Goal: Task Accomplishment & Management: Use online tool/utility

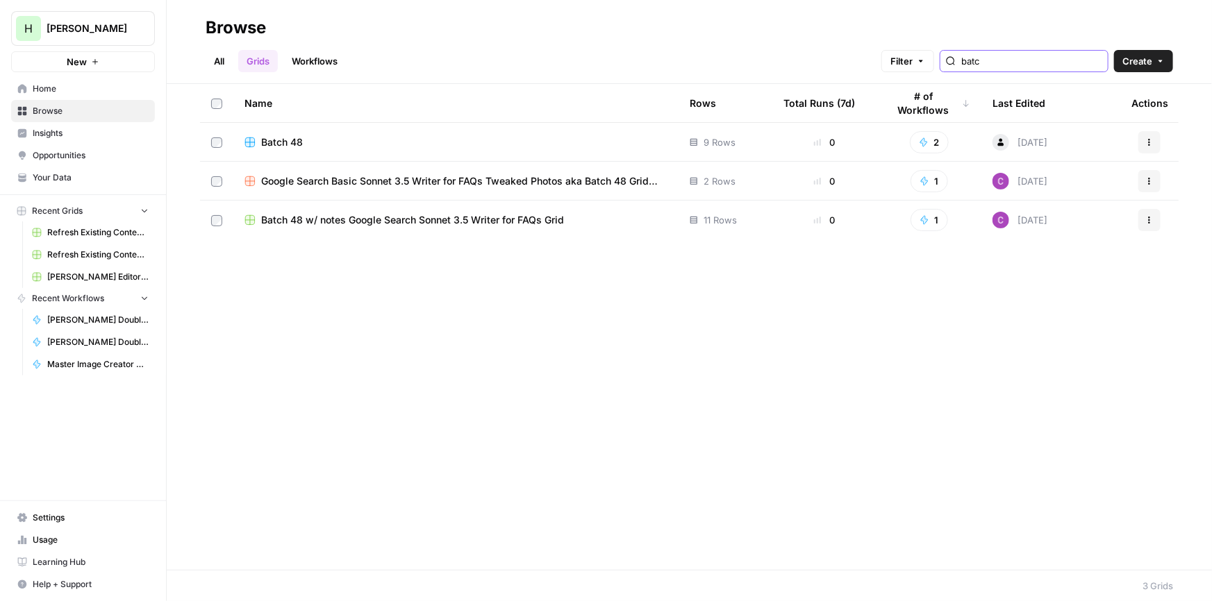
click at [989, 62] on input "batc" at bounding box center [1031, 61] width 141 height 14
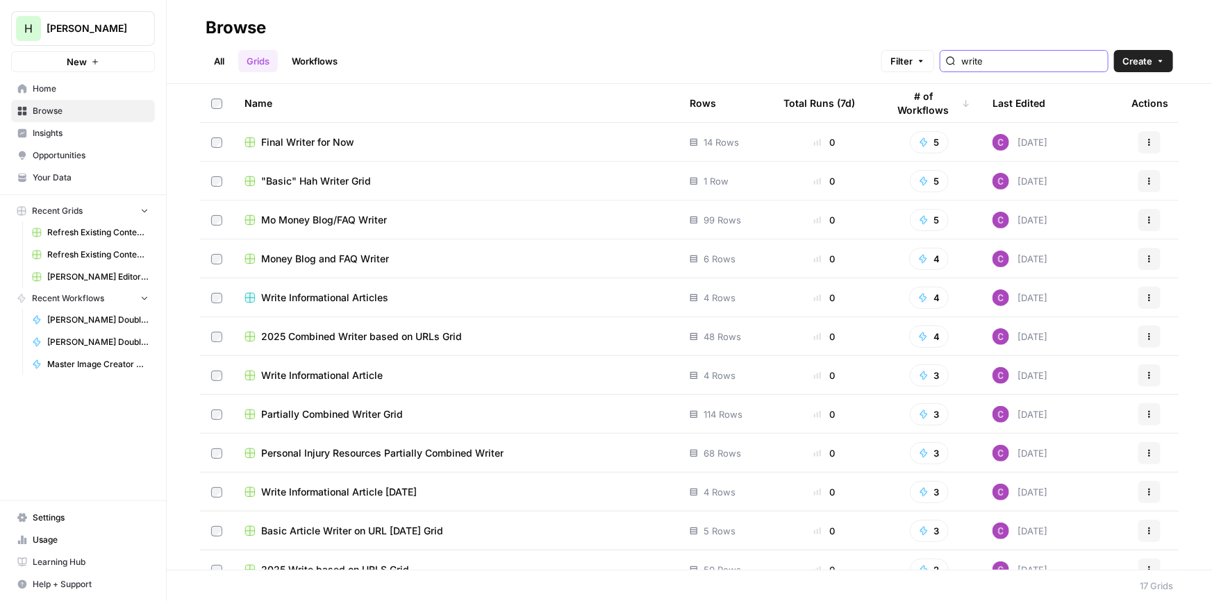
type input "write"
click at [536, 138] on div "Final Writer for Now" at bounding box center [455, 142] width 423 height 14
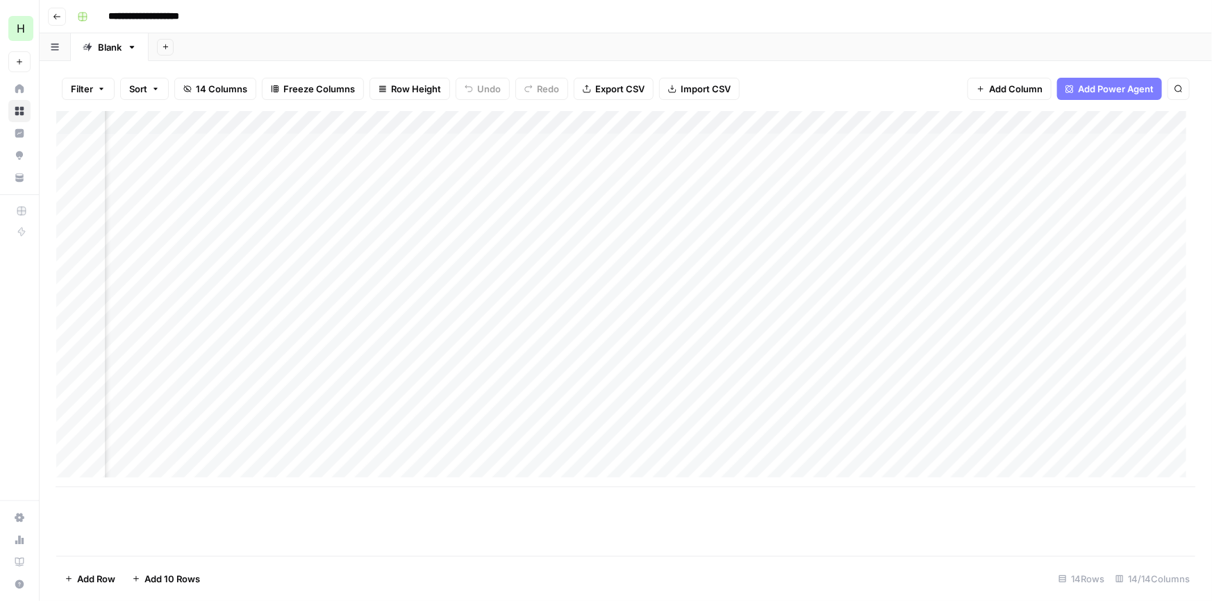
scroll to position [0, 388]
drag, startPoint x: 530, startPoint y: 119, endPoint x: 639, endPoint y: 126, distance: 109.2
click at [639, 126] on div "Add Column" at bounding box center [625, 299] width 1139 height 376
drag, startPoint x: 637, startPoint y: 126, endPoint x: 578, endPoint y: 128, distance: 59.1
click at [578, 128] on div "Add Column" at bounding box center [625, 299] width 1139 height 376
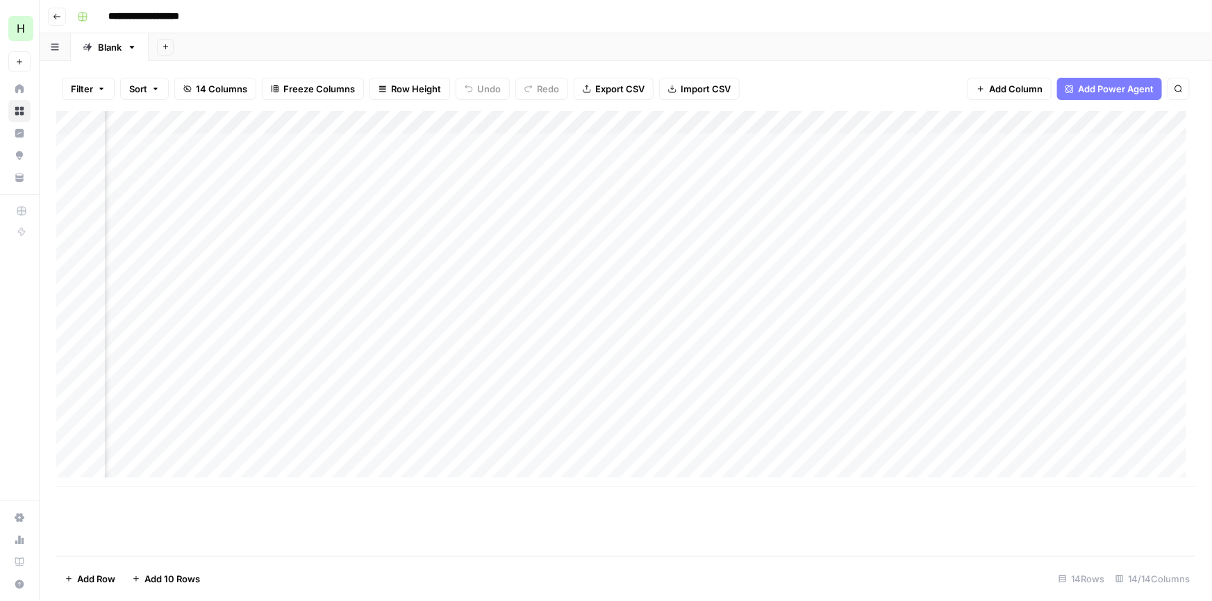
scroll to position [0, 643]
click at [1124, 360] on div "Add Column" at bounding box center [625, 299] width 1139 height 376
click at [1125, 358] on div "Add Column" at bounding box center [625, 299] width 1139 height 376
click at [1130, 361] on input "**********" at bounding box center [1088, 361] width 222 height 17
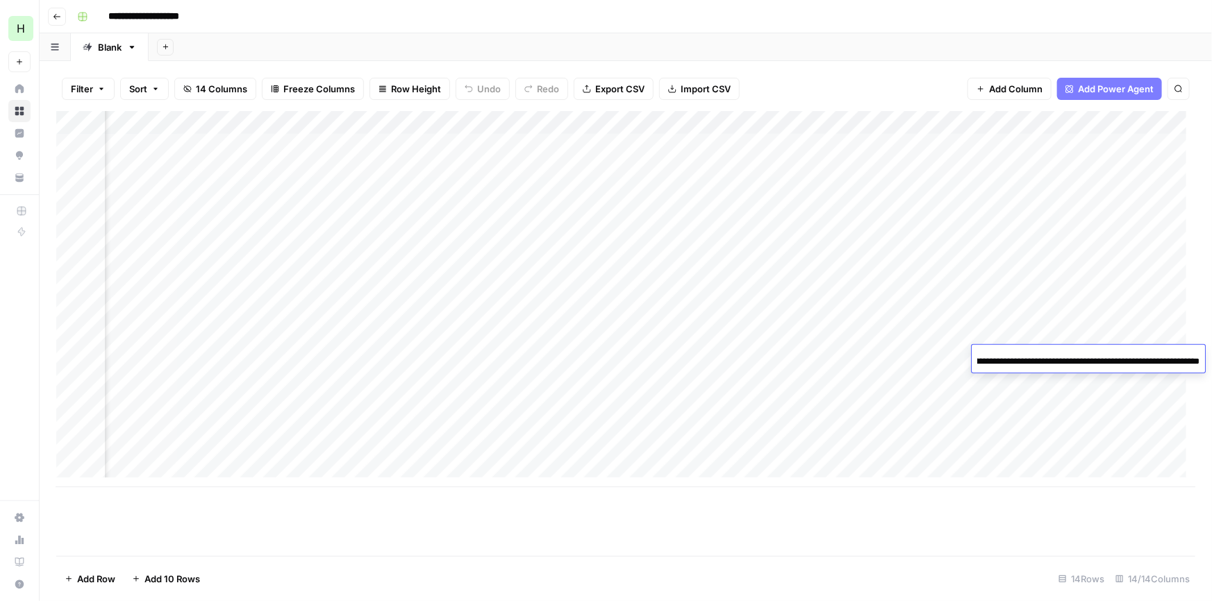
click at [1130, 361] on input "**********" at bounding box center [1088, 361] width 222 height 17
click at [891, 526] on div "Add Column" at bounding box center [625, 333] width 1139 height 445
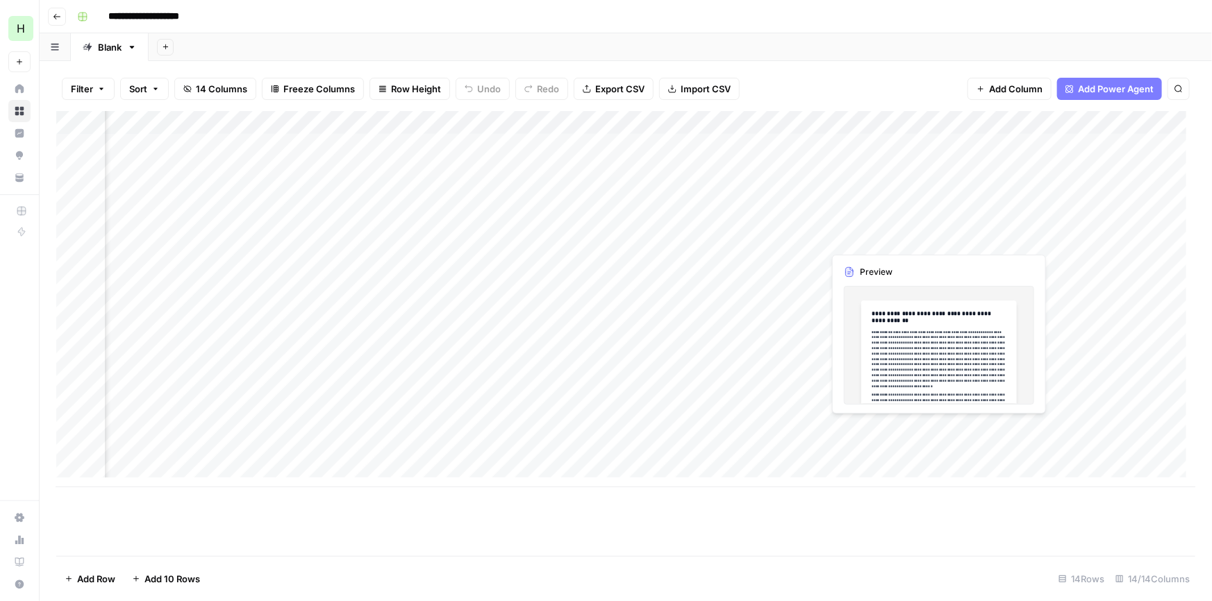
click at [929, 426] on div "Add Column" at bounding box center [625, 299] width 1139 height 376
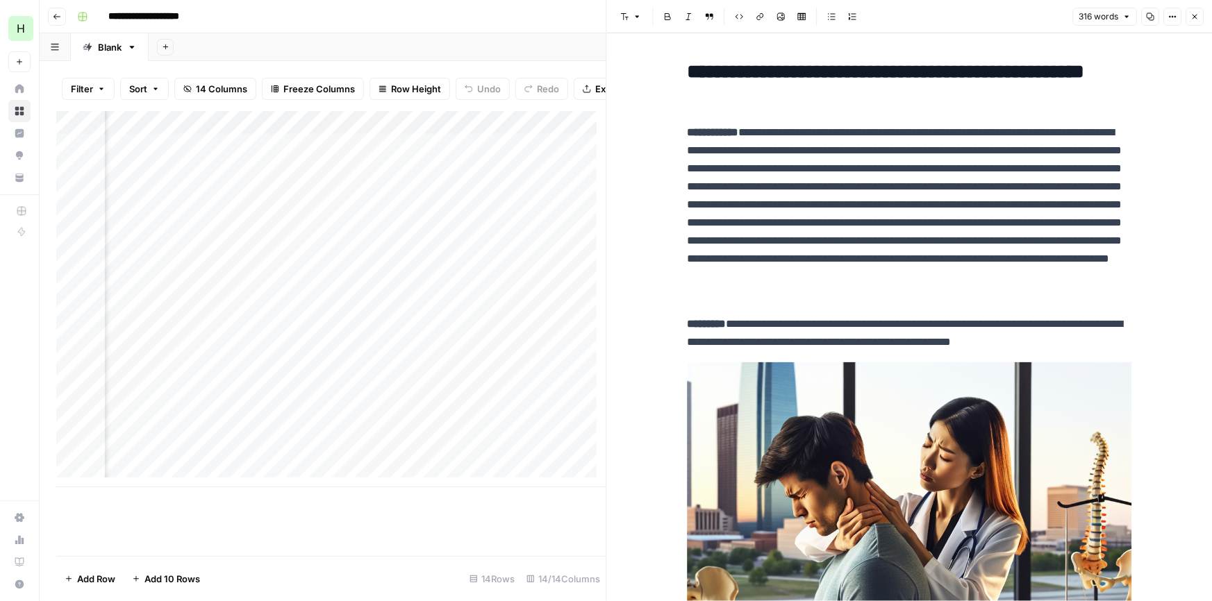
click at [1198, 13] on icon "button" at bounding box center [1194, 16] width 8 height 8
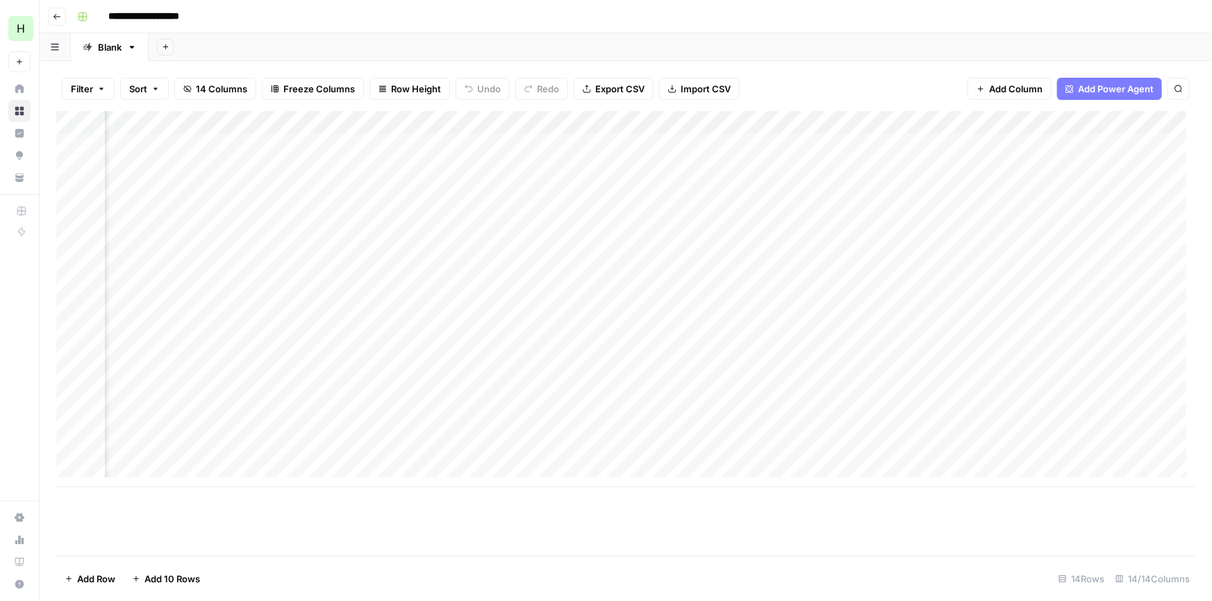
scroll to position [0, 306]
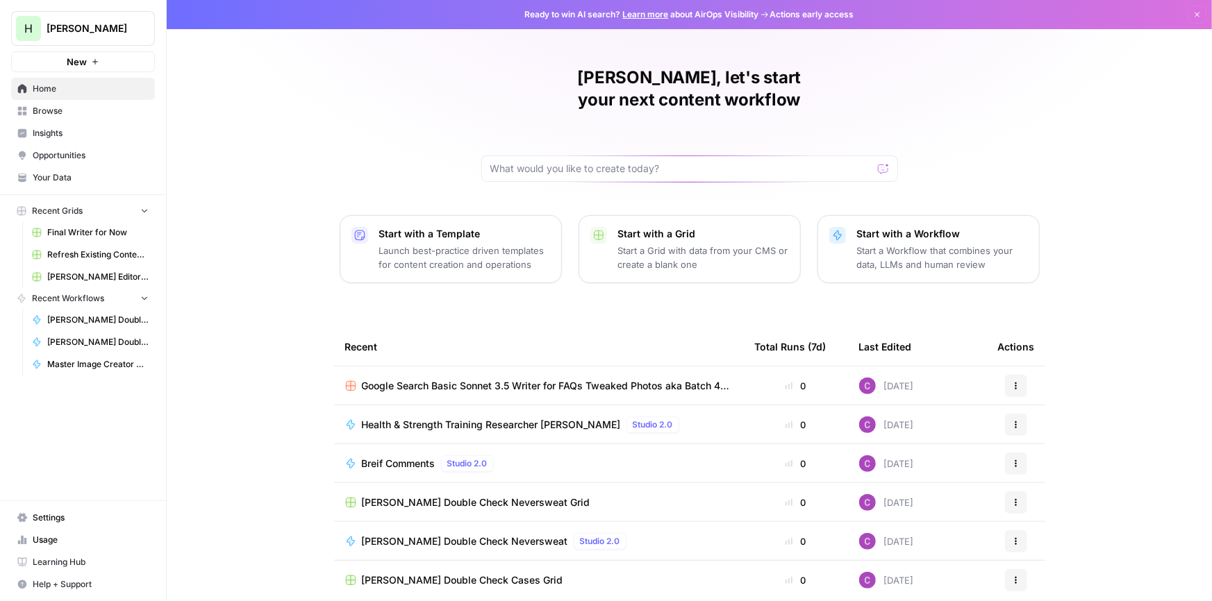
click at [659, 244] on p "Start a Grid with data from your CMS or create a blank one" at bounding box center [703, 258] width 171 height 28
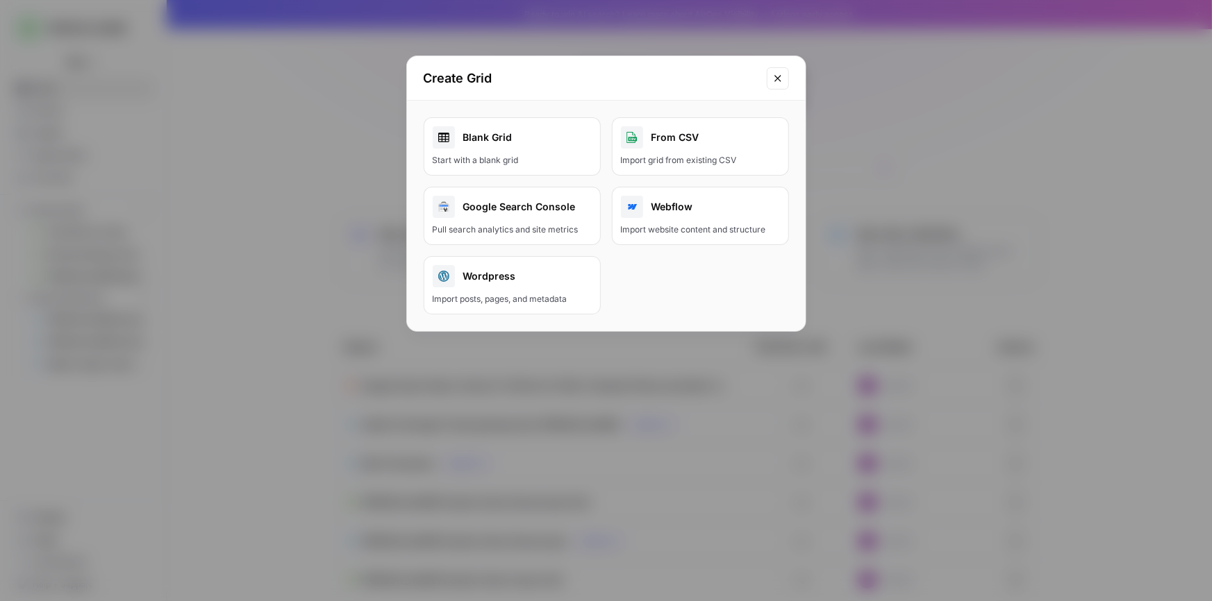
click at [775, 83] on button "Close modal" at bounding box center [778, 78] width 22 height 22
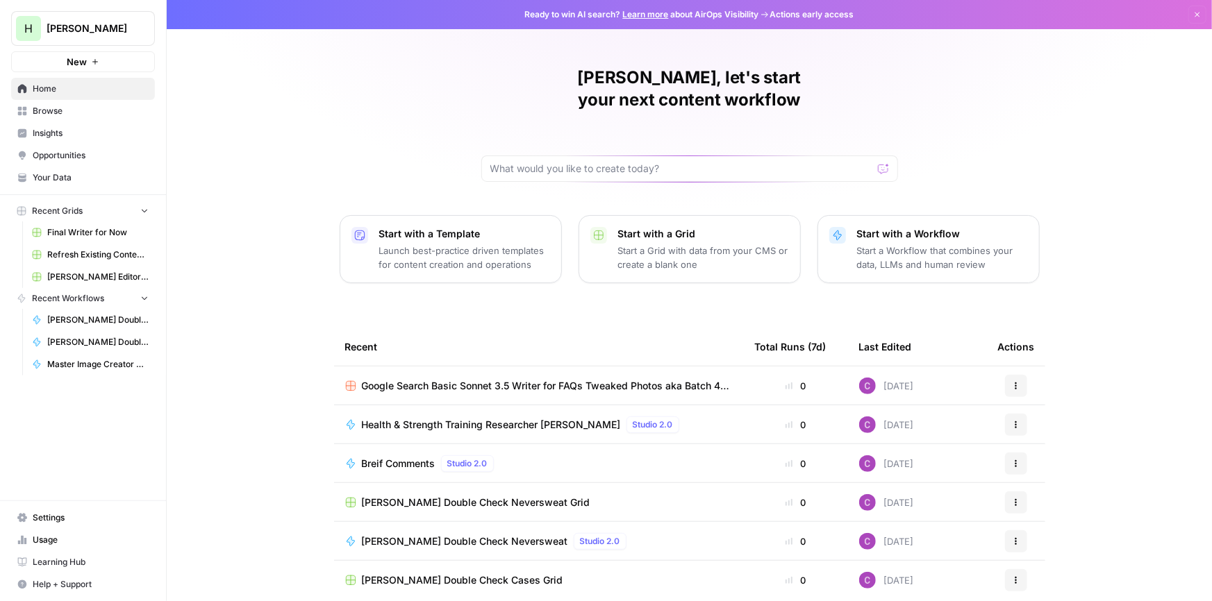
click at [49, 132] on span "Insights" at bounding box center [91, 133] width 116 height 12
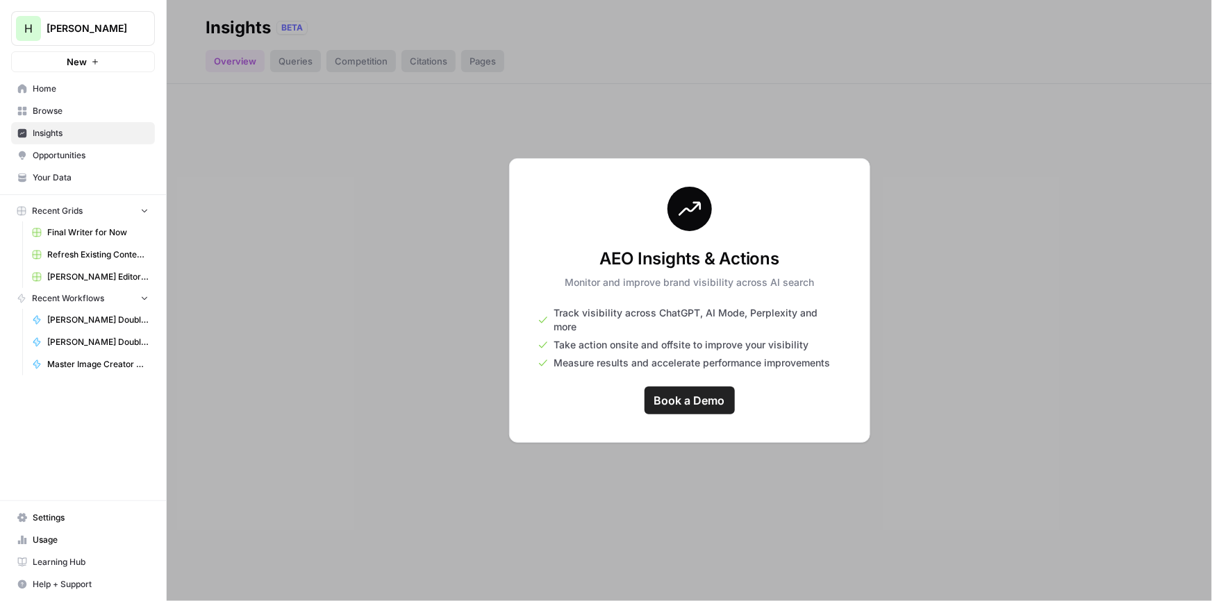
click at [292, 288] on div at bounding box center [689, 300] width 1045 height 601
click at [47, 87] on span "Home" at bounding box center [91, 89] width 116 height 12
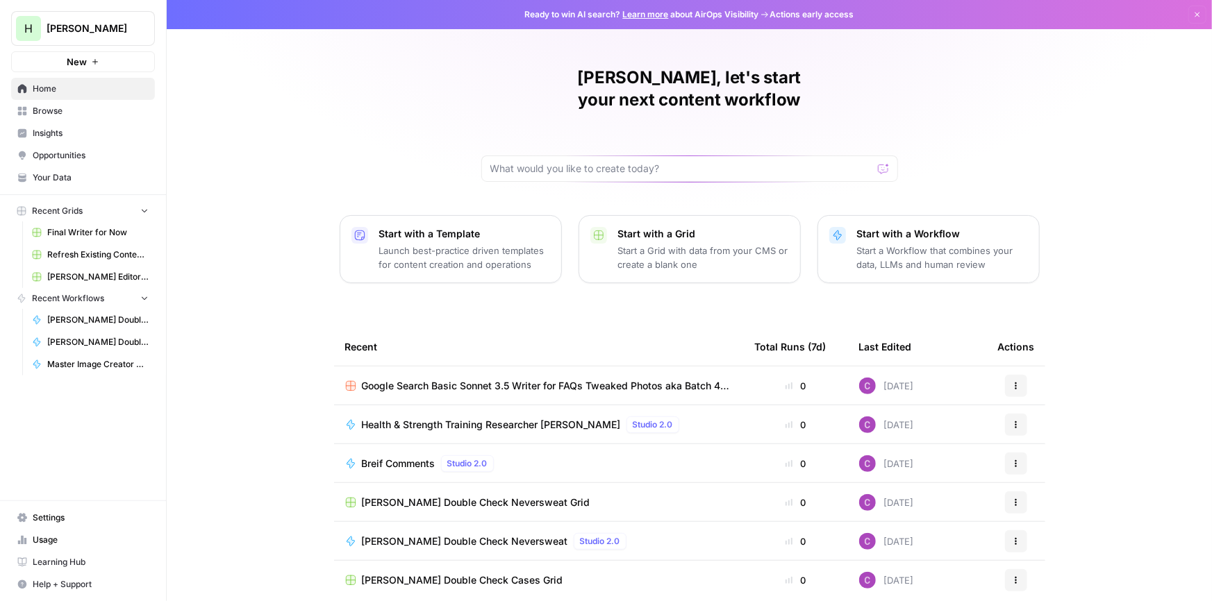
click at [83, 63] on span "New" at bounding box center [77, 62] width 20 height 14
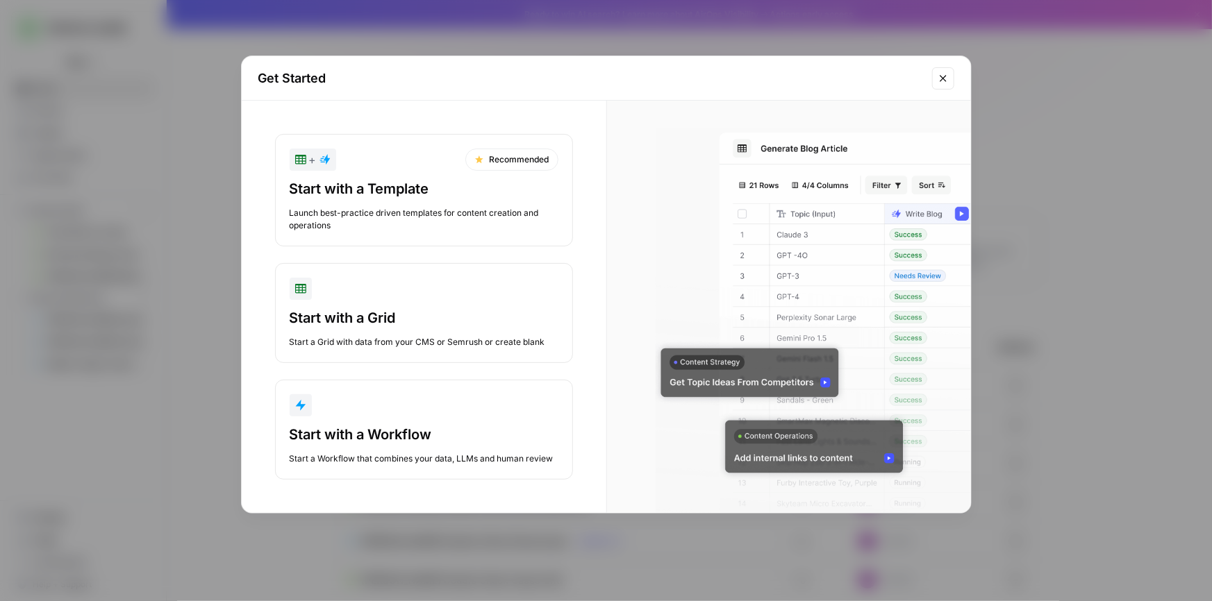
click at [453, 208] on div "Launch best-practice driven templates for content creation and operations" at bounding box center [424, 219] width 269 height 25
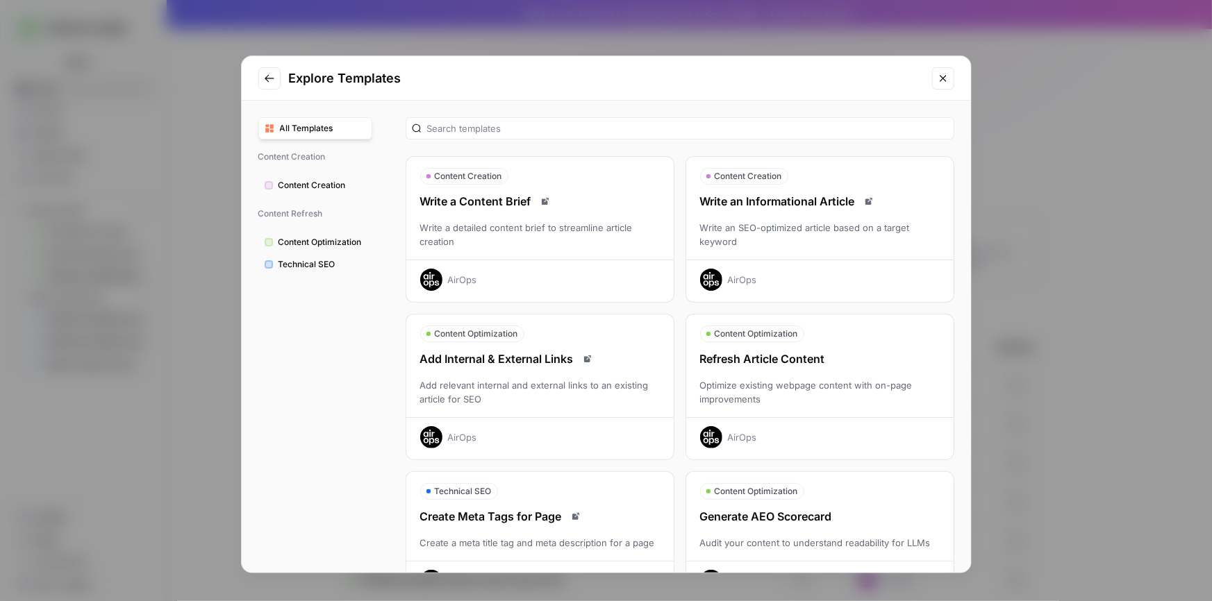
click at [765, 187] on button "Content Creation Write an Informational Article Write an SEO-optimized article …" at bounding box center [819, 229] width 269 height 147
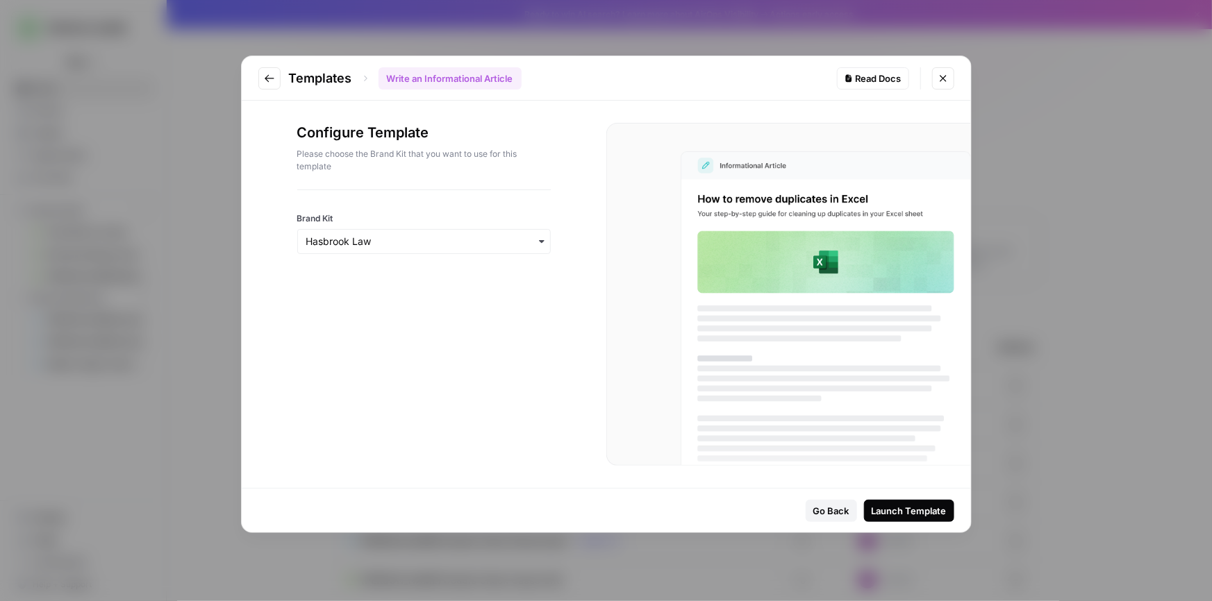
click at [883, 506] on div "Launch Template" at bounding box center [908, 511] width 75 height 14
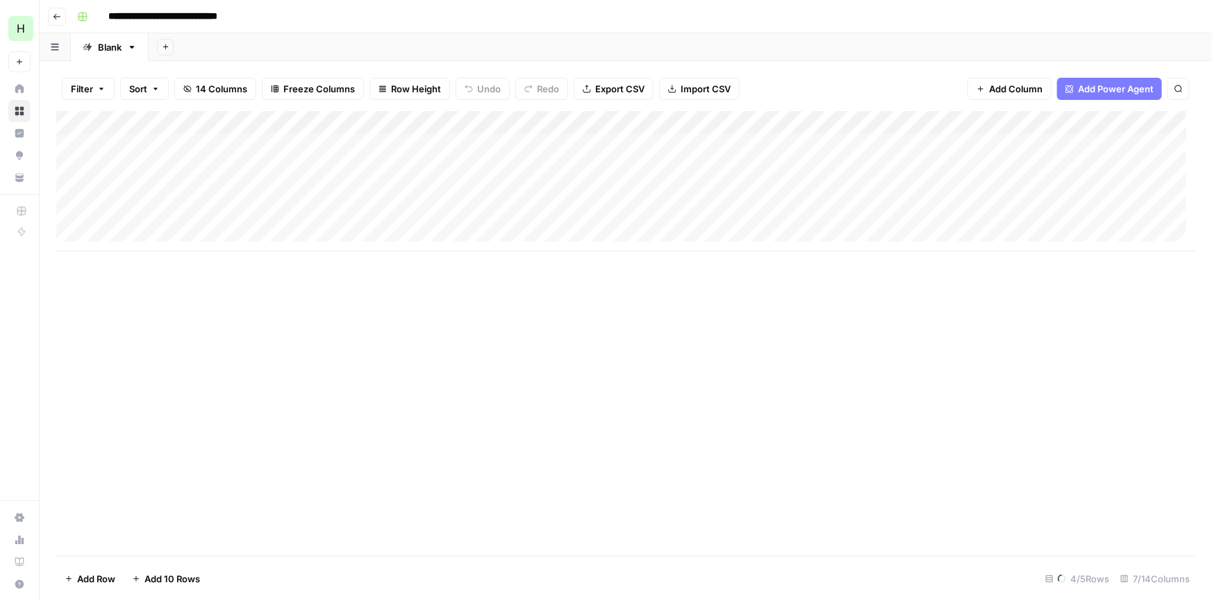
click at [481, 122] on div "Add Column" at bounding box center [625, 181] width 1139 height 140
click at [472, 377] on div "Add Column" at bounding box center [625, 333] width 1139 height 445
click at [467, 126] on div "Add Column" at bounding box center [625, 181] width 1139 height 140
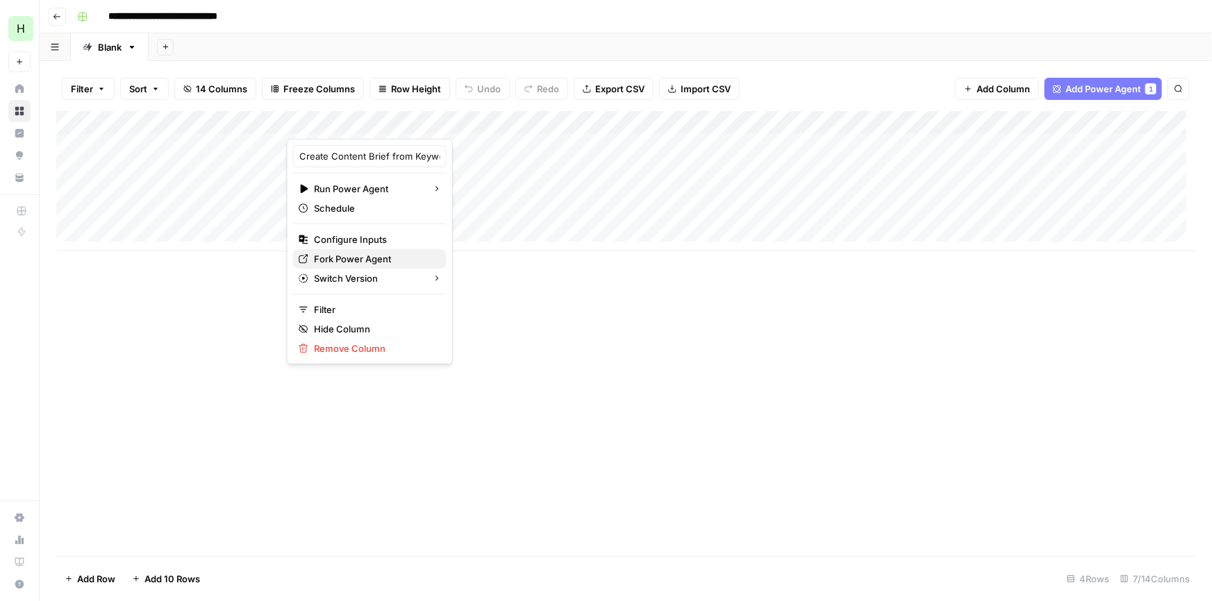
click at [349, 253] on span "Fork Power Agent" at bounding box center [375, 259] width 122 height 14
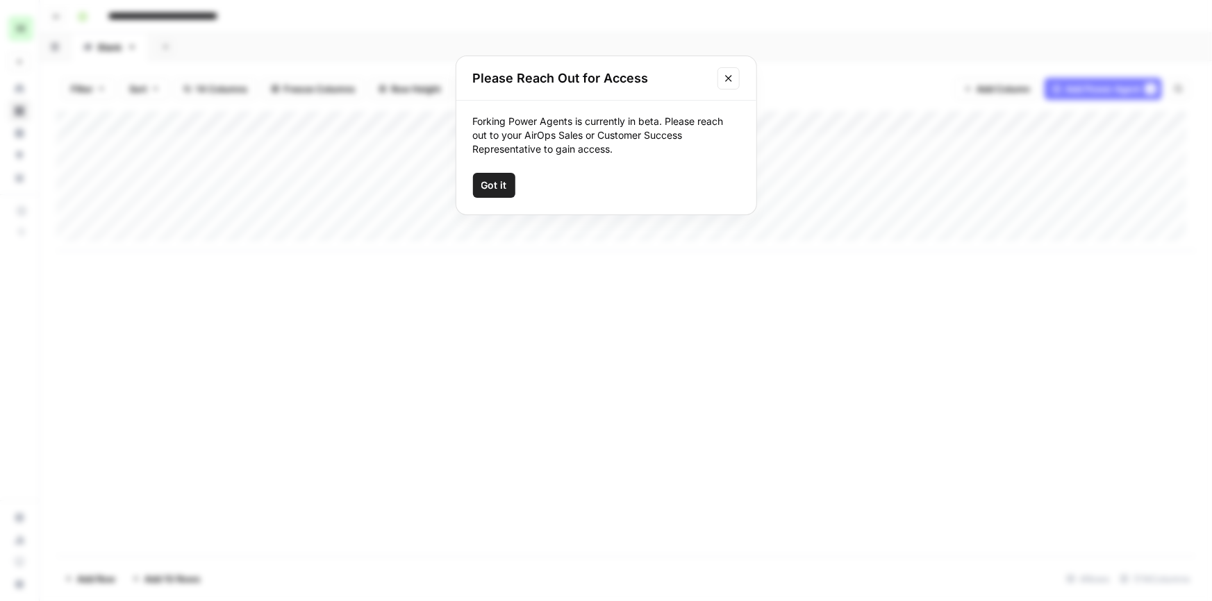
click at [728, 76] on icon "Close modal" at bounding box center [728, 78] width 11 height 11
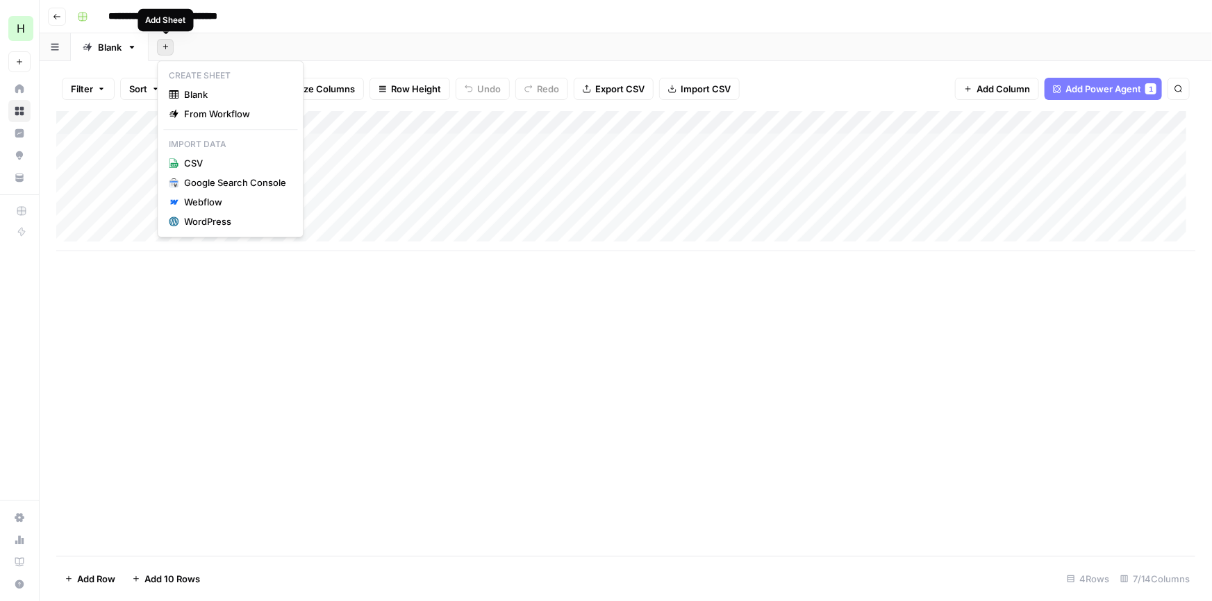
click at [171, 47] on button "Add Sheet" at bounding box center [165, 47] width 17 height 17
click at [226, 58] on div "Add Sheet" at bounding box center [680, 47] width 1063 height 28
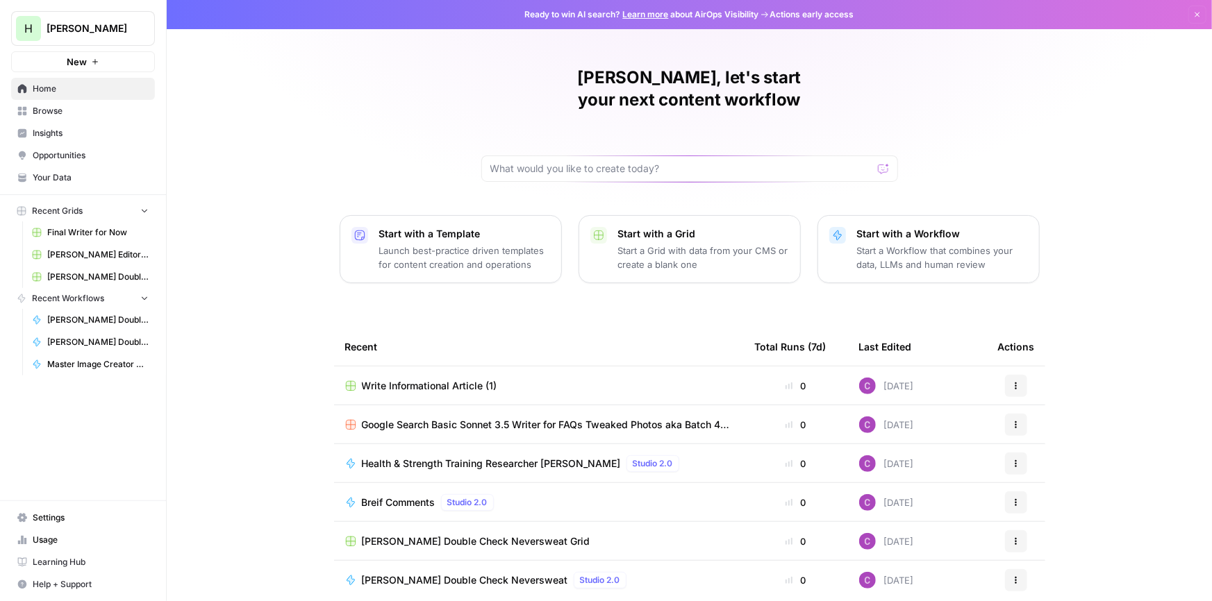
click at [379, 227] on p "Start with a Template" at bounding box center [464, 234] width 171 height 14
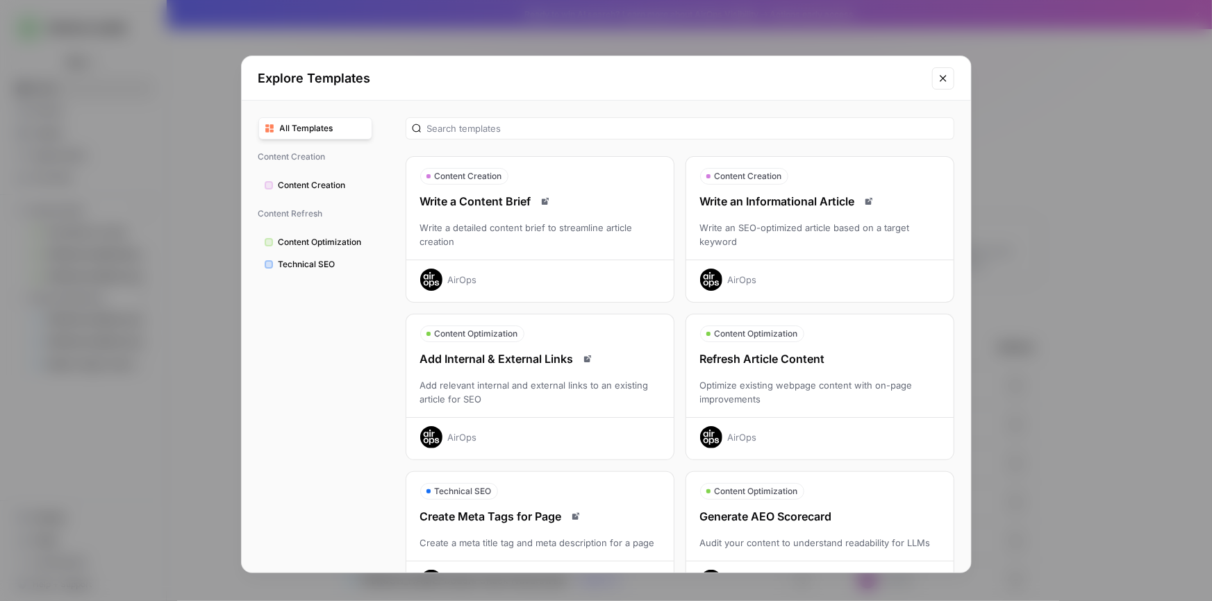
click at [750, 362] on div "Refresh Article Content" at bounding box center [819, 359] width 267 height 17
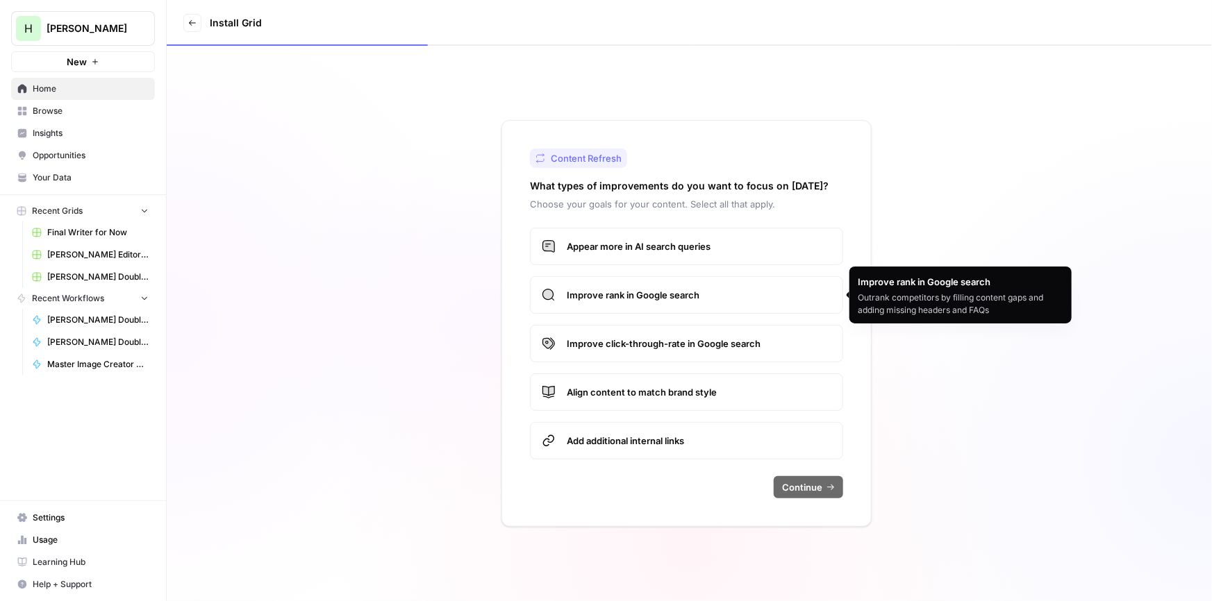
click at [625, 290] on span "Improve rank in Google search" at bounding box center [699, 295] width 265 height 14
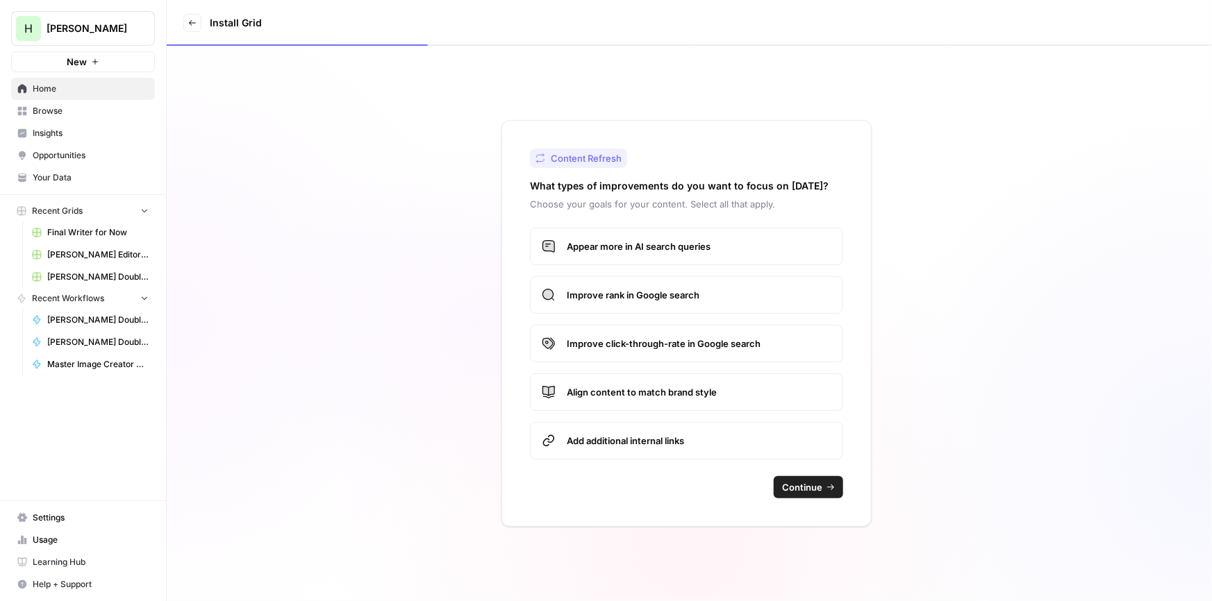
click at [797, 486] on span "Continue" at bounding box center [802, 488] width 40 height 14
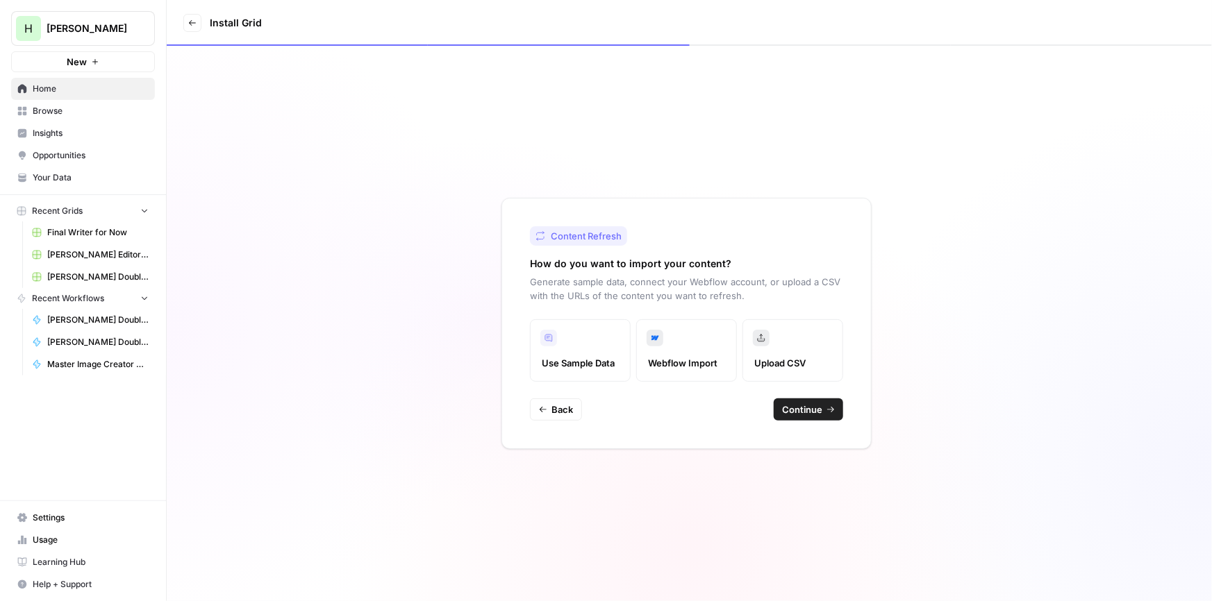
click at [798, 403] on span "Continue" at bounding box center [802, 410] width 40 height 14
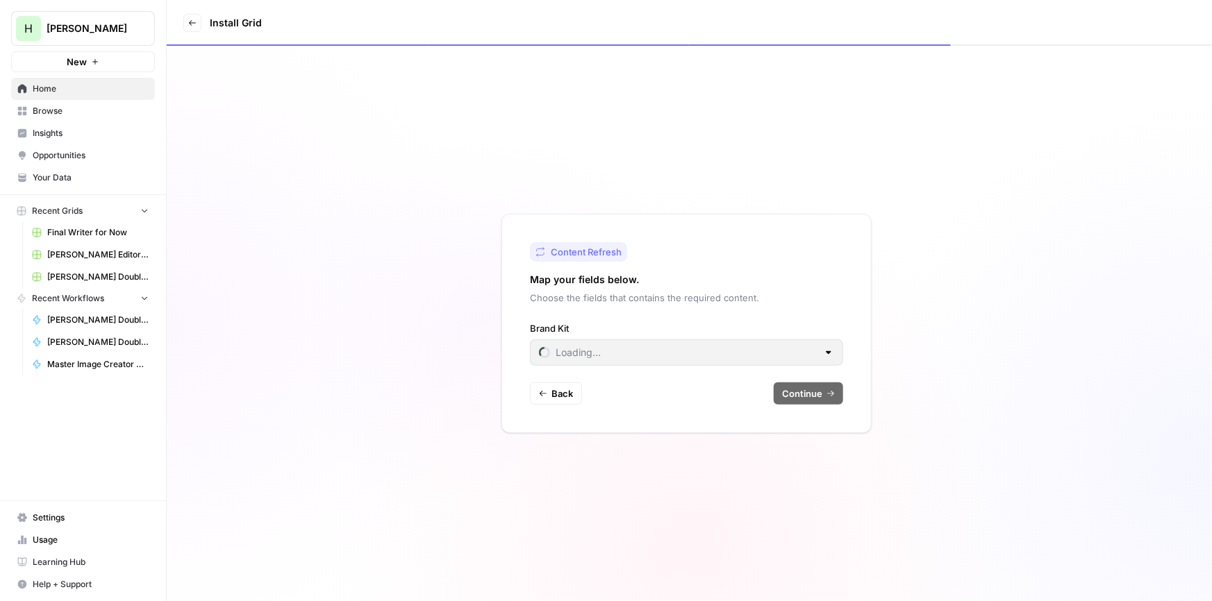
type input "Hasbrook Law"
click at [798, 403] on button "Continue" at bounding box center [808, 394] width 69 height 22
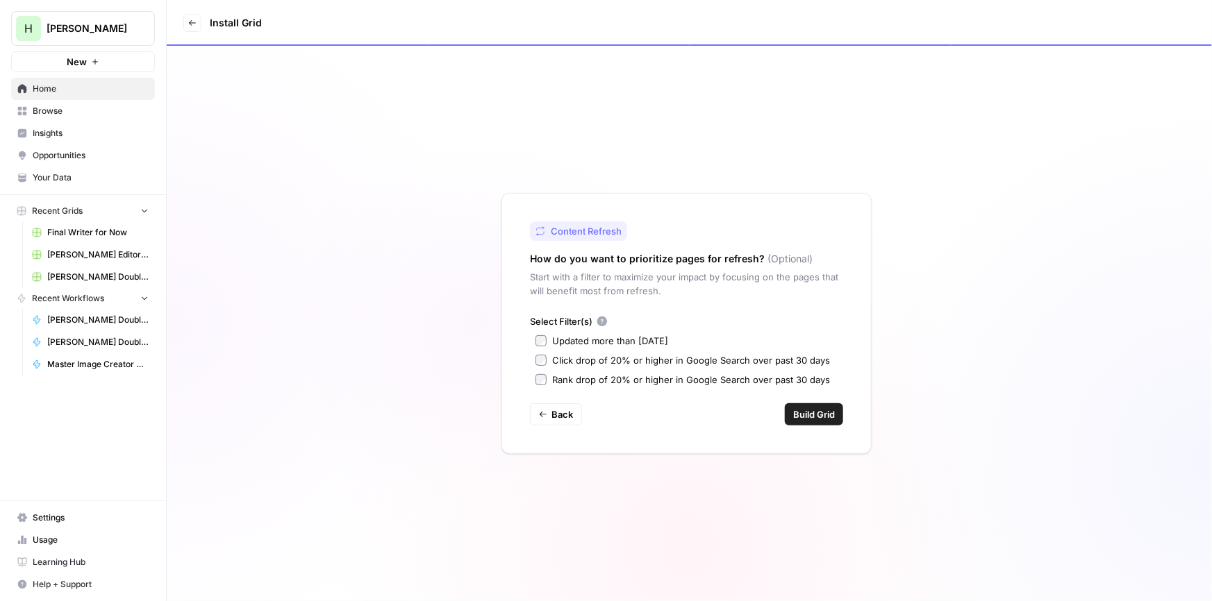
click at [822, 412] on span "Build Grid" at bounding box center [814, 415] width 42 height 14
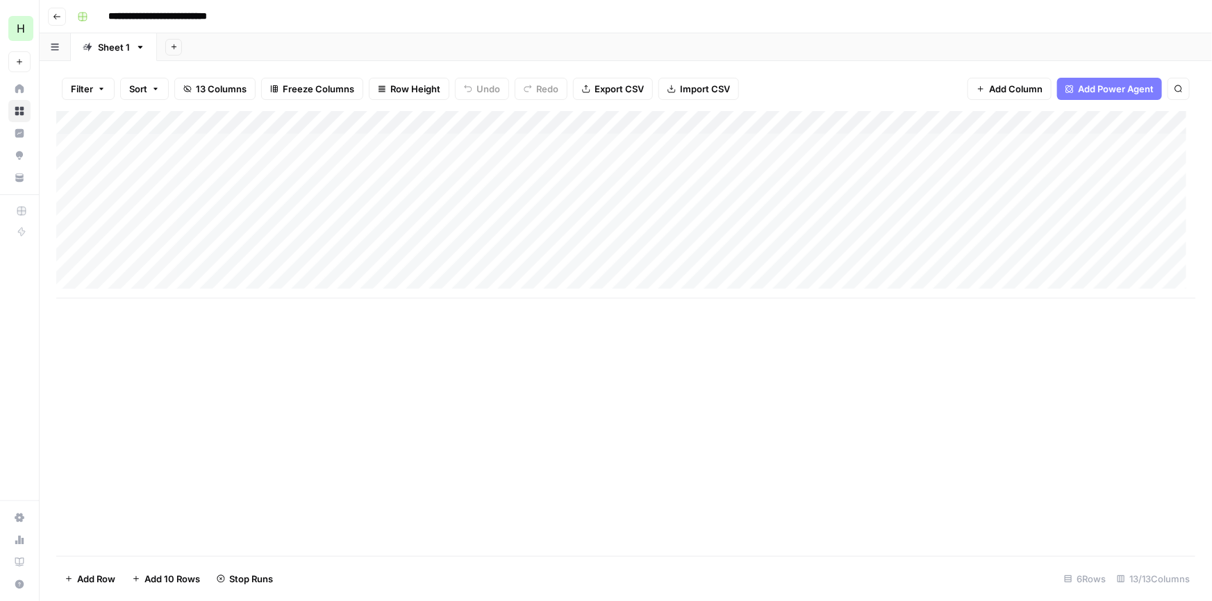
click at [764, 146] on div "Add Column" at bounding box center [625, 204] width 1139 height 187
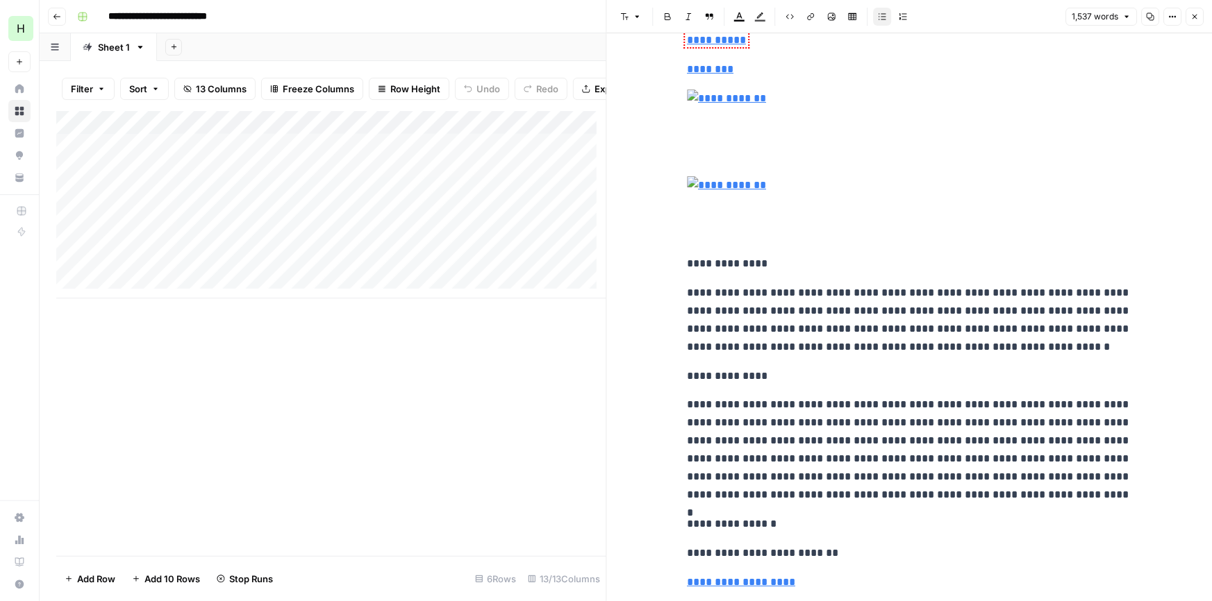
scroll to position [4024, 0]
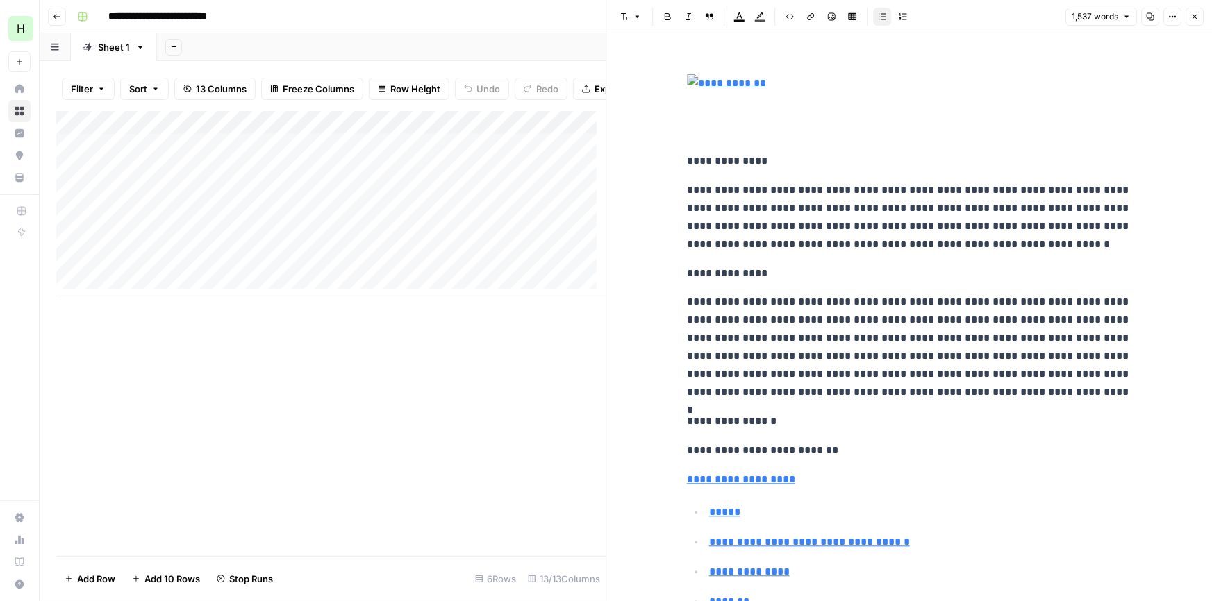
click at [1194, 20] on icon "button" at bounding box center [1194, 16] width 8 height 8
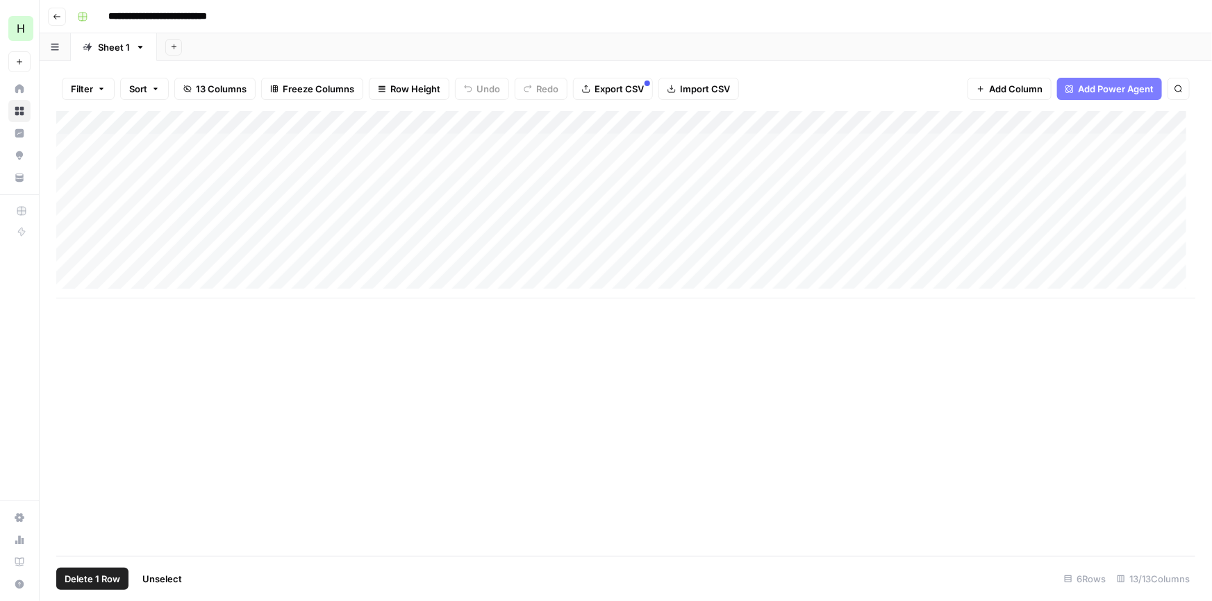
click at [69, 145] on div "Add Column" at bounding box center [625, 204] width 1139 height 187
click at [80, 583] on span "Delete 1 Row" at bounding box center [93, 579] width 56 height 14
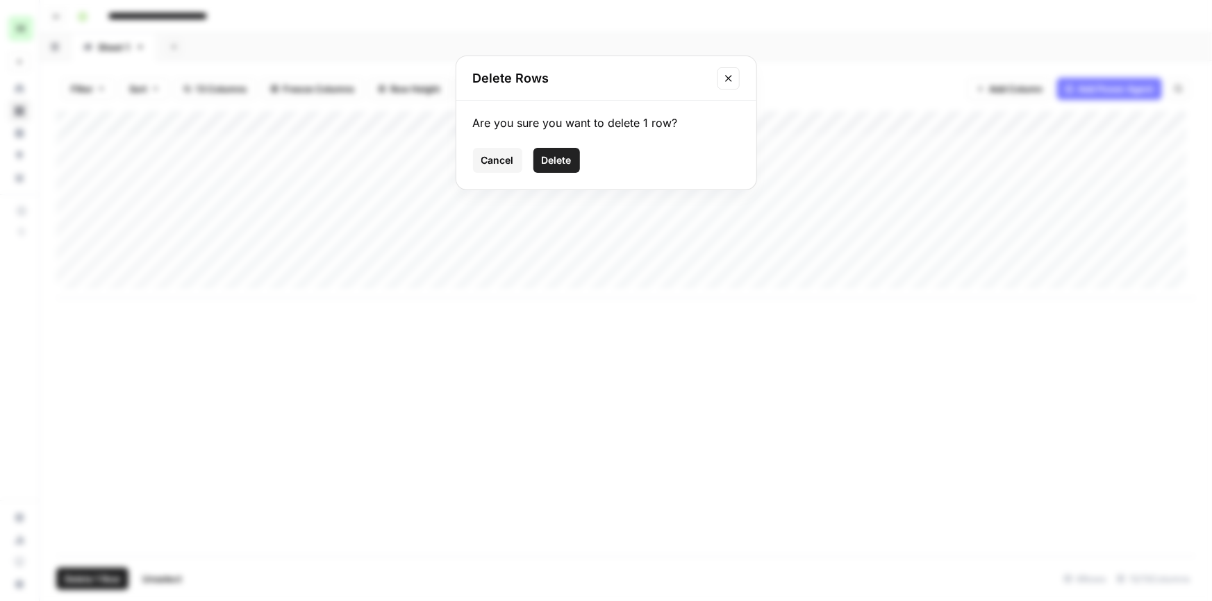
click at [494, 156] on span "Cancel" at bounding box center [497, 160] width 33 height 14
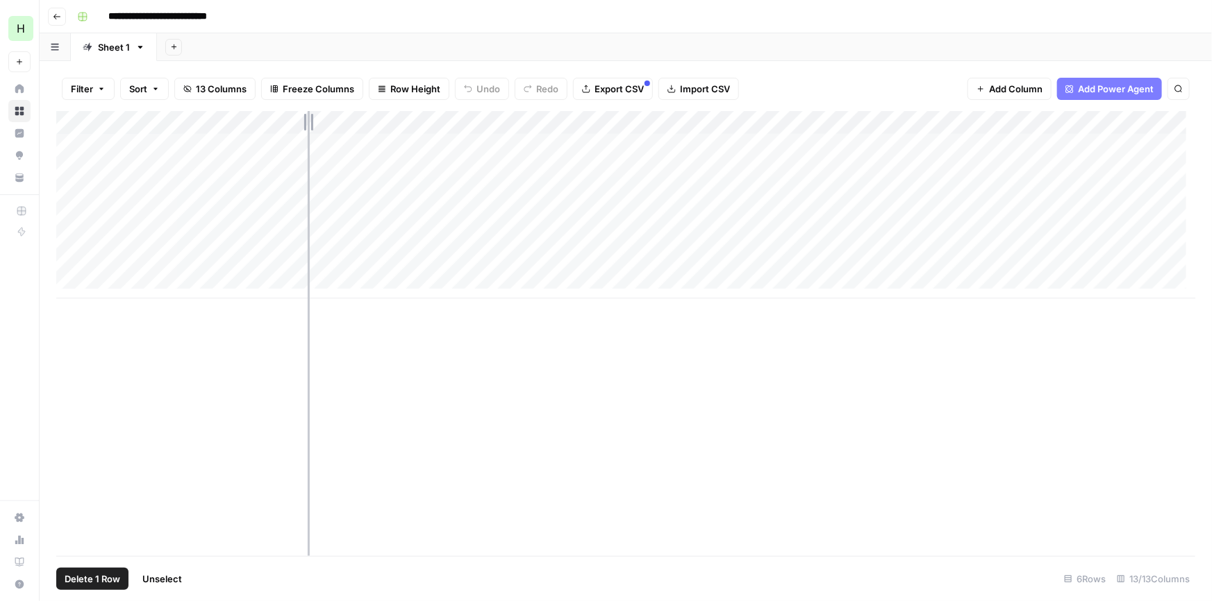
drag, startPoint x: 230, startPoint y: 119, endPoint x: 310, endPoint y: 124, distance: 80.7
click at [310, 124] on div "Add Column" at bounding box center [625, 204] width 1139 height 187
click at [78, 572] on span "Delete 1 Row" at bounding box center [93, 579] width 56 height 14
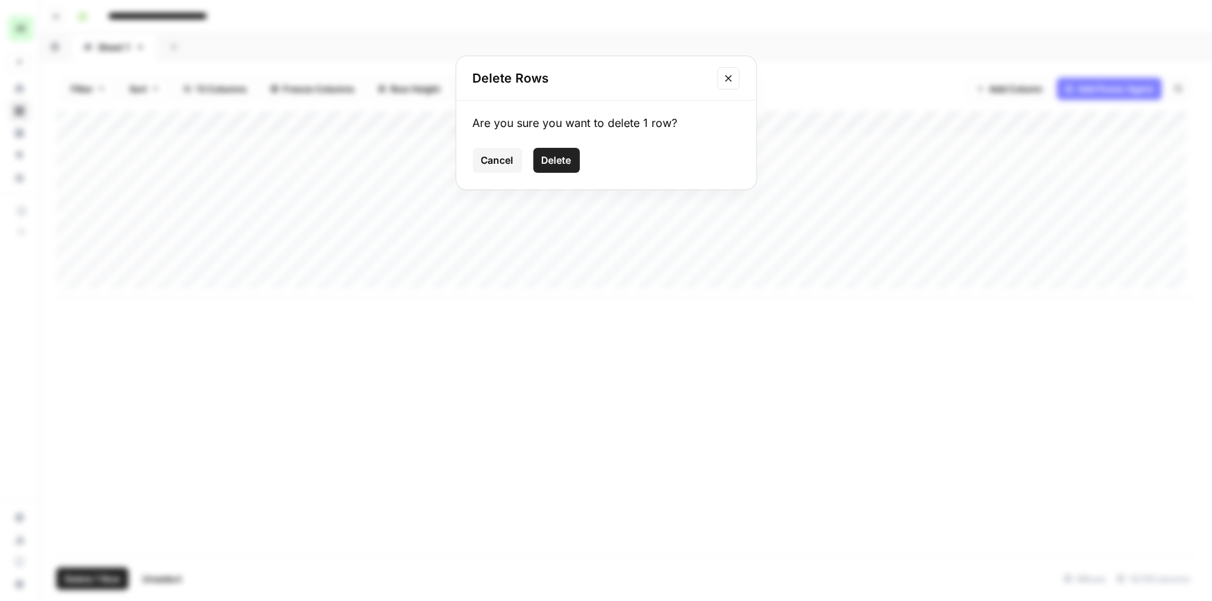
click at [558, 163] on span "Delete" at bounding box center [557, 160] width 30 height 14
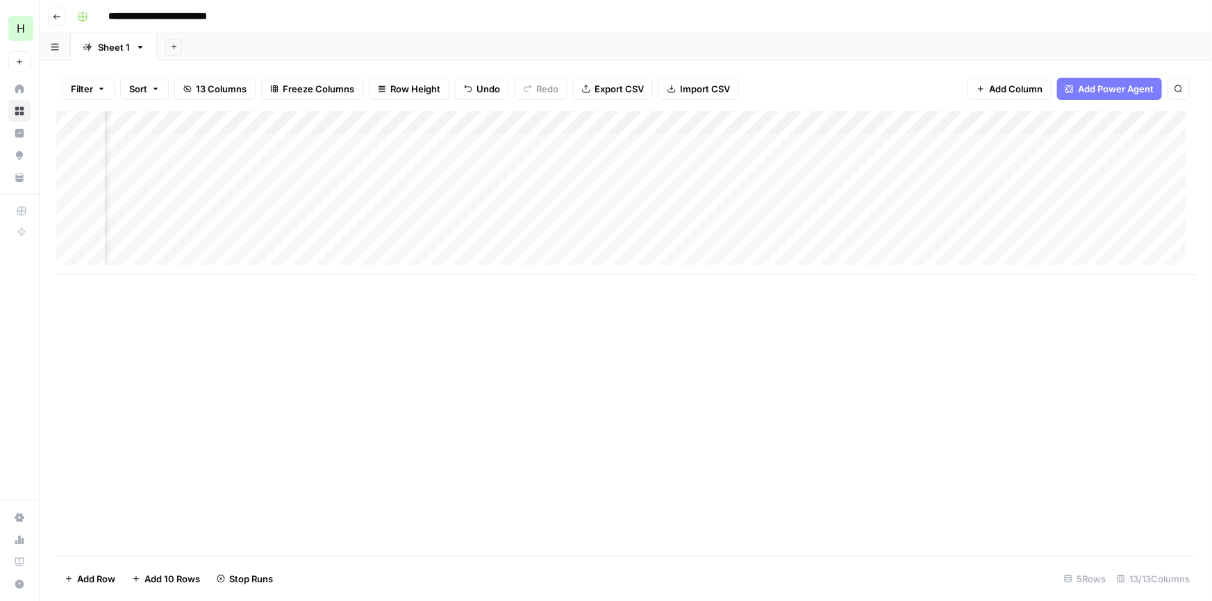
scroll to position [0, 954]
click at [708, 122] on div "Add Column" at bounding box center [625, 193] width 1139 height 164
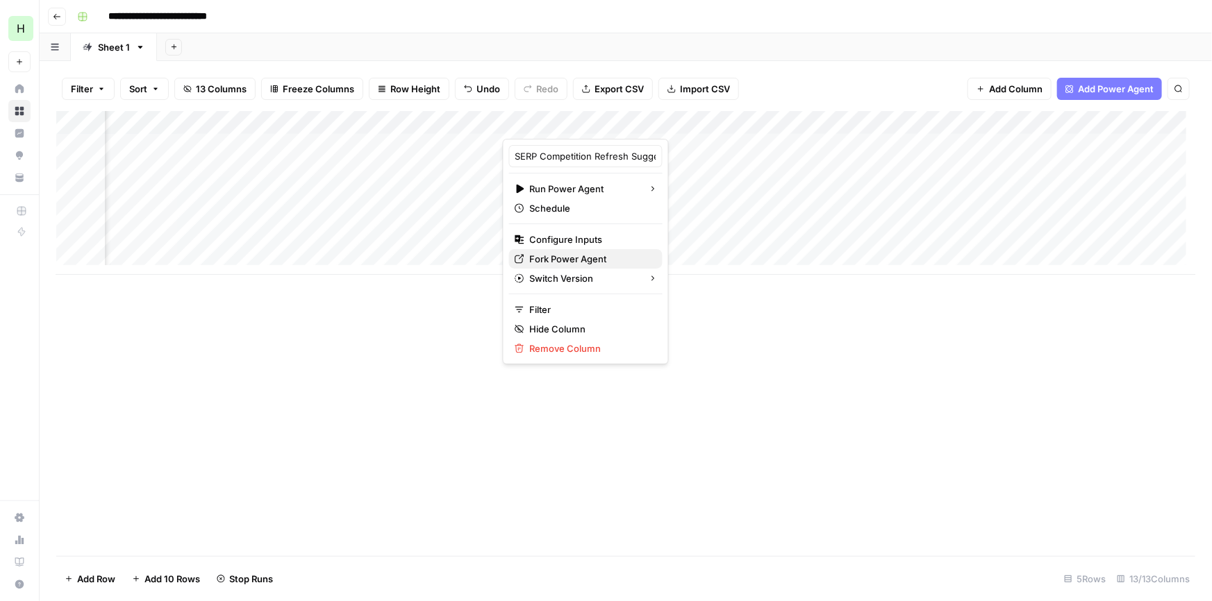
click at [562, 258] on span "Fork Power Agent" at bounding box center [591, 259] width 122 height 14
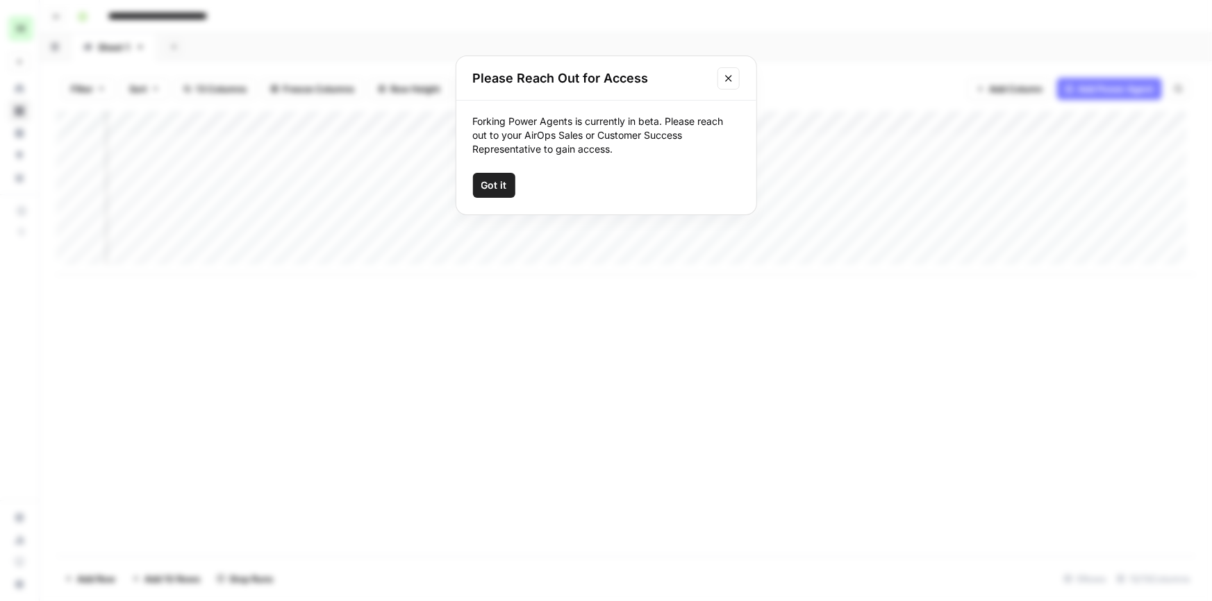
click at [507, 178] on button "Got it" at bounding box center [494, 185] width 42 height 25
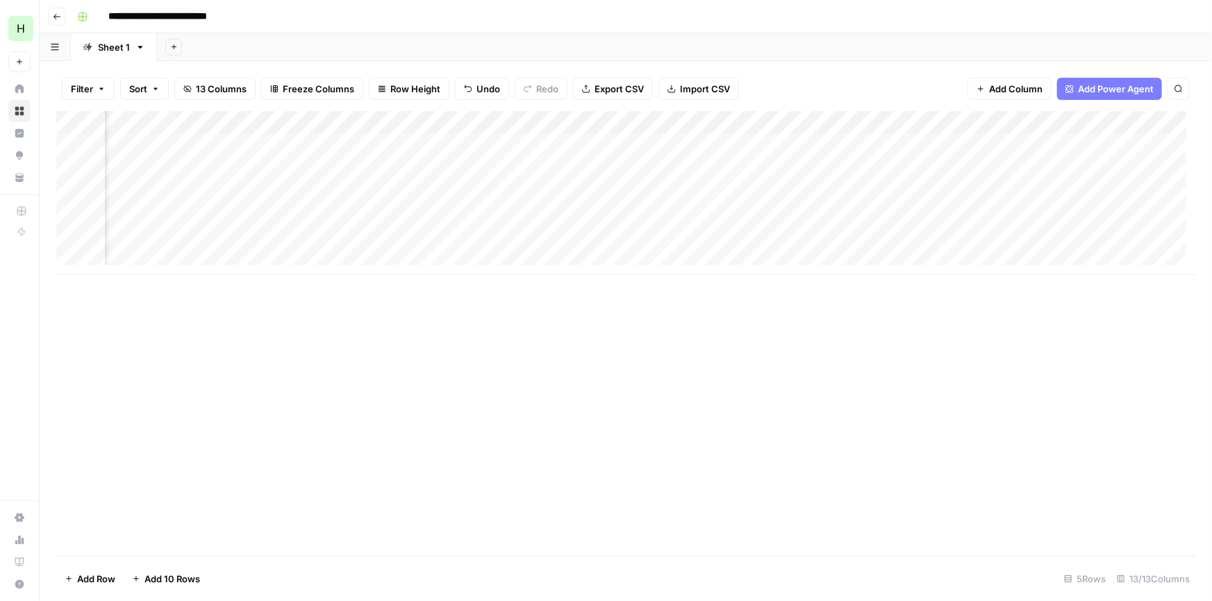
scroll to position [0, 514]
click at [575, 142] on div "Add Column" at bounding box center [625, 193] width 1139 height 164
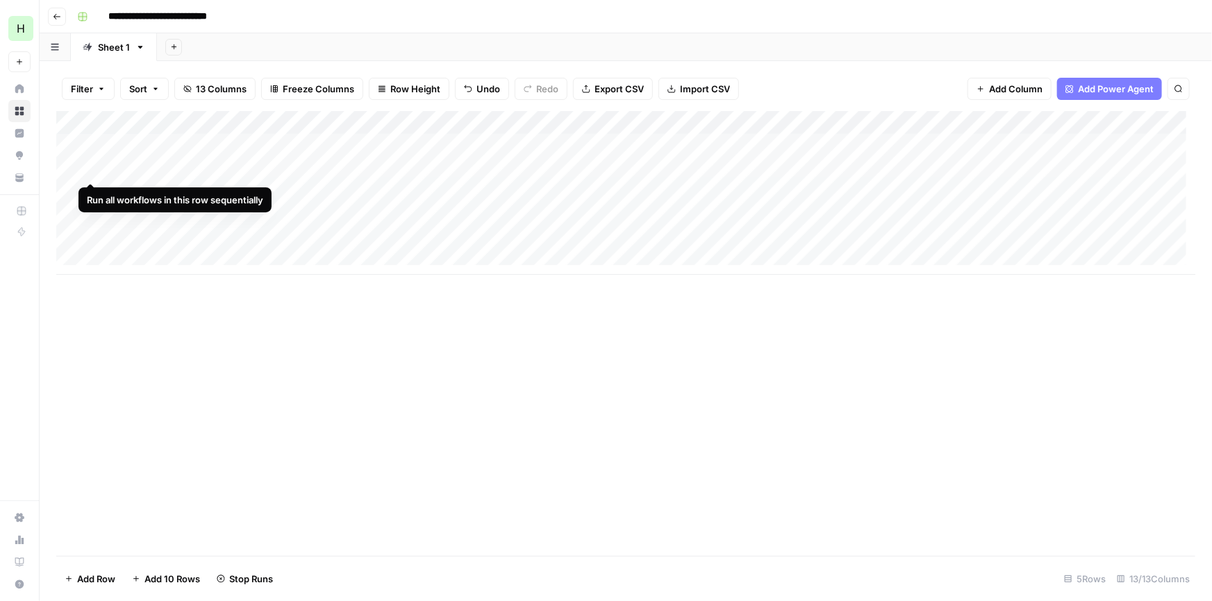
click at [92, 166] on div "Add Column" at bounding box center [625, 193] width 1139 height 164
click at [90, 169] on div "Add Column" at bounding box center [625, 193] width 1139 height 164
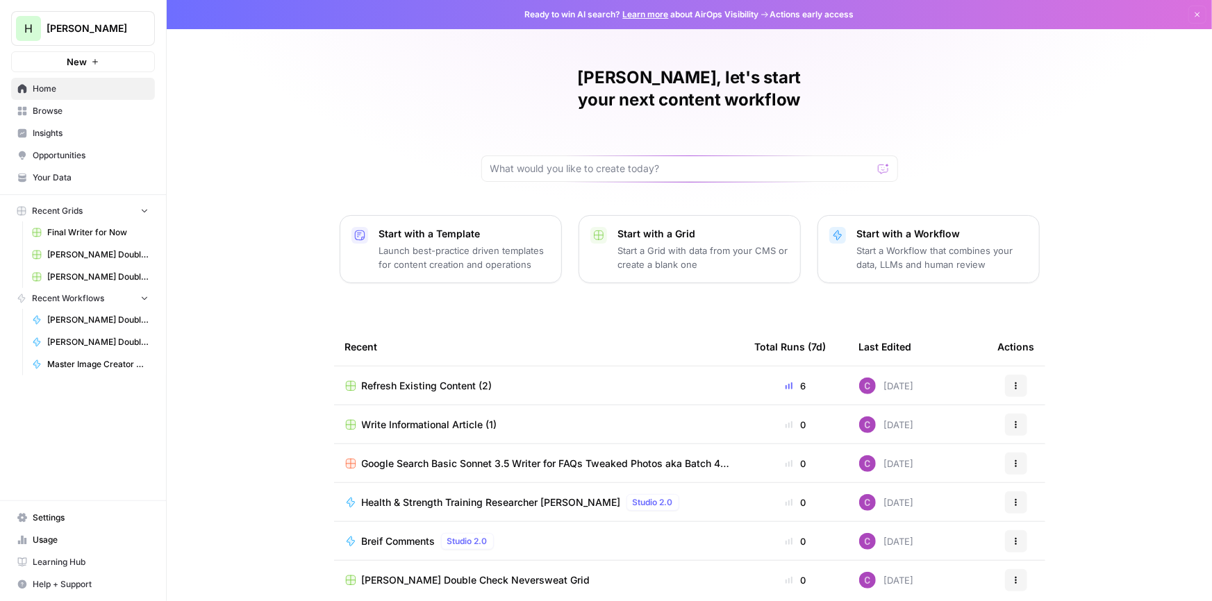
click at [883, 227] on p "Start with a Workflow" at bounding box center [942, 234] width 171 height 14
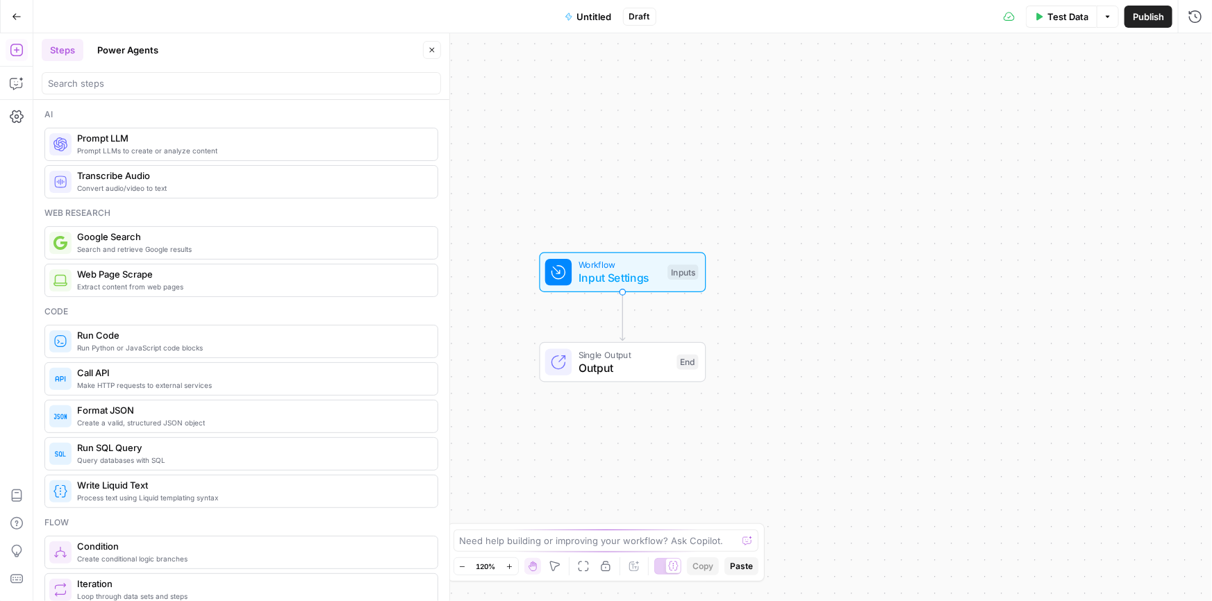
click at [576, 18] on button "Untitled" at bounding box center [588, 17] width 64 height 22
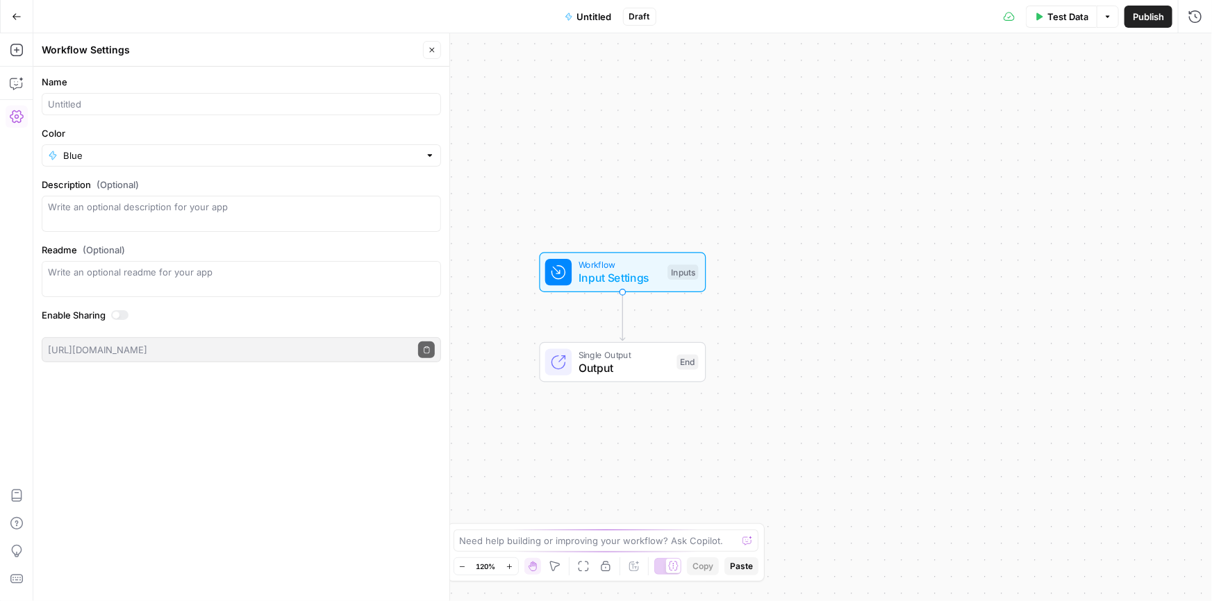
click at [143, 90] on div "Name" at bounding box center [241, 95] width 399 height 40
click at [141, 99] on input "Name" at bounding box center [241, 104] width 387 height 14
type input "Writing Analysis"
click at [428, 47] on icon "button" at bounding box center [432, 50] width 8 height 8
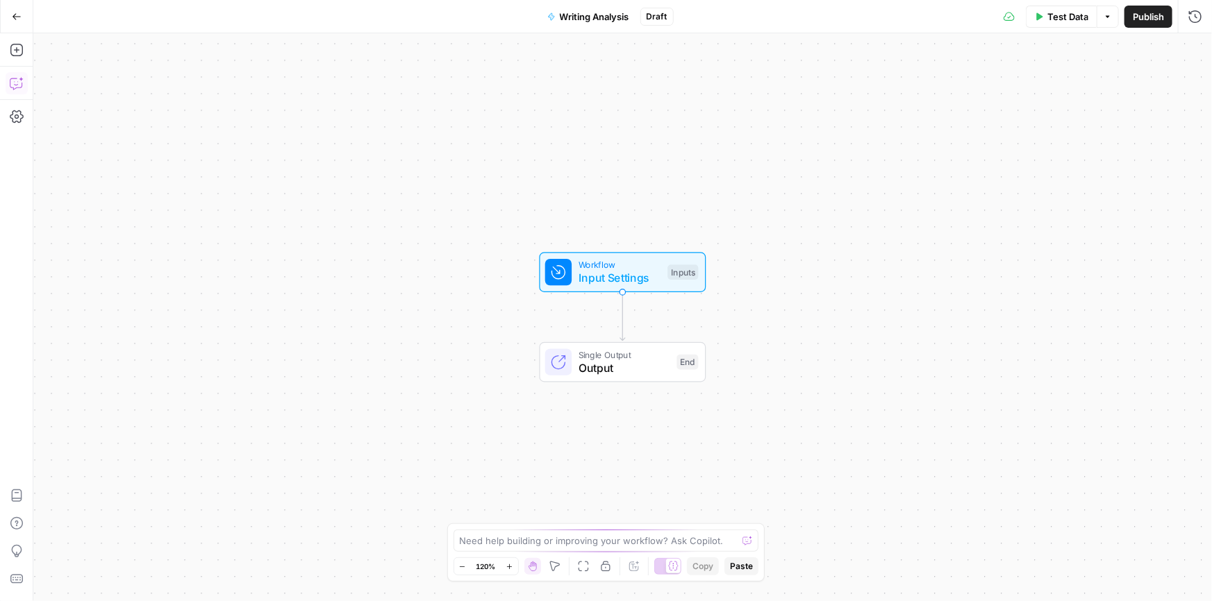
click at [14, 77] on icon "button" at bounding box center [17, 83] width 14 height 14
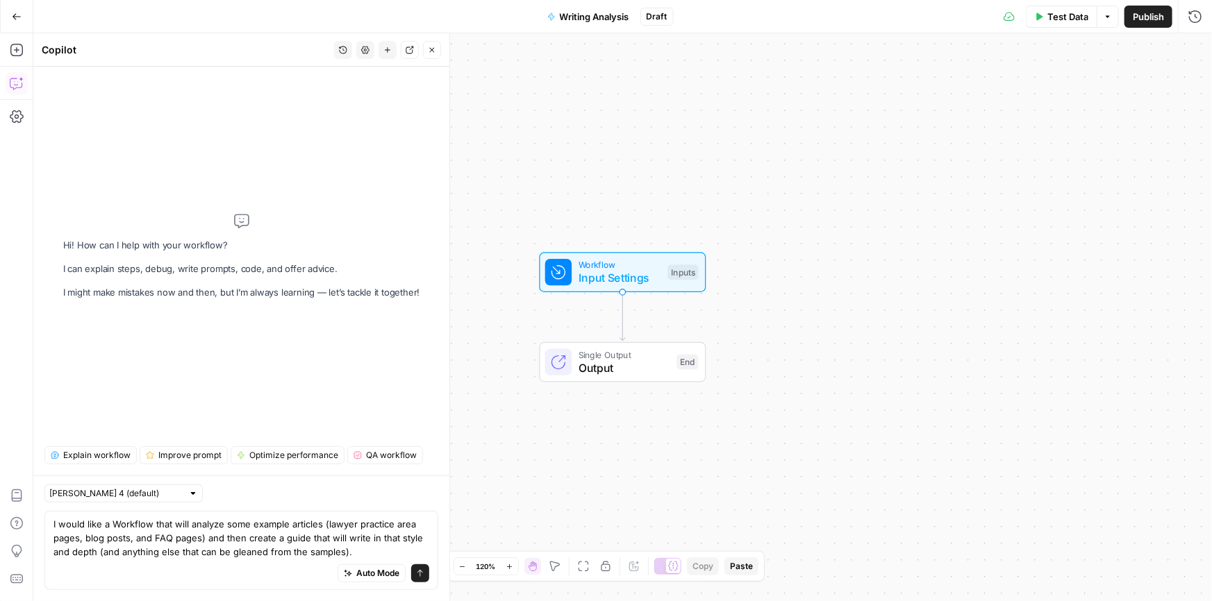
type textarea "I would like a Workflow that will analyze some example articles (lawyer practic…"
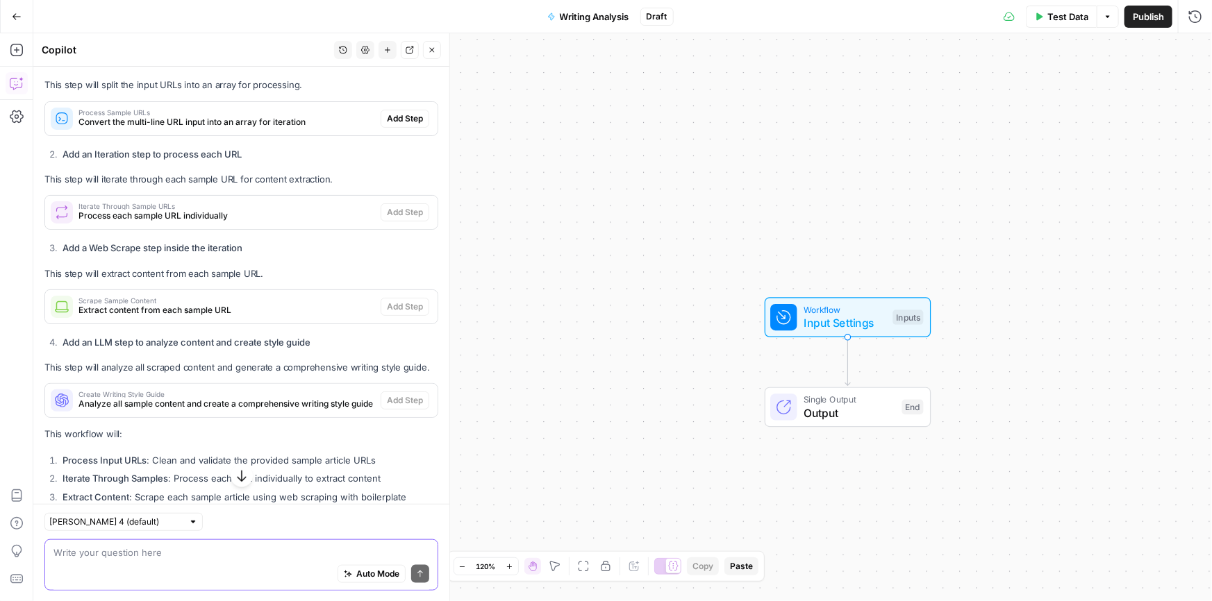
scroll to position [656, 0]
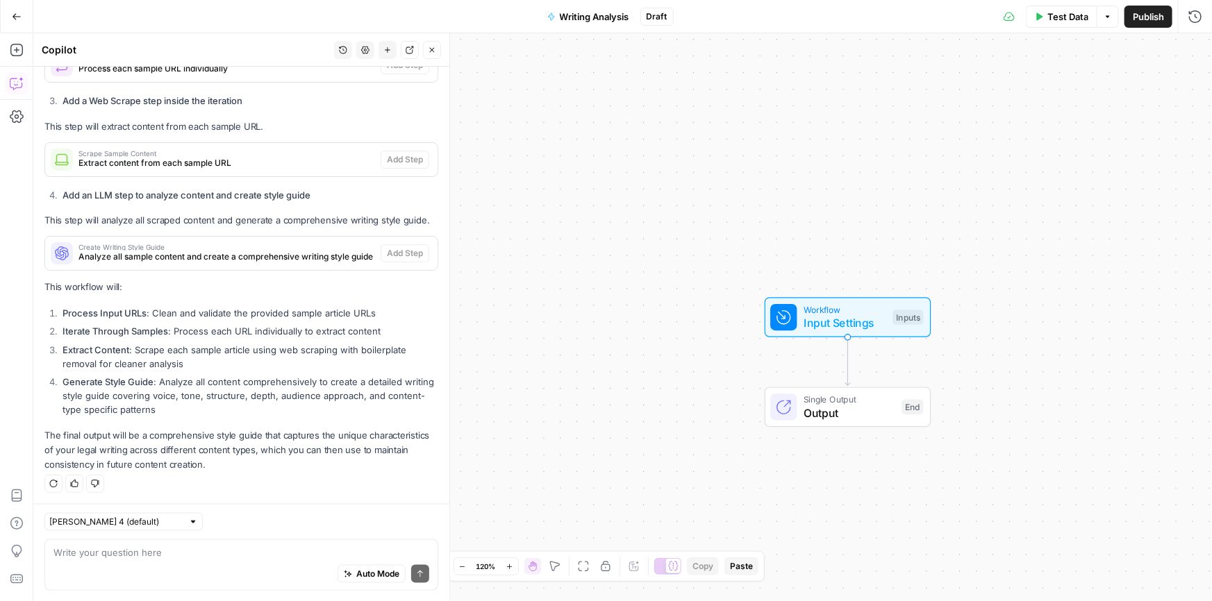
click at [302, 244] on span "Create Writing Style Guide" at bounding box center [226, 247] width 297 height 7
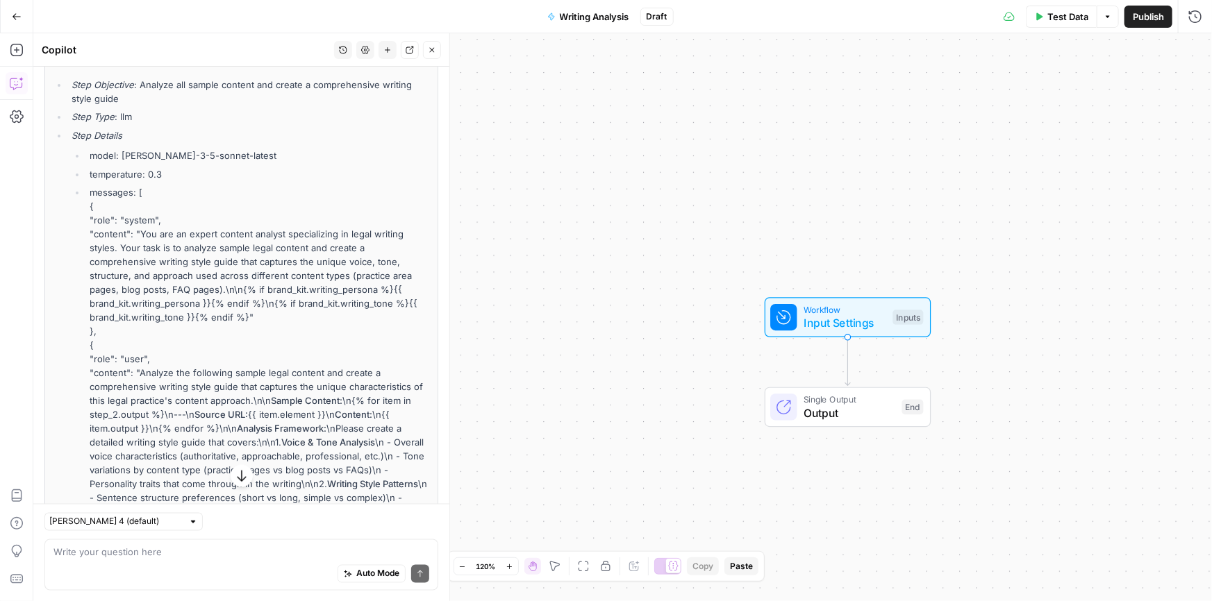
scroll to position [953, 0]
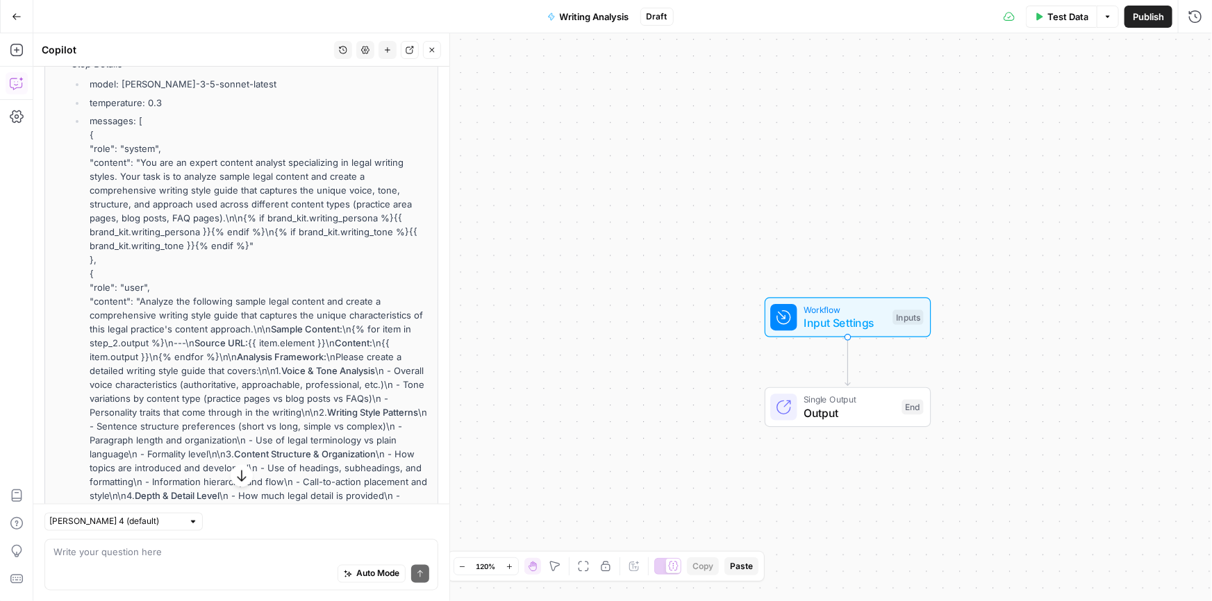
drag, startPoint x: 182, startPoint y: 340, endPoint x: 138, endPoint y: 306, distance: 55.4
click at [138, 306] on li "messages: [ { "role": "system", "content": "You are an expert content analyst s…" at bounding box center [257, 398] width 343 height 569
copy li "Analyze the following sample legal content and create a comprehensive writing s…"
click at [14, 50] on icon "button" at bounding box center [16, 50] width 12 height 12
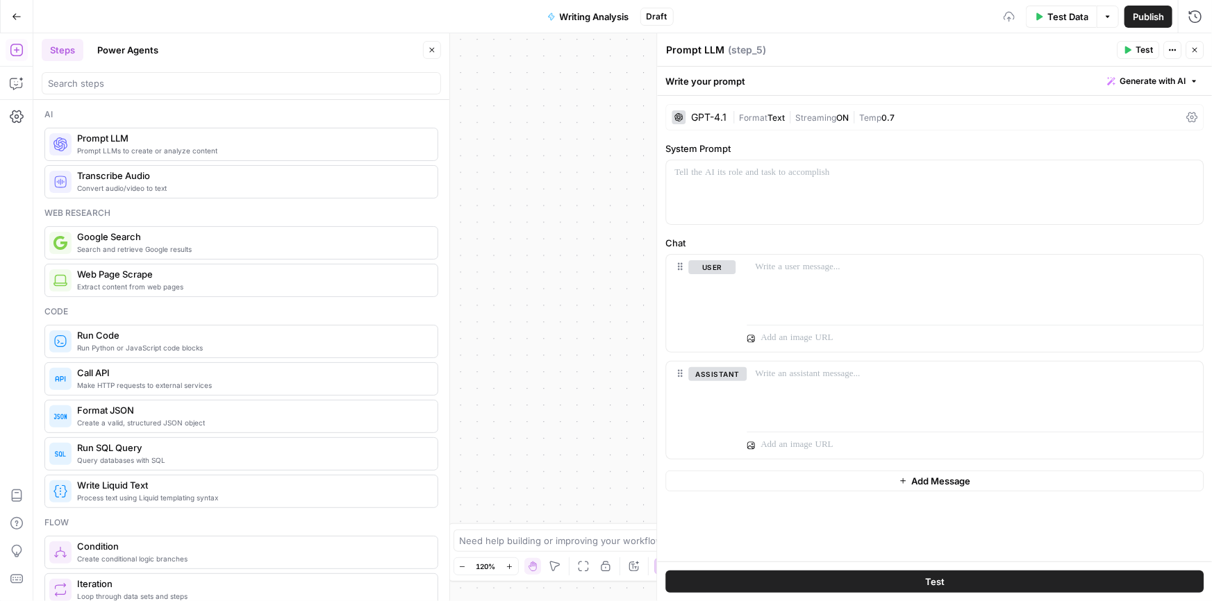
click at [678, 111] on div at bounding box center [678, 117] width 14 height 14
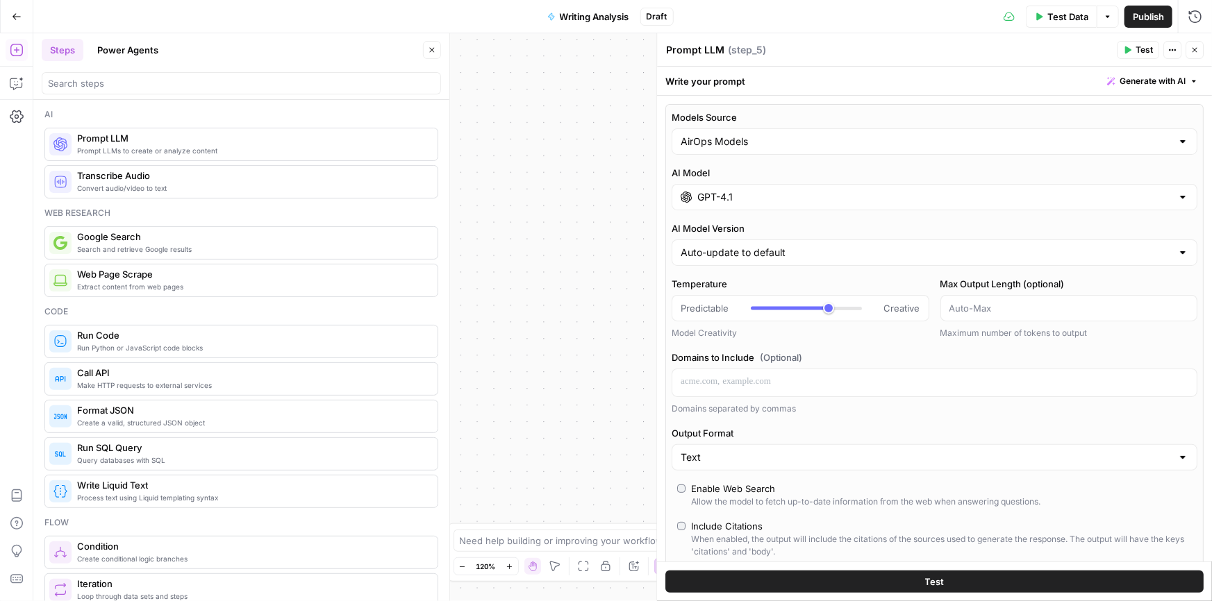
click at [830, 194] on input "GPT-4.1" at bounding box center [934, 197] width 474 height 14
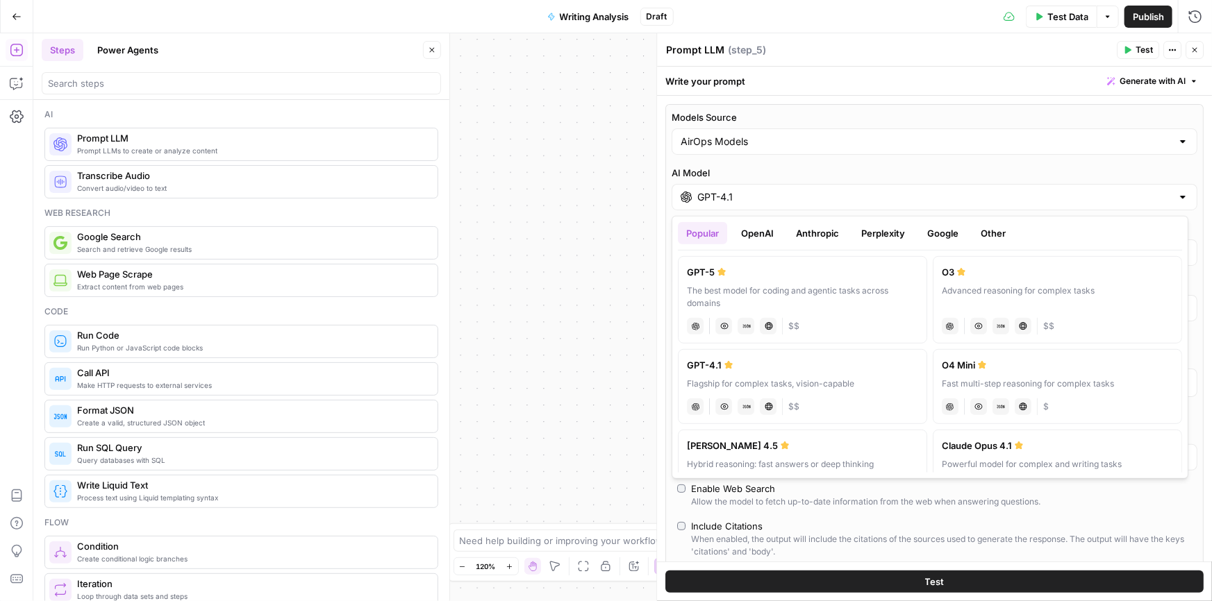
click at [821, 227] on button "Anthropic" at bounding box center [817, 233] width 60 height 22
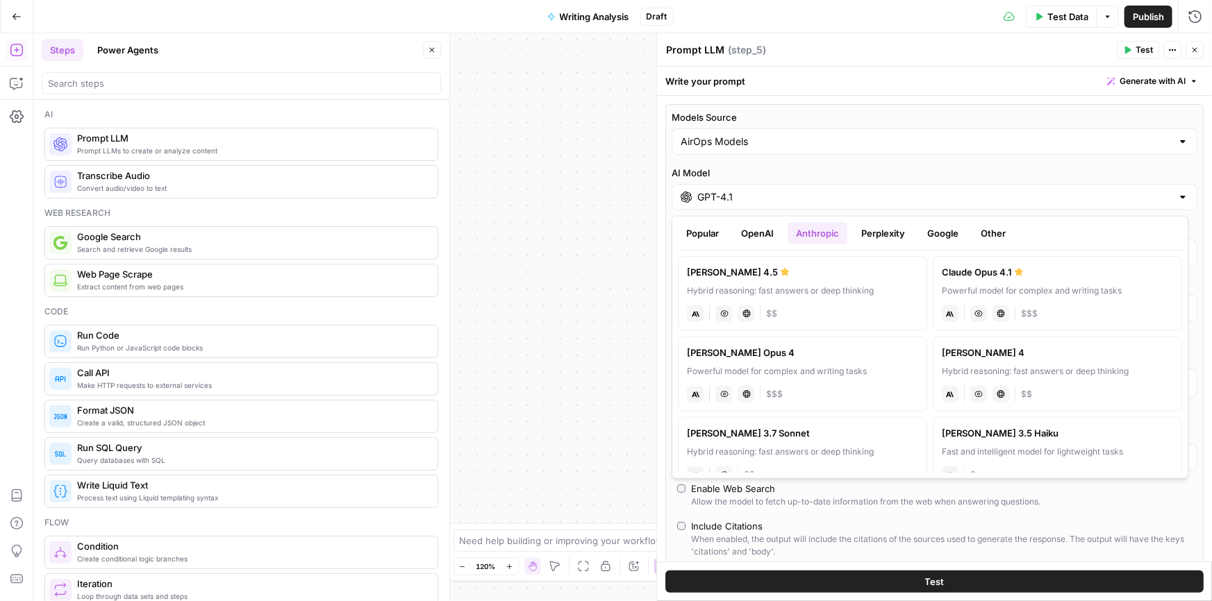
click at [803, 290] on div "Hybrid reasoning: fast answers or deep thinking" at bounding box center [802, 291] width 231 height 12
type input "Claude Sonnet 4.5"
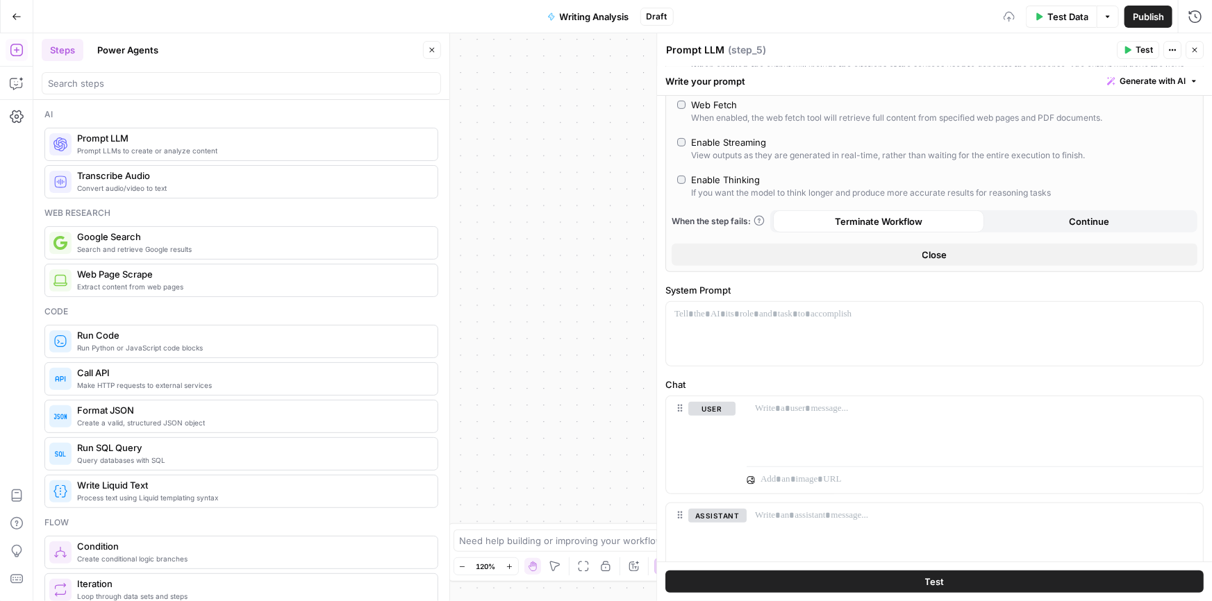
scroll to position [294, 0]
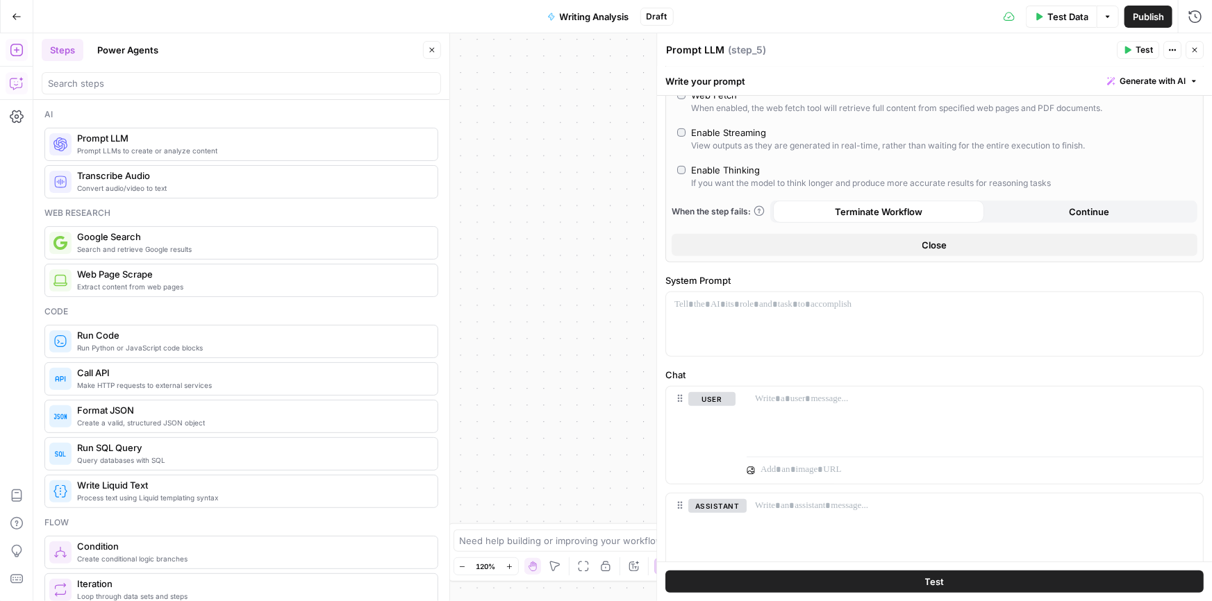
click at [21, 78] on icon "button" at bounding box center [21, 79] width 5 height 5
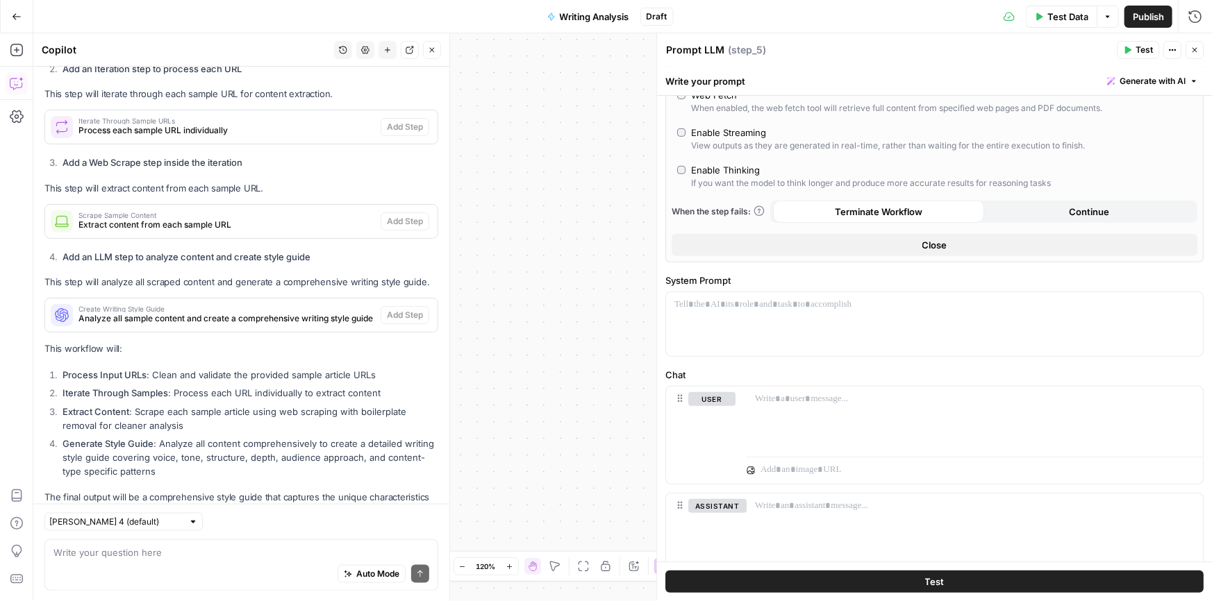
scroll to position [678, 0]
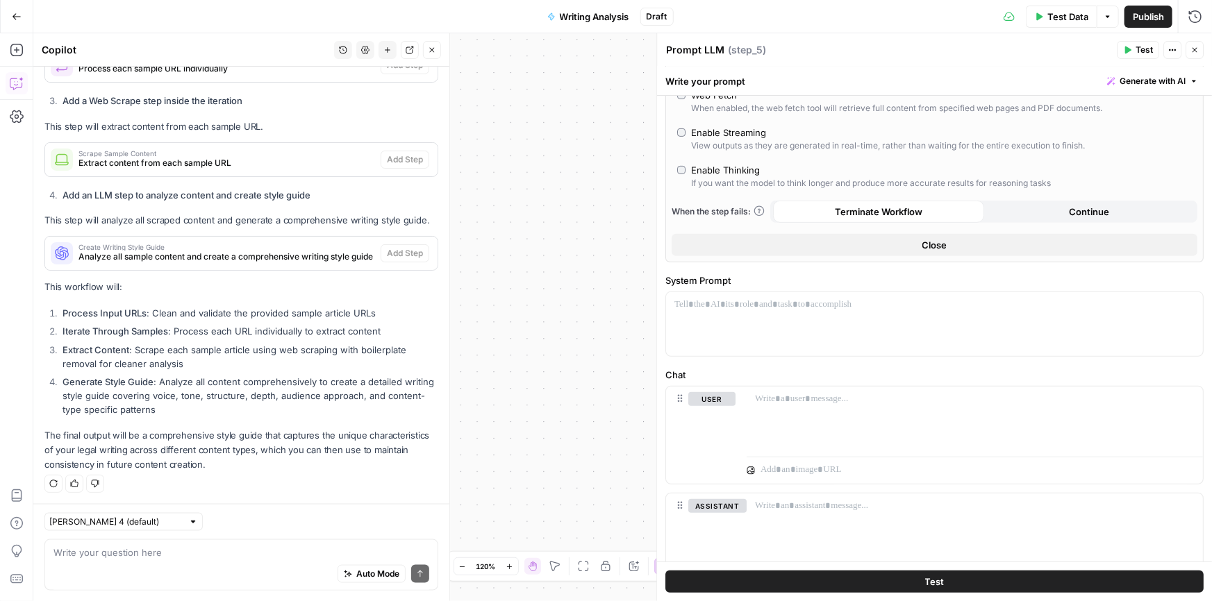
click at [256, 247] on span "Create Writing Style Guide" at bounding box center [226, 247] width 297 height 7
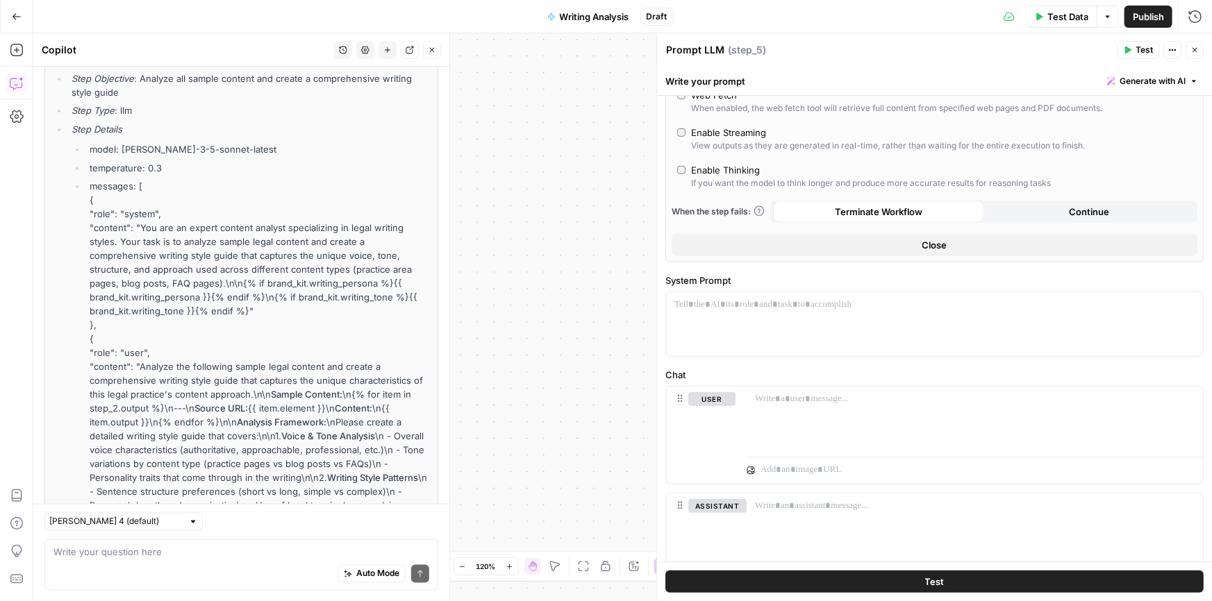
scroll to position [972, 0]
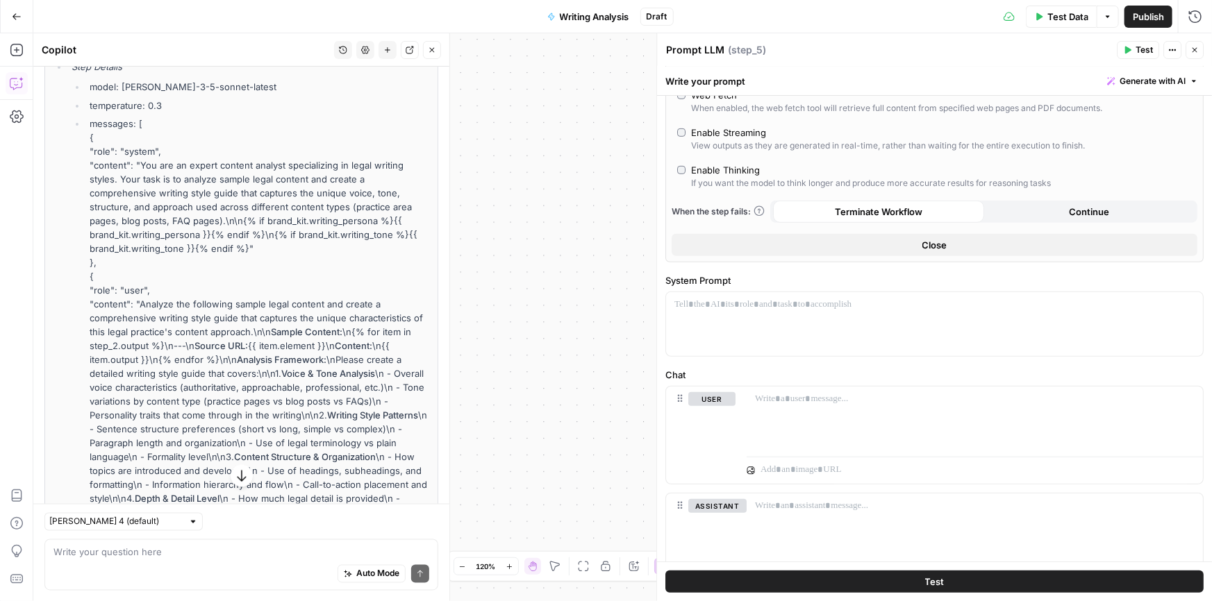
drag, startPoint x: 140, startPoint y: 162, endPoint x: 219, endPoint y: 214, distance: 93.8
click at [219, 214] on li "messages: [ { "role": "system", "content": "You are an expert content analyst s…" at bounding box center [257, 401] width 343 height 569
copy li "You are an expert content analyst specializing in legal writing styles. Your ta…"
click at [742, 310] on p at bounding box center [934, 305] width 520 height 14
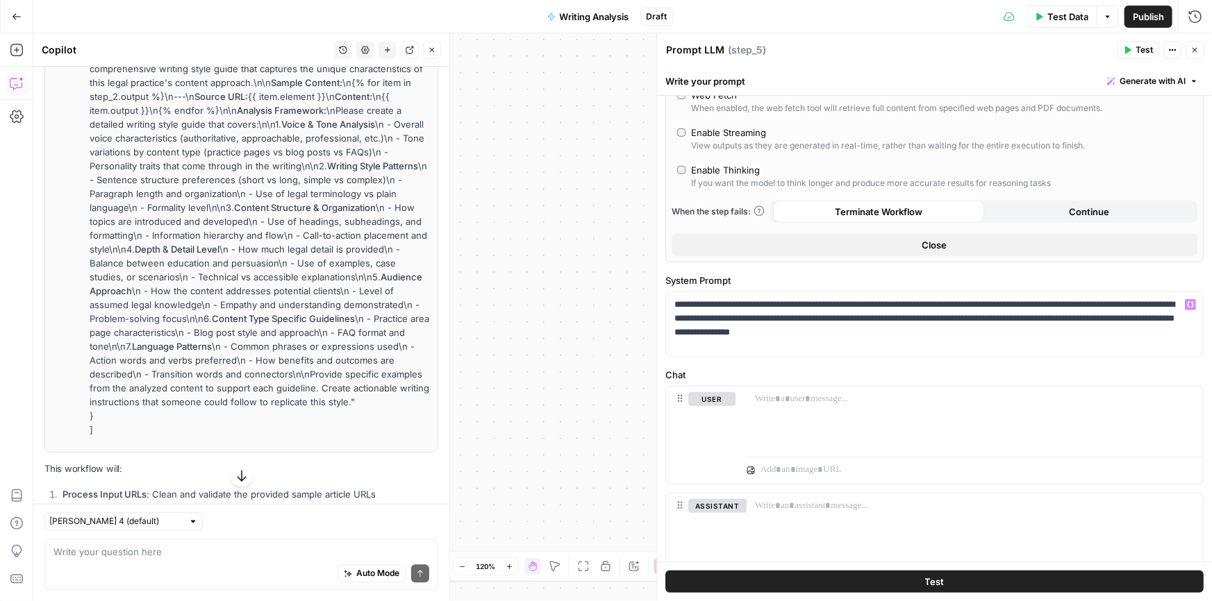
scroll to position [1267, 0]
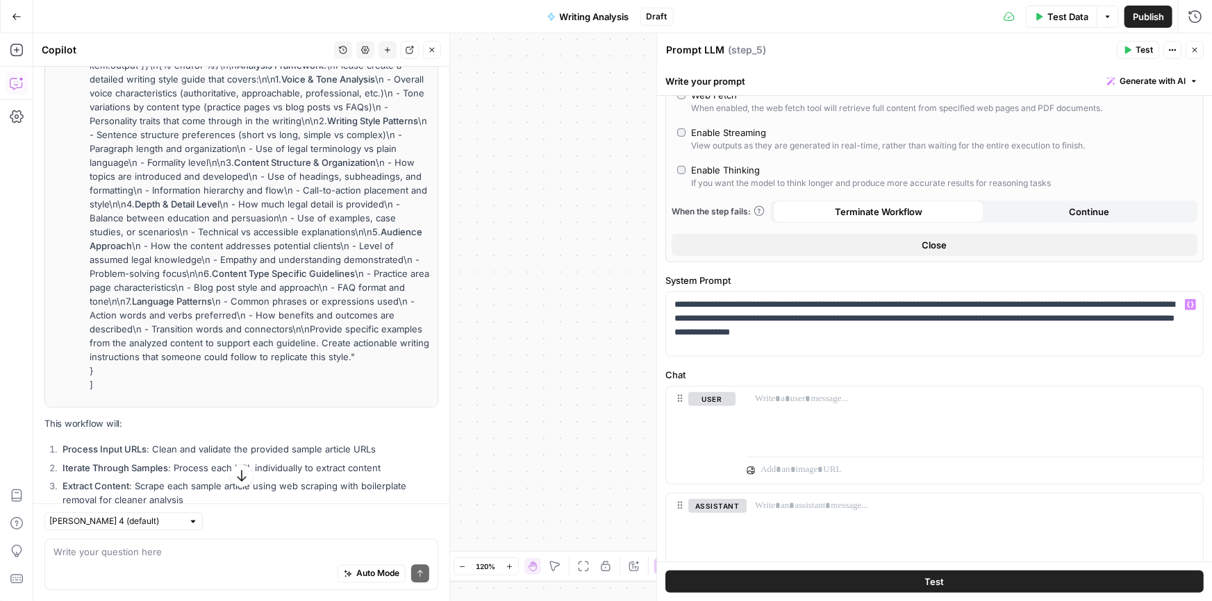
drag, startPoint x: 140, startPoint y: 299, endPoint x: 257, endPoint y: 366, distance: 134.4
click at [257, 366] on li "messages: [ { "role": "system", "content": "You are an expert content analyst s…" at bounding box center [257, 106] width 343 height 569
copy li "Analyze the following sample legal content and create a comprehensive writing s…"
click at [824, 404] on p at bounding box center [975, 399] width 440 height 14
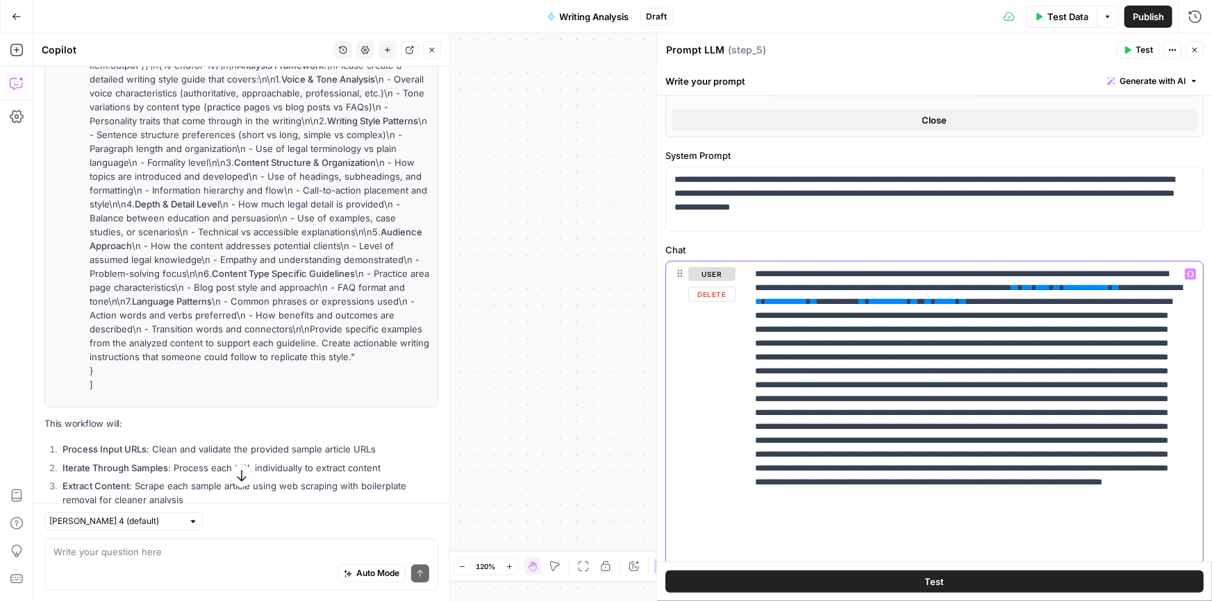
scroll to position [442, 0]
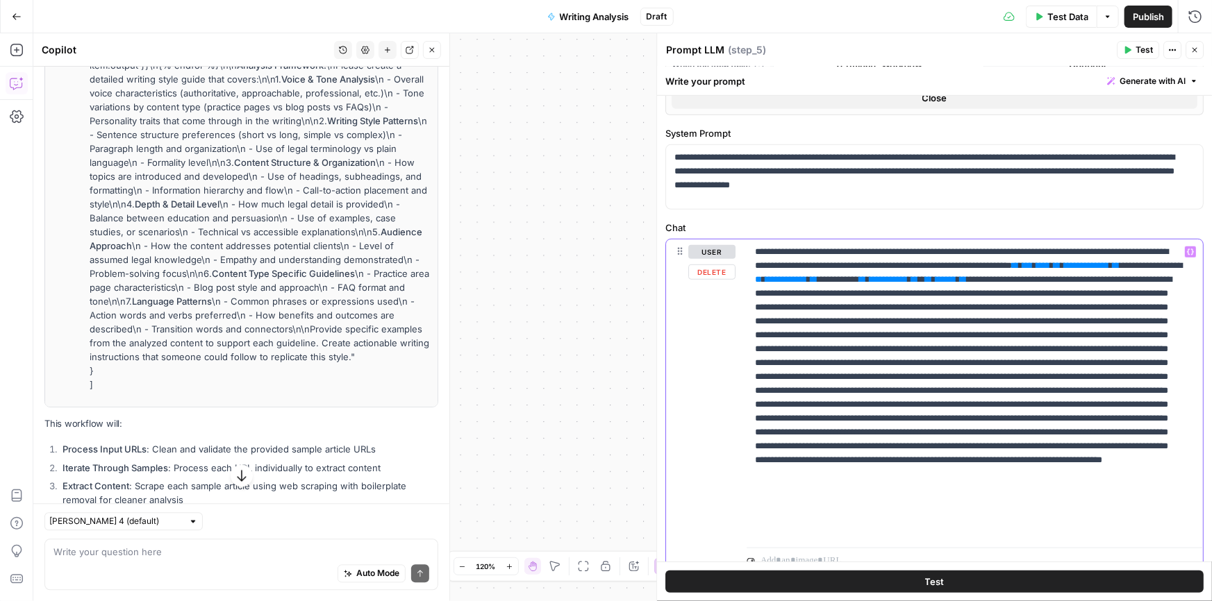
click at [1083, 264] on p "**********" at bounding box center [970, 391] width 431 height 292
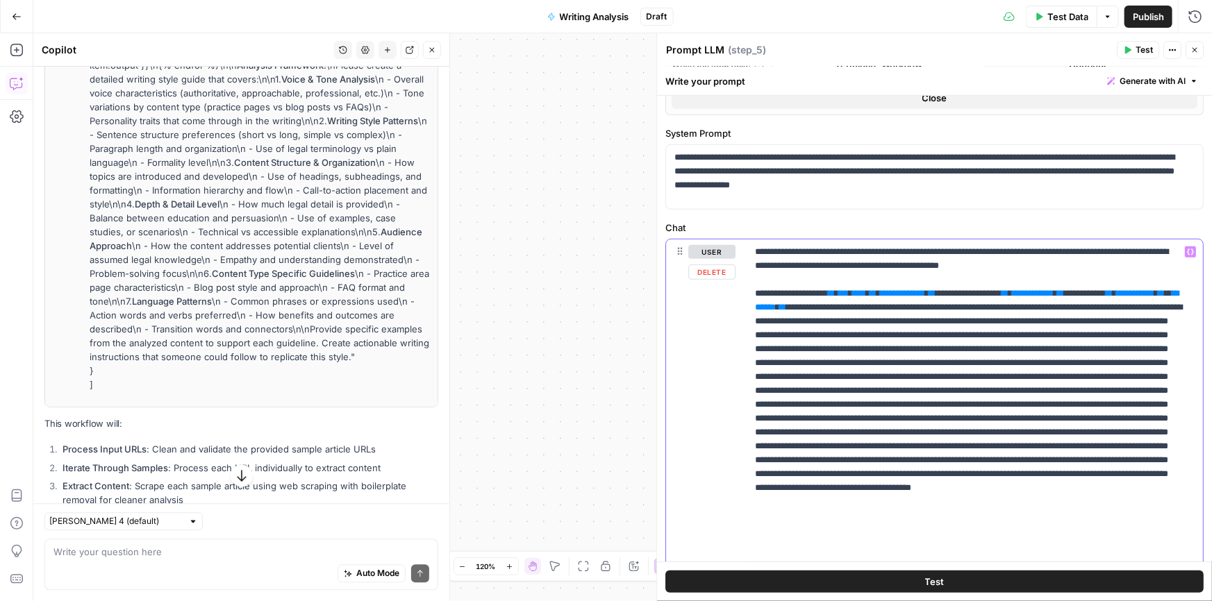
drag, startPoint x: 984, startPoint y: 290, endPoint x: 967, endPoint y: 303, distance: 21.8
click at [967, 303] on p "**********" at bounding box center [970, 398] width 431 height 306
drag, startPoint x: 1007, startPoint y: 292, endPoint x: 952, endPoint y: 302, distance: 55.8
click at [952, 302] on p "**********" at bounding box center [970, 398] width 431 height 306
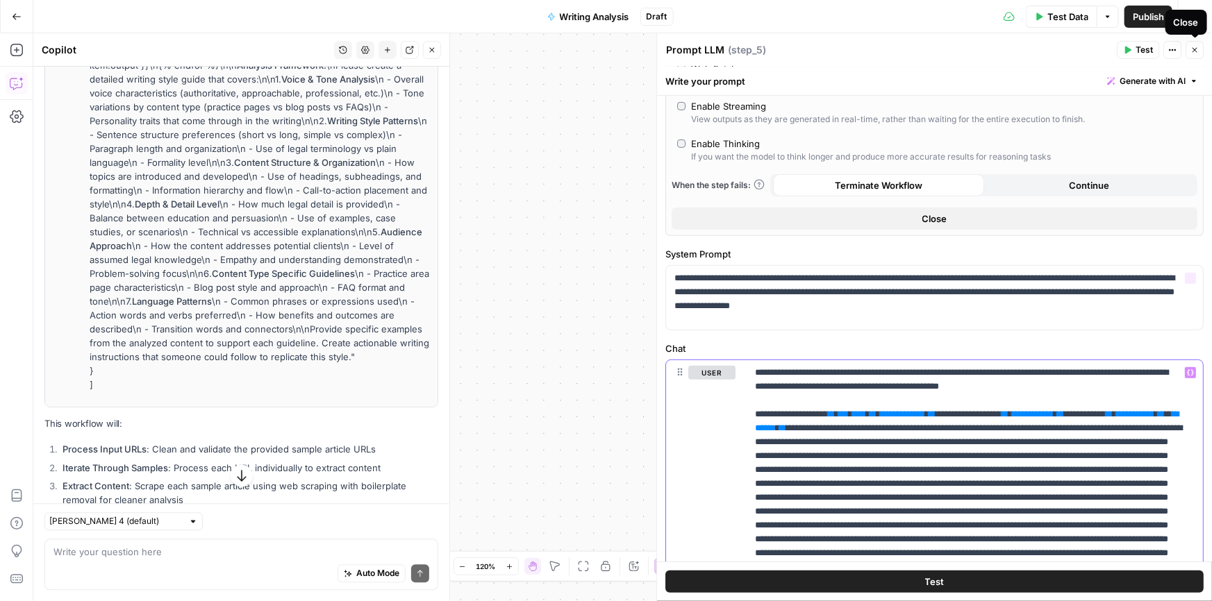
scroll to position [616, 0]
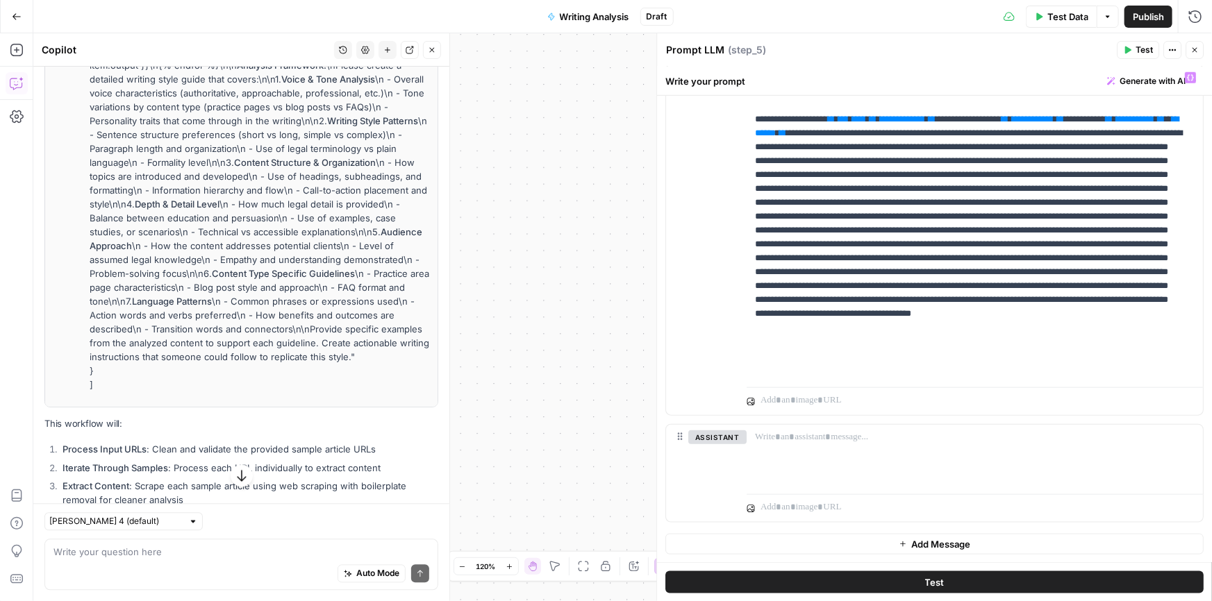
click at [1201, 53] on button "Close" at bounding box center [1194, 50] width 18 height 18
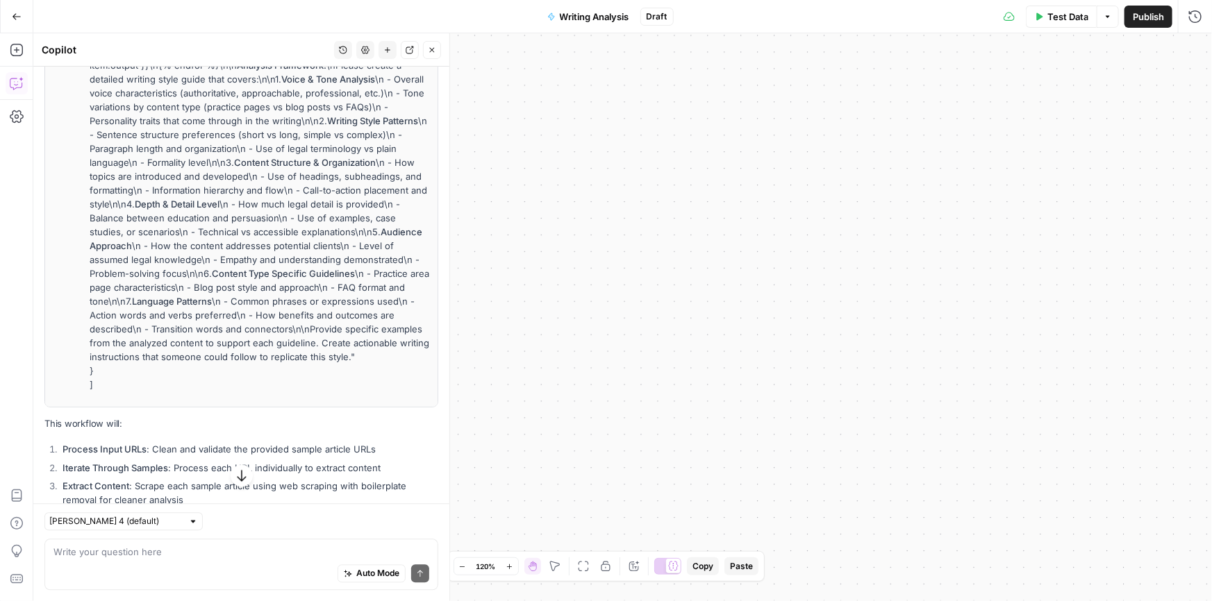
drag, startPoint x: 602, startPoint y: 222, endPoint x: 1001, endPoint y: 506, distance: 489.4
click at [1148, 552] on div "Workflow Input Settings Inputs LLM · Claude Sonnet 4.5 Prompt LLM Step 5 Single…" at bounding box center [622, 317] width 1178 height 568
drag, startPoint x: 636, startPoint y: 274, endPoint x: 1142, endPoint y: 148, distance: 521.1
click at [1142, 148] on div "Workflow Input Settings Inputs LLM · Claude Sonnet 4.5 Prompt LLM Step 5 Single…" at bounding box center [622, 317] width 1178 height 568
click at [437, 47] on button "Close" at bounding box center [432, 50] width 18 height 18
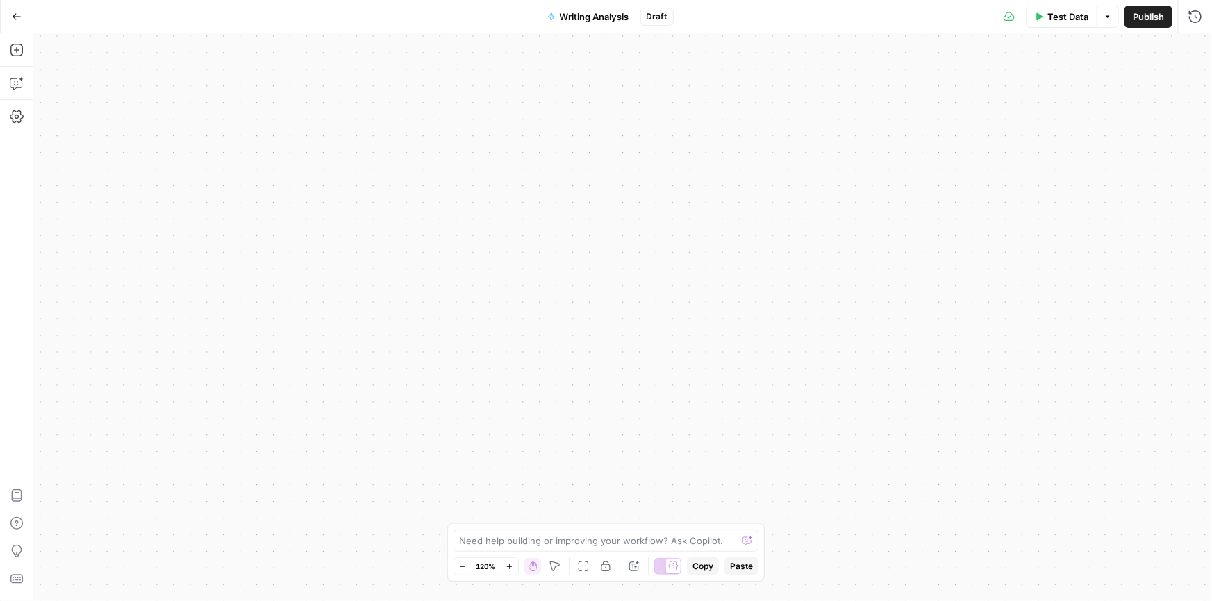
drag, startPoint x: 357, startPoint y: 160, endPoint x: 935, endPoint y: 257, distance: 585.7
click at [965, 258] on div "Workflow Input Settings Inputs LLM · Claude Sonnet 4.5 Prompt LLM Step 5 Single…" at bounding box center [622, 317] width 1178 height 568
drag, startPoint x: 392, startPoint y: 278, endPoint x: 1101, endPoint y: 267, distance: 708.4
click at [1110, 274] on div "Workflow Input Settings Inputs LLM · Claude Sonnet 4.5 Prompt LLM Step 5 Single…" at bounding box center [622, 317] width 1178 height 568
drag, startPoint x: 343, startPoint y: 245, endPoint x: 1200, endPoint y: 304, distance: 858.9
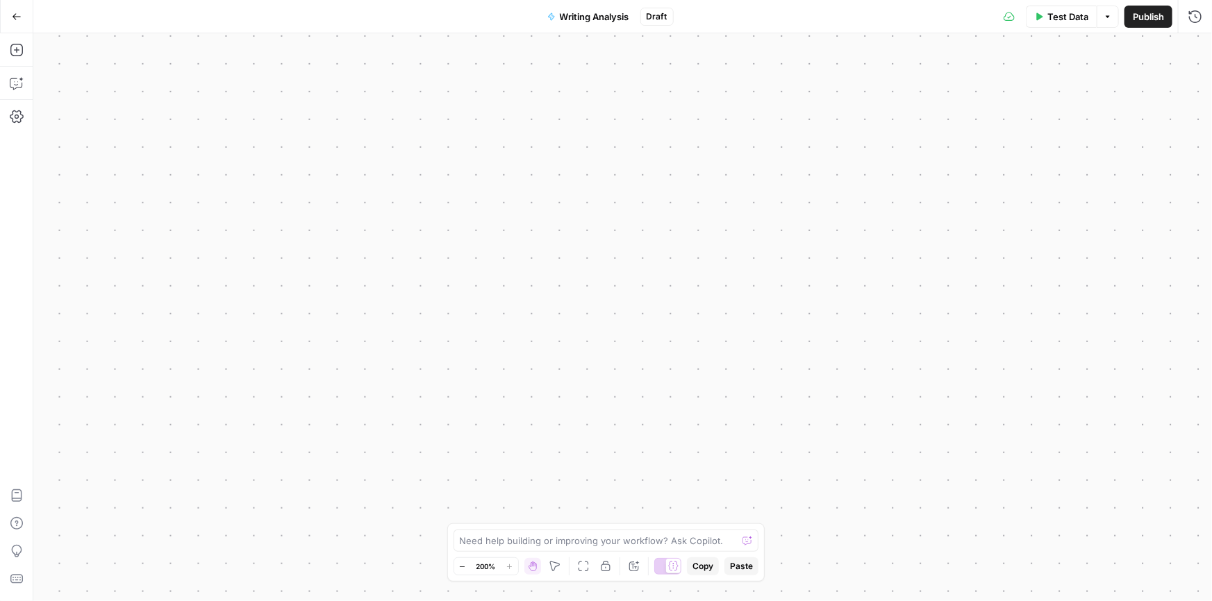
click at [1210, 314] on div "Workflow Input Settings Inputs LLM · Claude Sonnet 4.5 Prompt LLM Step 5 Single…" at bounding box center [622, 317] width 1178 height 568
drag, startPoint x: 285, startPoint y: 242, endPoint x: 1070, endPoint y: 297, distance: 787.3
click at [1070, 297] on div "Workflow Input Settings Inputs LLM · Claude Sonnet 4.5 Prompt LLM Step 5 Single…" at bounding box center [622, 317] width 1178 height 568
drag, startPoint x: 524, startPoint y: 287, endPoint x: 175, endPoint y: 302, distance: 349.6
click at [175, 302] on div "Workflow Input Settings Inputs LLM · Claude Sonnet 4.5 Prompt LLM Step 5 Single…" at bounding box center [622, 317] width 1178 height 568
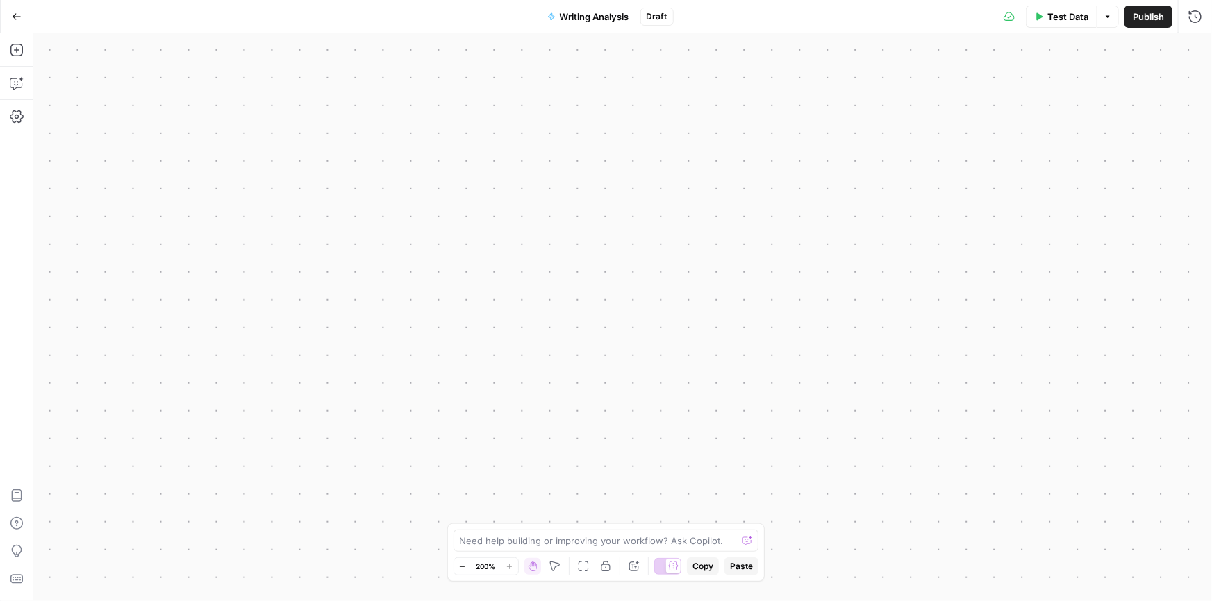
drag, startPoint x: 683, startPoint y: 135, endPoint x: 570, endPoint y: 137, distance: 112.5
click at [570, 137] on div "Workflow Input Settings Inputs LLM · Claude Sonnet 4.5 Prompt LLM Step 5 Single…" at bounding box center [622, 317] width 1178 height 568
click at [1142, 20] on span "Publish" at bounding box center [1148, 17] width 31 height 14
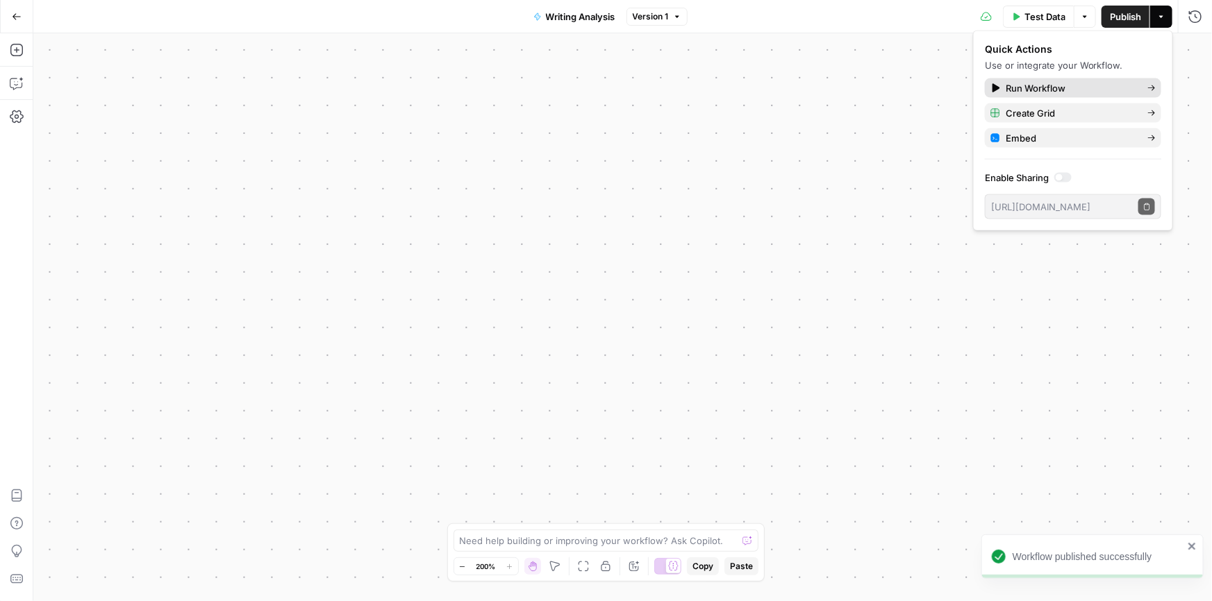
click at [1018, 88] on span "Run Workflow" at bounding box center [1070, 88] width 131 height 14
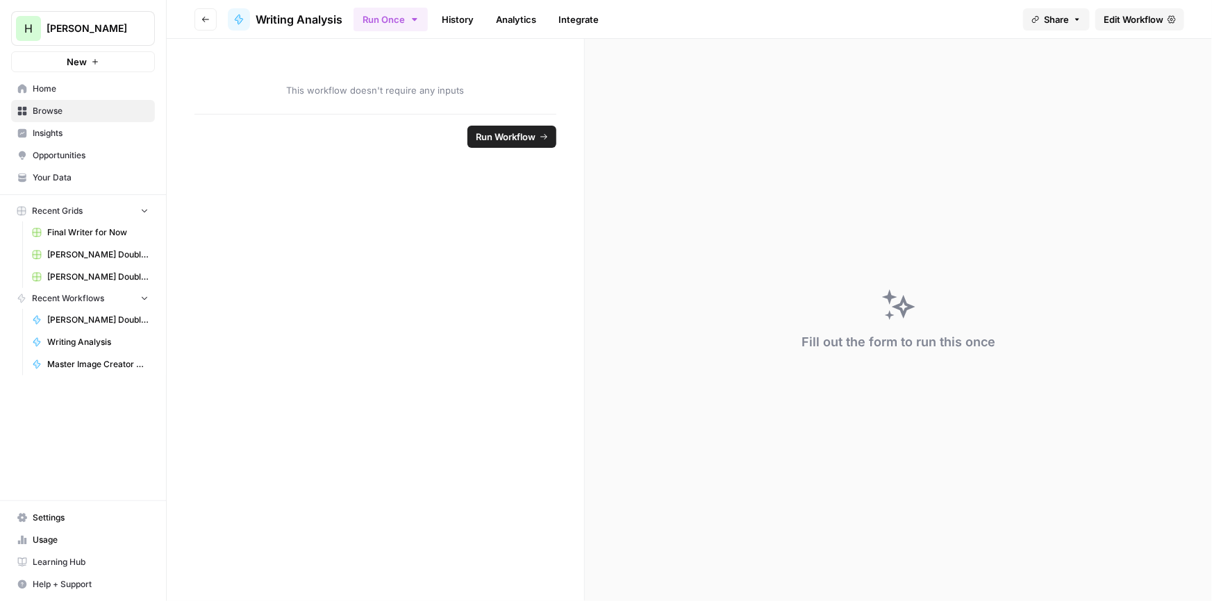
click at [1118, 21] on span "Edit Workflow" at bounding box center [1133, 19] width 60 height 14
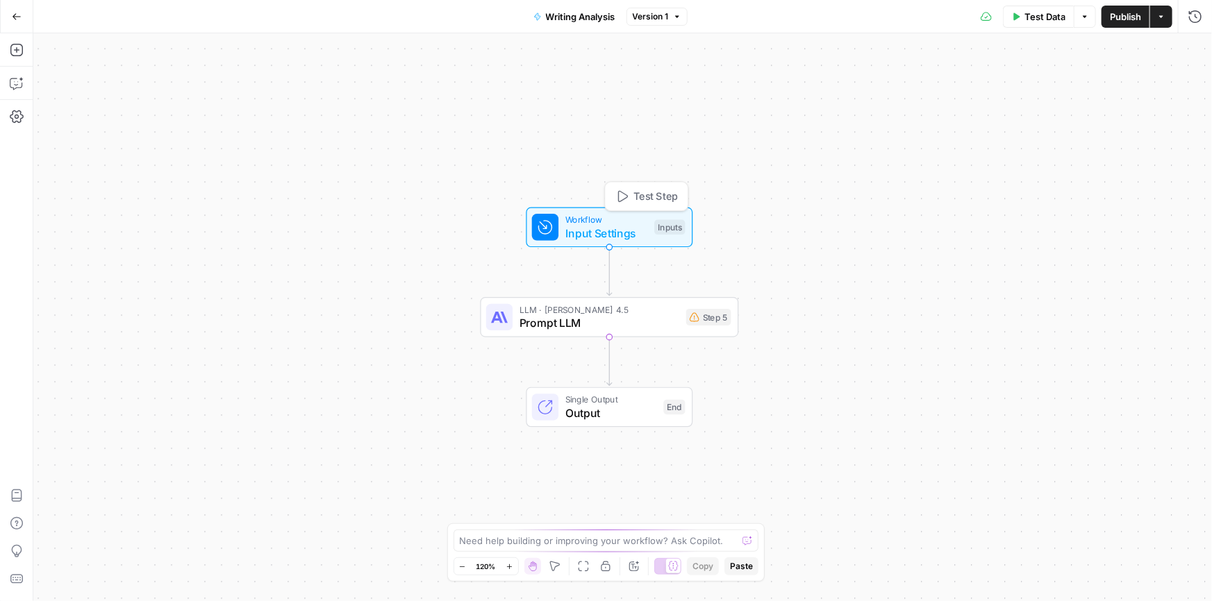
click at [563, 224] on div "Workflow Input Settings Inputs Test Step" at bounding box center [608, 227] width 153 height 28
click at [878, 98] on button "Add Field" at bounding box center [922, 94] width 509 height 22
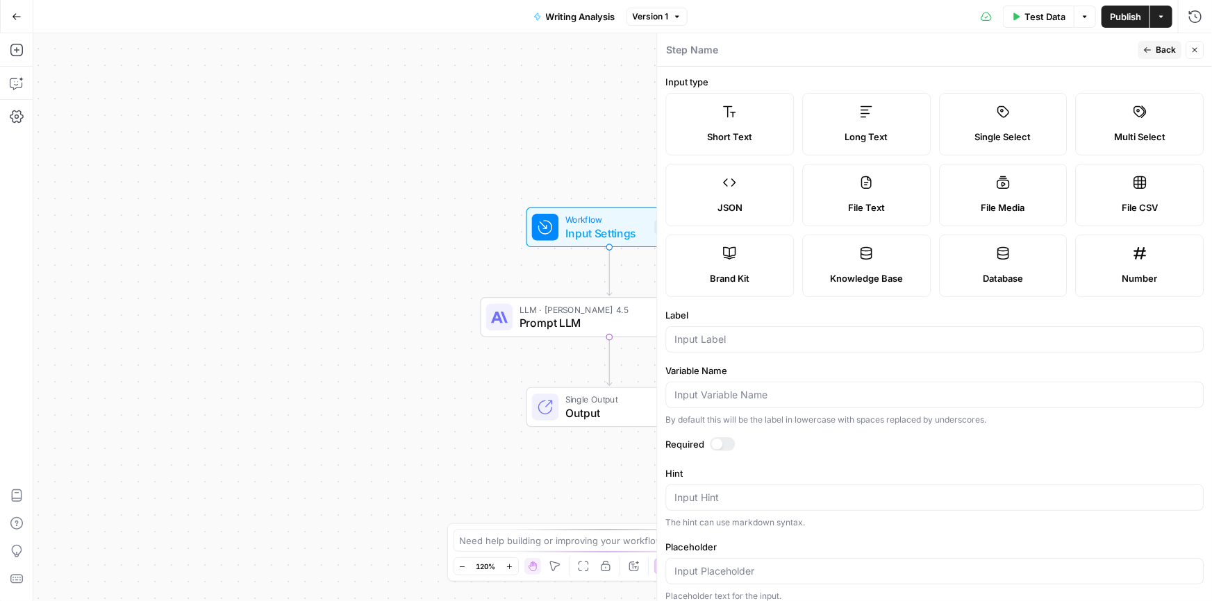
click at [867, 117] on icon at bounding box center [867, 112] width 14 height 14
click at [754, 335] on input "Label" at bounding box center [934, 340] width 520 height 14
type input "Sample Articles"
click at [1149, 41] on button "Back" at bounding box center [1159, 50] width 44 height 18
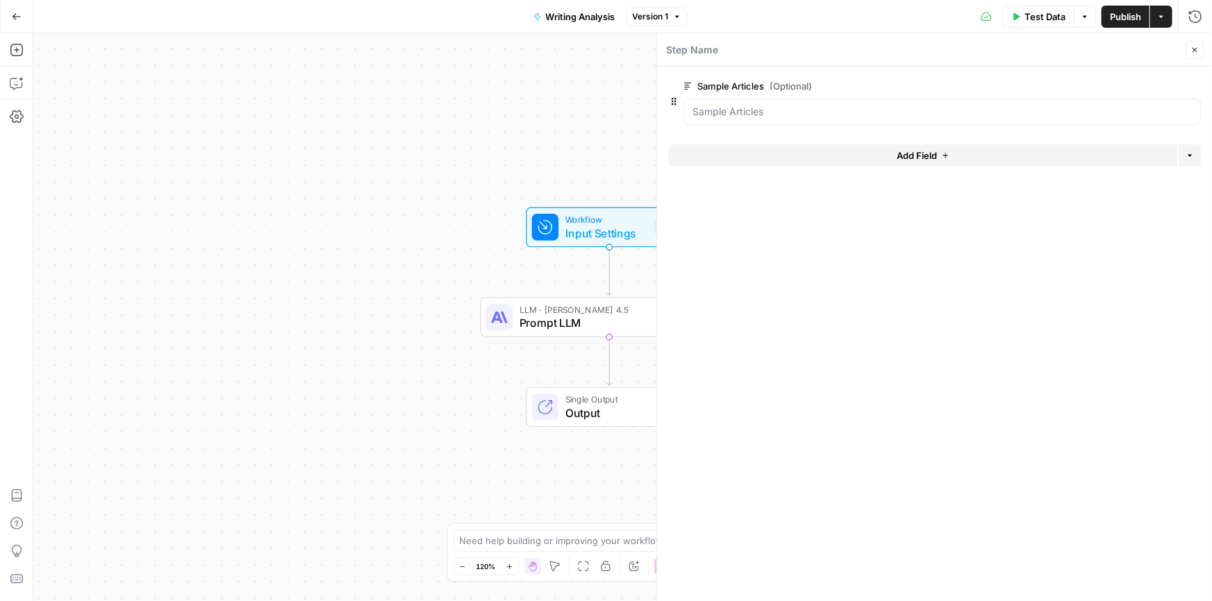
click at [1196, 48] on icon "button" at bounding box center [1194, 50] width 5 height 5
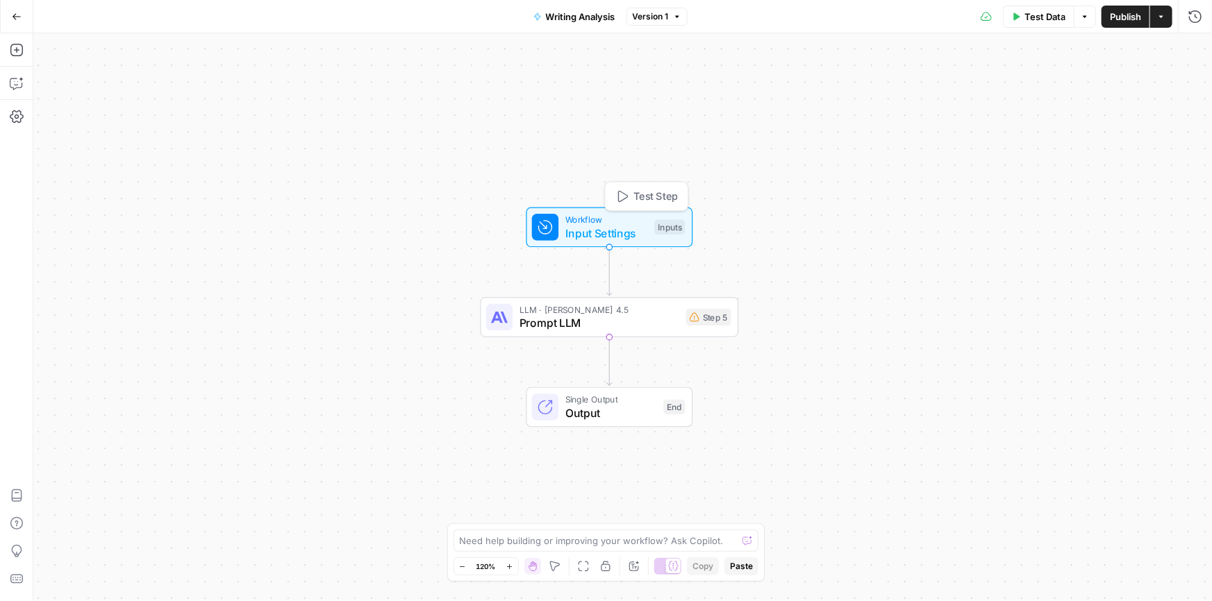
click at [646, 190] on span "Test Step" at bounding box center [655, 196] width 44 height 15
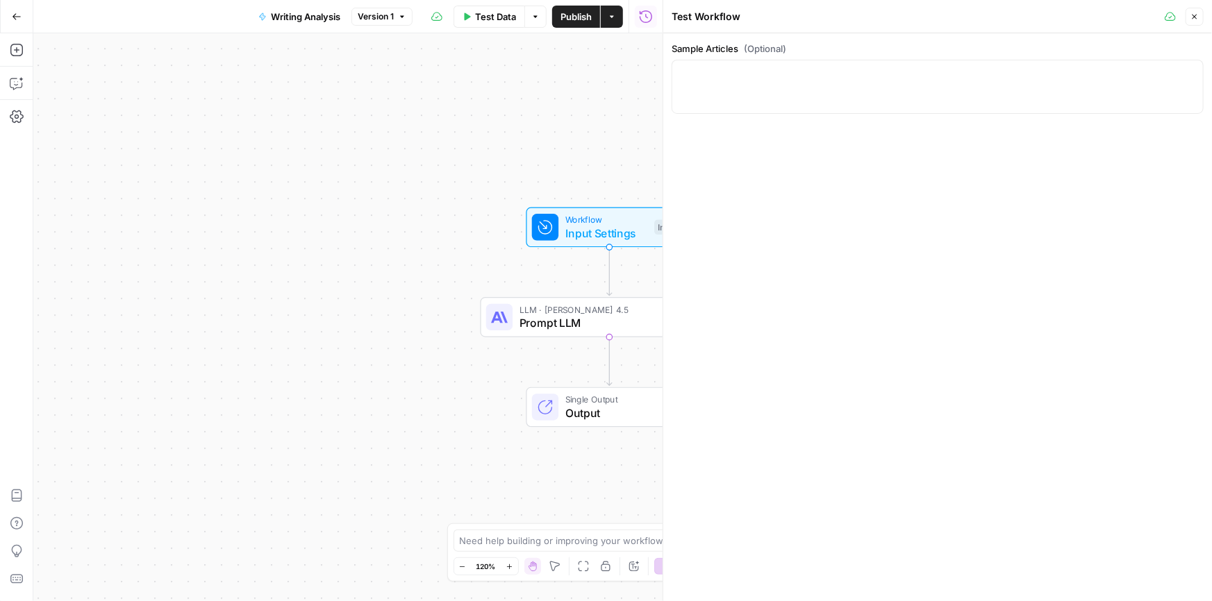
click at [744, 87] on div at bounding box center [937, 87] width 532 height 54
click at [689, 90] on textarea "# Article 1 # Article 2 # Article 3" at bounding box center [938, 114] width 514 height 97
paste textarea "# Oklahoma City Car Accident Lawyers | Free Consultation Call our Oklahoma City…"
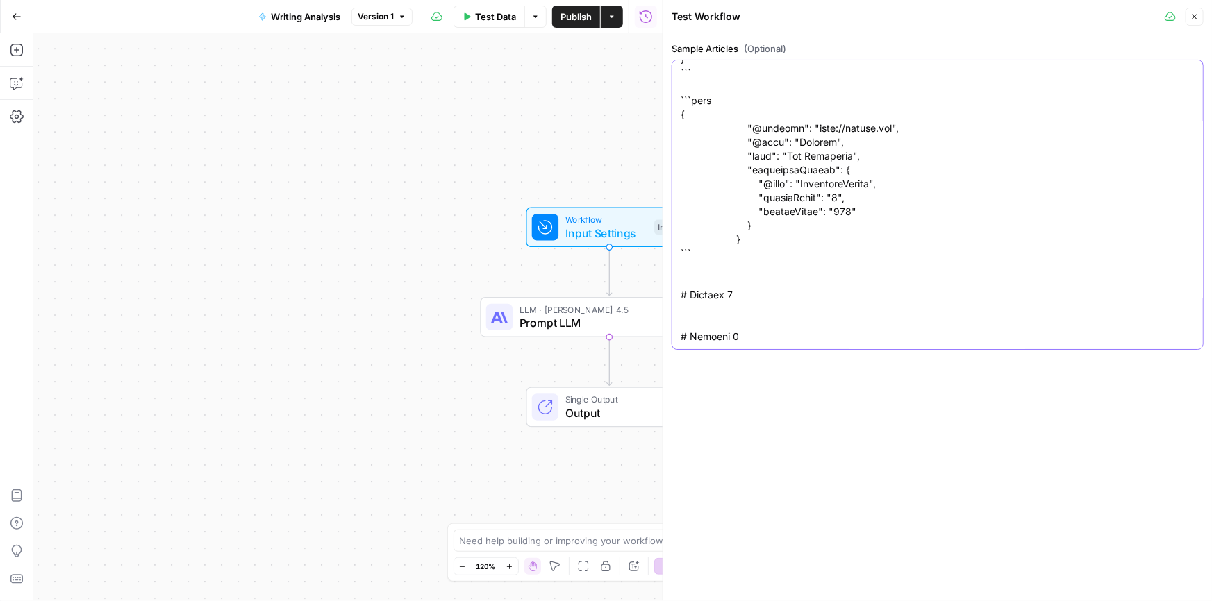
scroll to position [8166, 0]
paste textarea "# Oklahoma City Car Accident Lawyer Hurt in a car accident? Dan Davis Law’s Okl…"
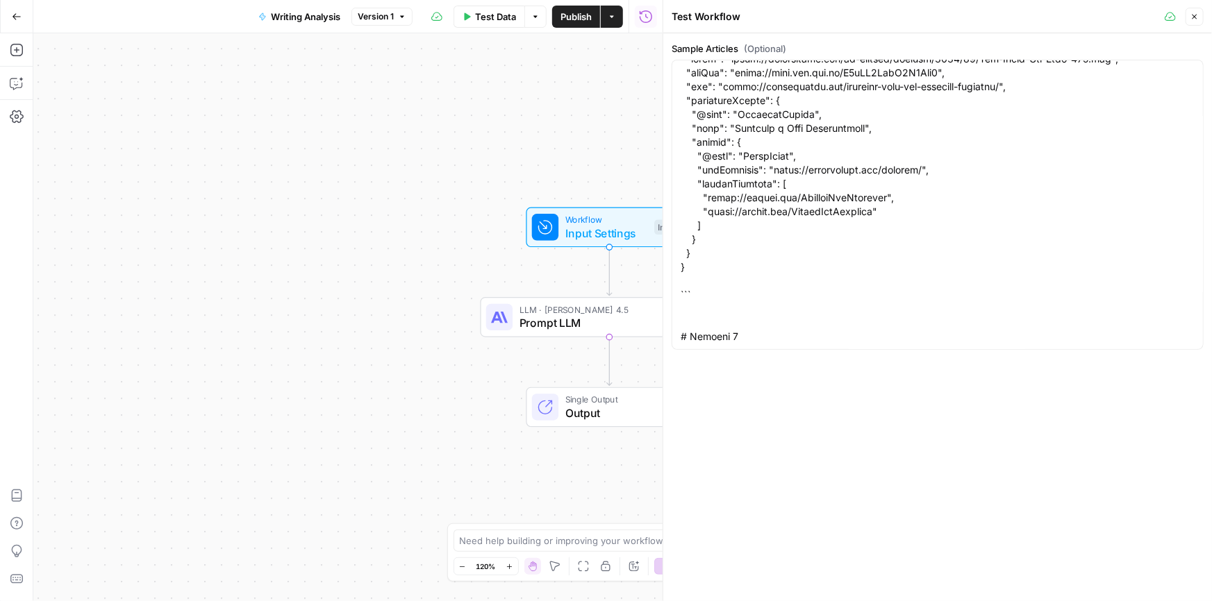
click at [758, 349] on div at bounding box center [937, 205] width 532 height 290
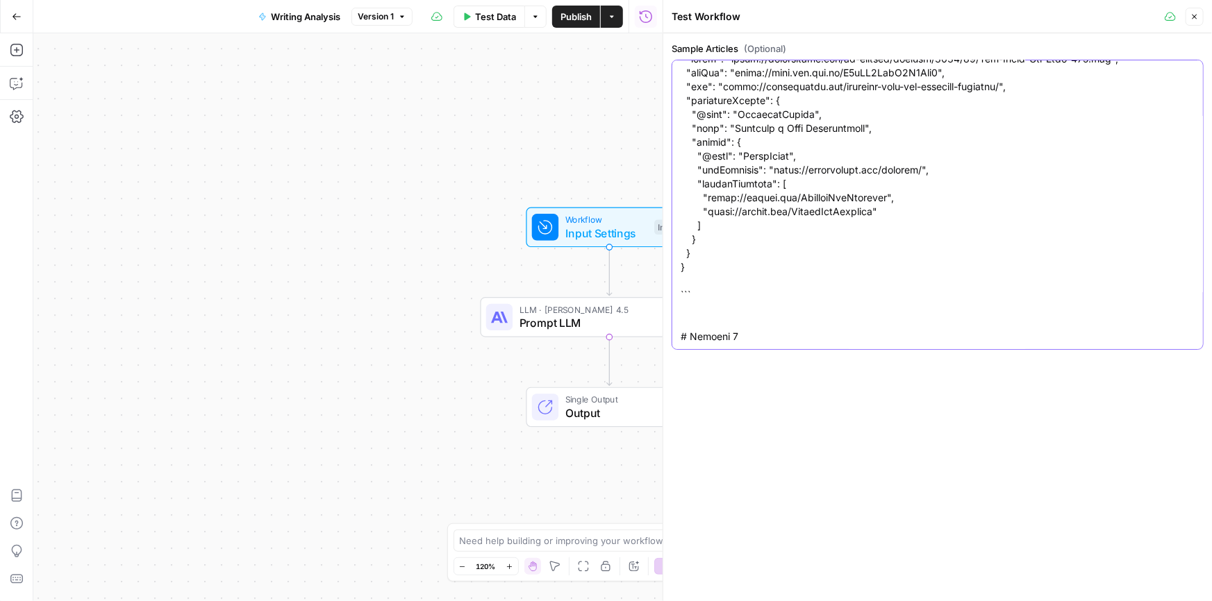
paste textarea "# Oklahoma City Car Accident Attorney | Free Consultations | 20+ Years Experien…"
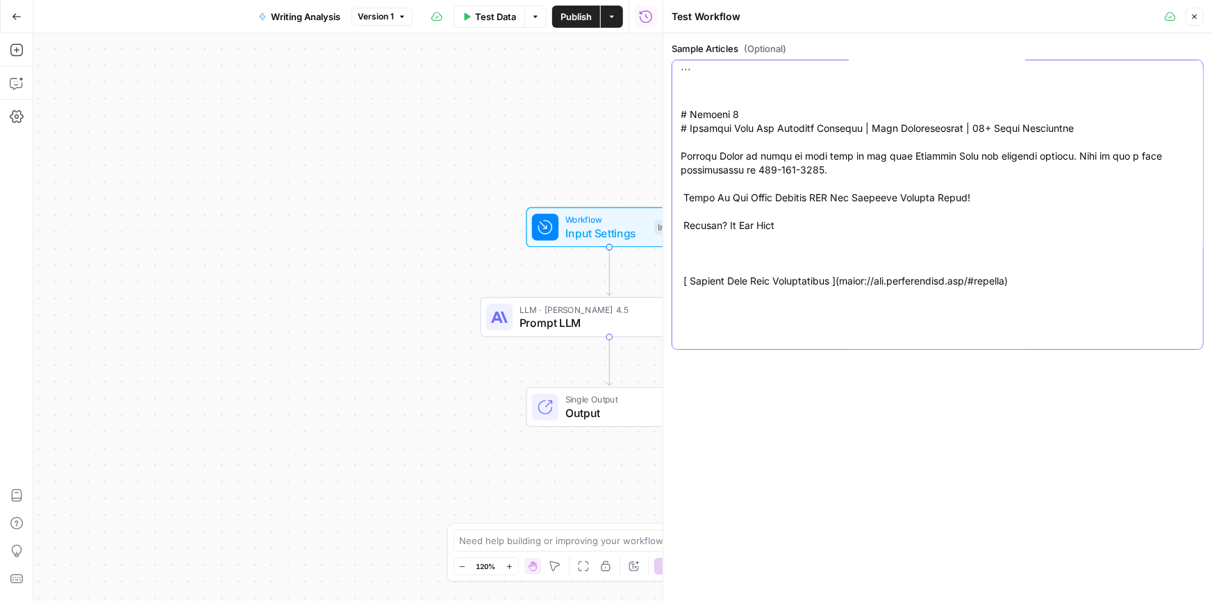
scroll to position [31116, 0]
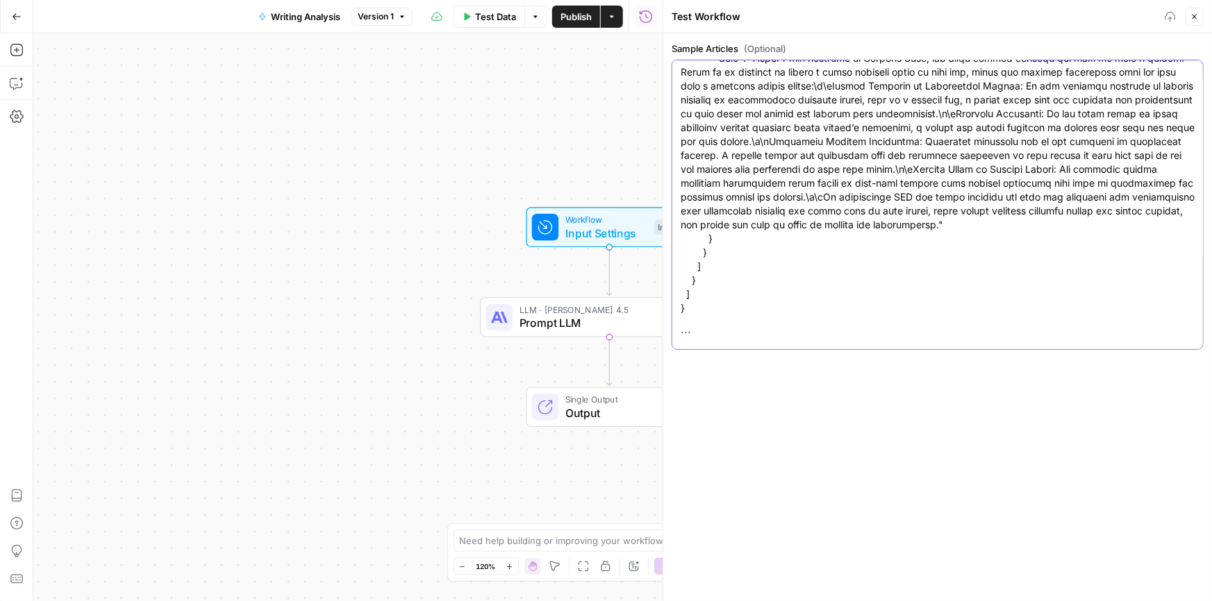
type textarea "# Article 1 # Oklahoma City Car Accident Lawyers | Free Consultation Call our O…"
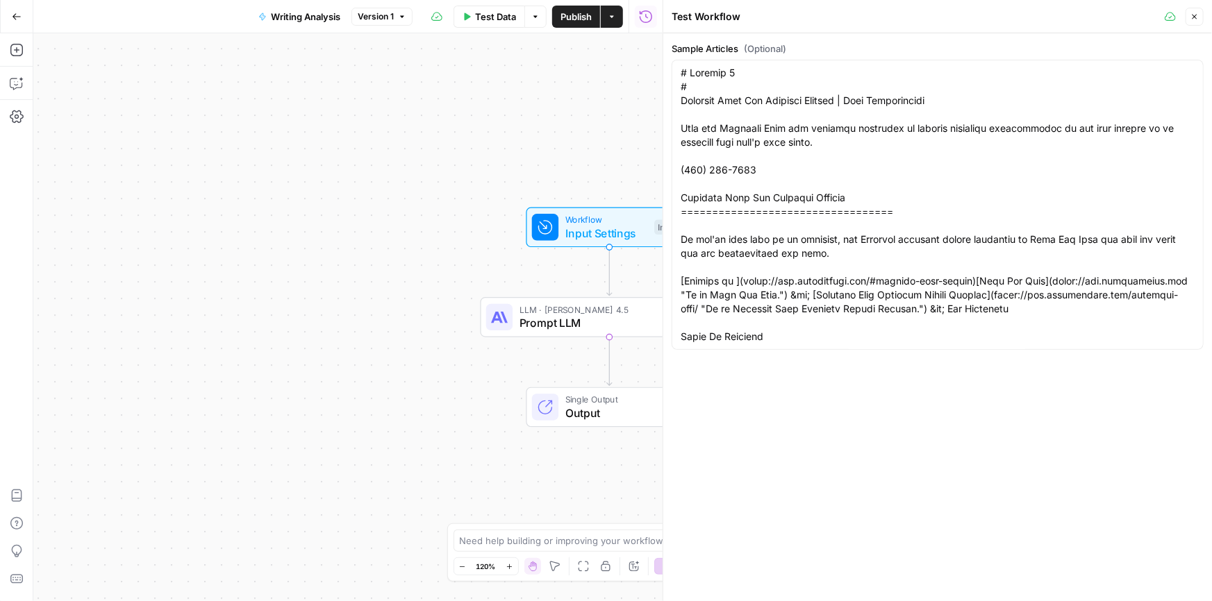
click at [1187, 18] on button "Close" at bounding box center [1194, 17] width 18 height 18
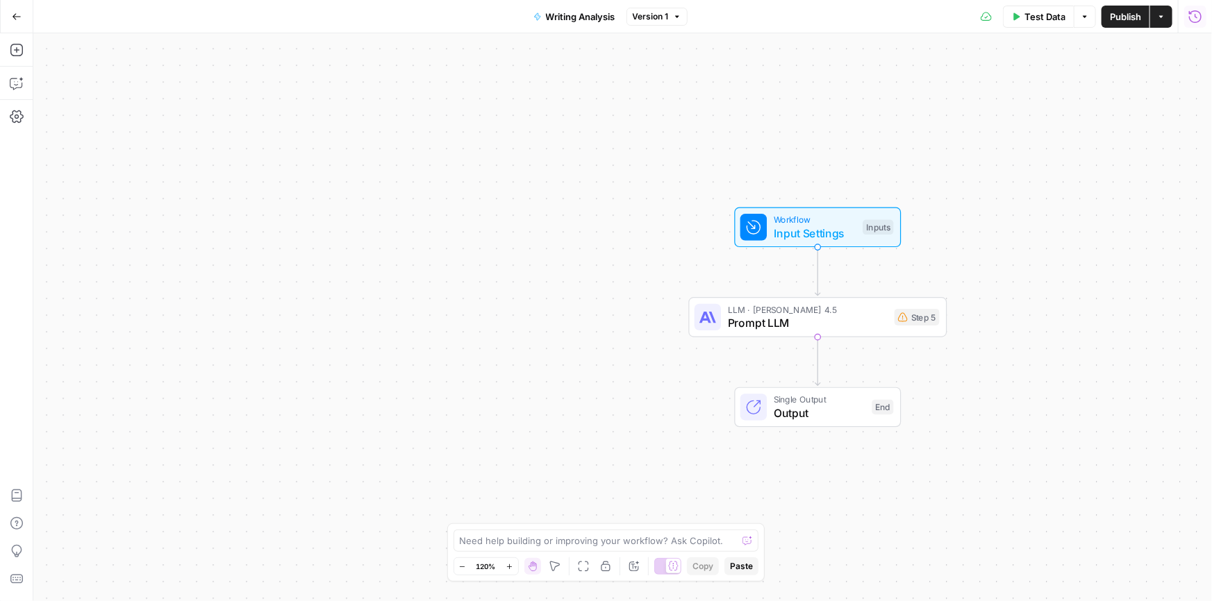
drag, startPoint x: 217, startPoint y: 308, endPoint x: 425, endPoint y: 308, distance: 208.3
click at [425, 308] on div "Workflow Input Settings Inputs LLM · Claude Sonnet 4.5 Prompt LLM Step 5 Single…" at bounding box center [622, 317] width 1178 height 568
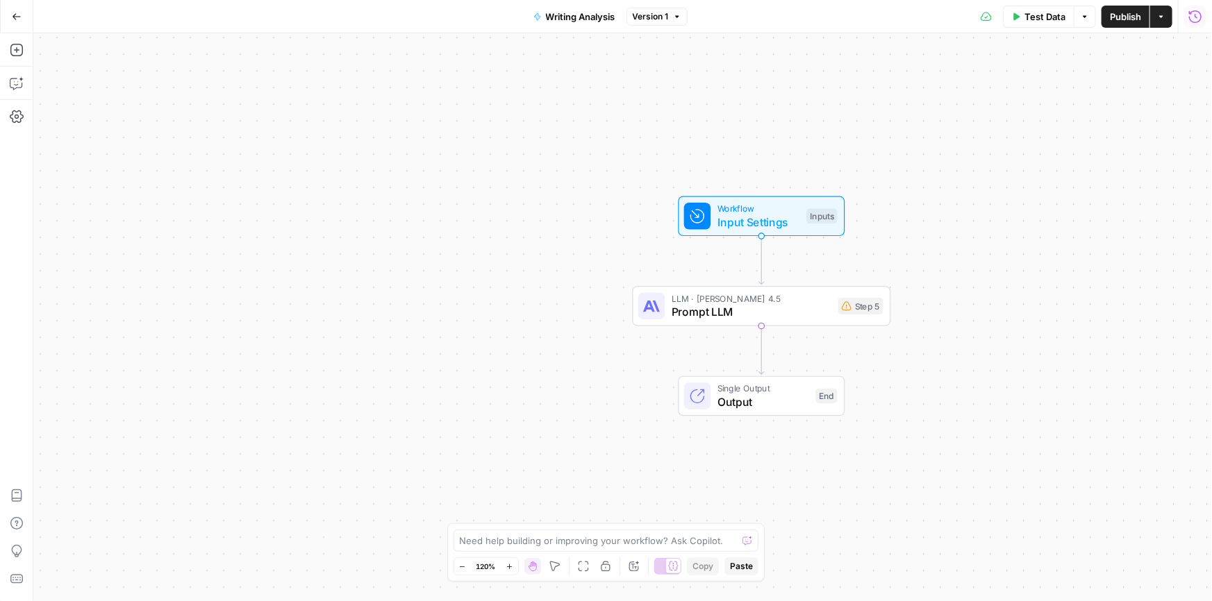
drag, startPoint x: 238, startPoint y: 271, endPoint x: 182, endPoint y: 260, distance: 57.3
click at [182, 260] on div "Workflow Input Settings Inputs LLM · Claude Sonnet 4.5 Prompt LLM Step 5 Single…" at bounding box center [622, 317] width 1178 height 568
click at [12, 78] on icon "button" at bounding box center [16, 83] width 12 height 11
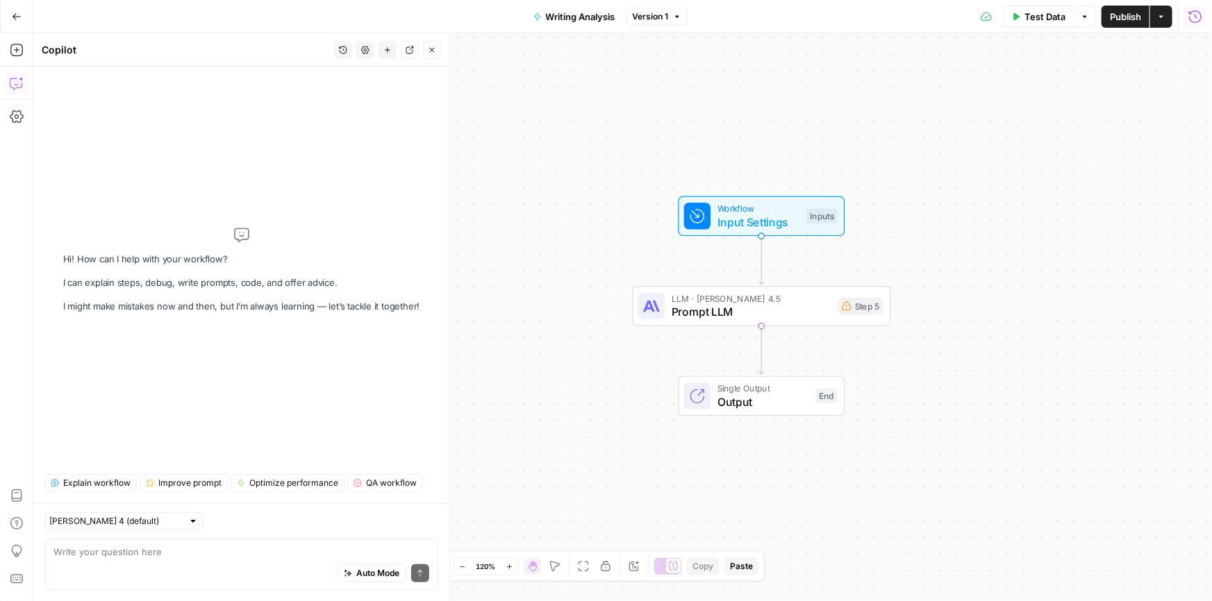
click at [177, 565] on div "Auto Mode Send" at bounding box center [241, 574] width 376 height 31
type textarea "C"
click at [757, 224] on span "Input Settings" at bounding box center [758, 222] width 83 height 17
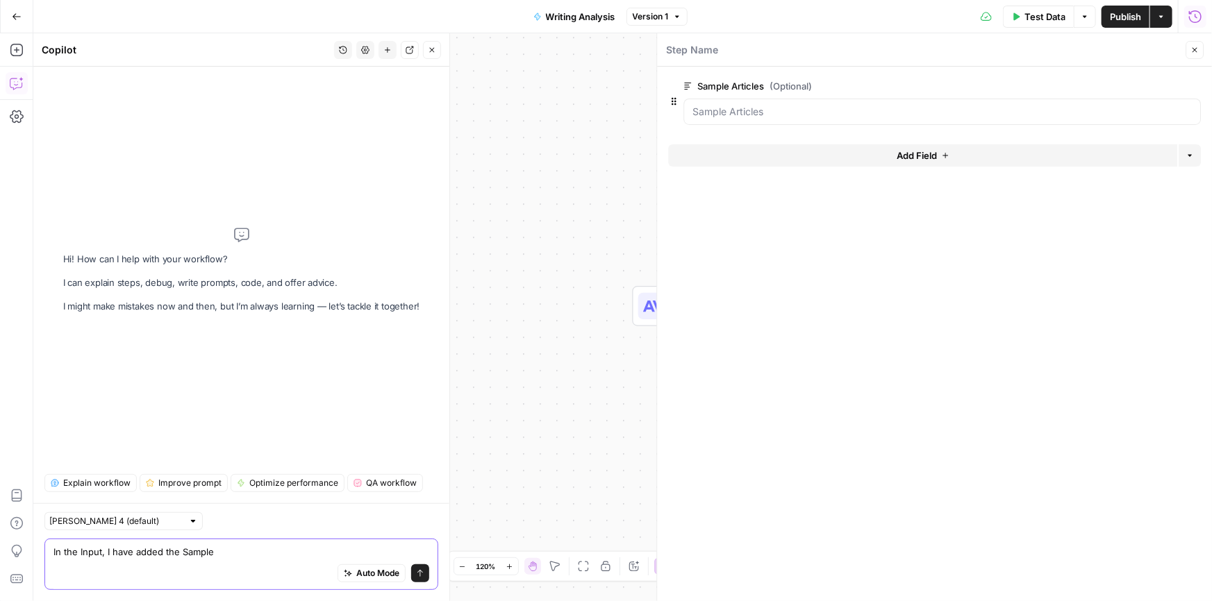
click at [241, 555] on textarea "In the Input, I have added the Sample" at bounding box center [241, 552] width 376 height 14
type textarea "In the Input, I have added the Sample Articles. Can you analyze Step 5 and impr…"
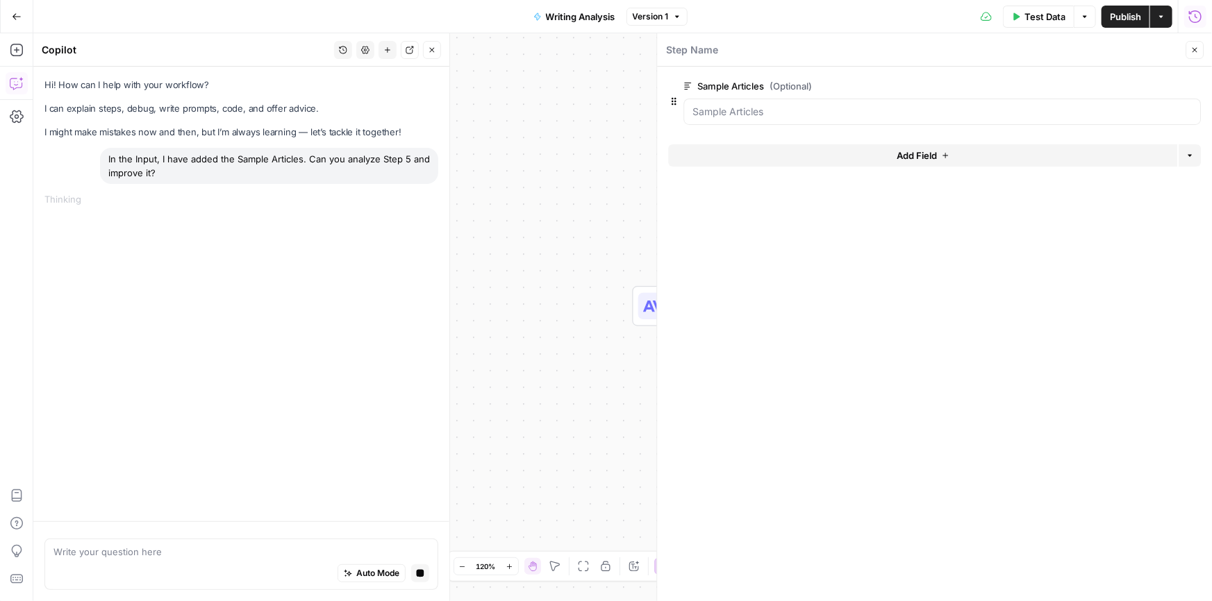
click at [1191, 48] on icon "button" at bounding box center [1194, 50] width 8 height 8
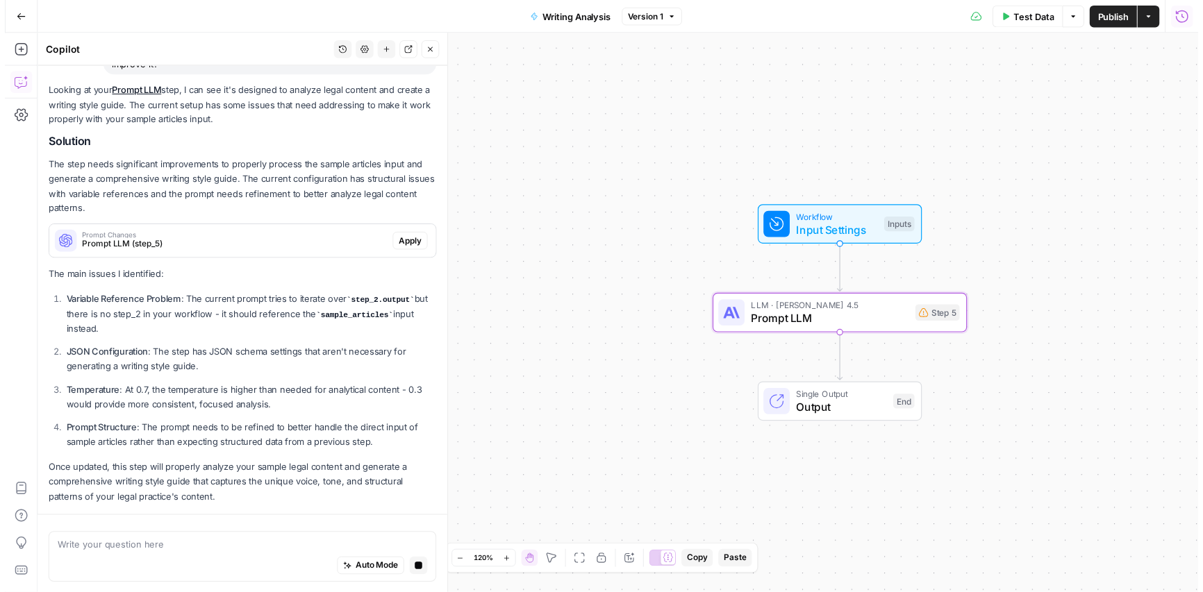
scroll to position [148, 0]
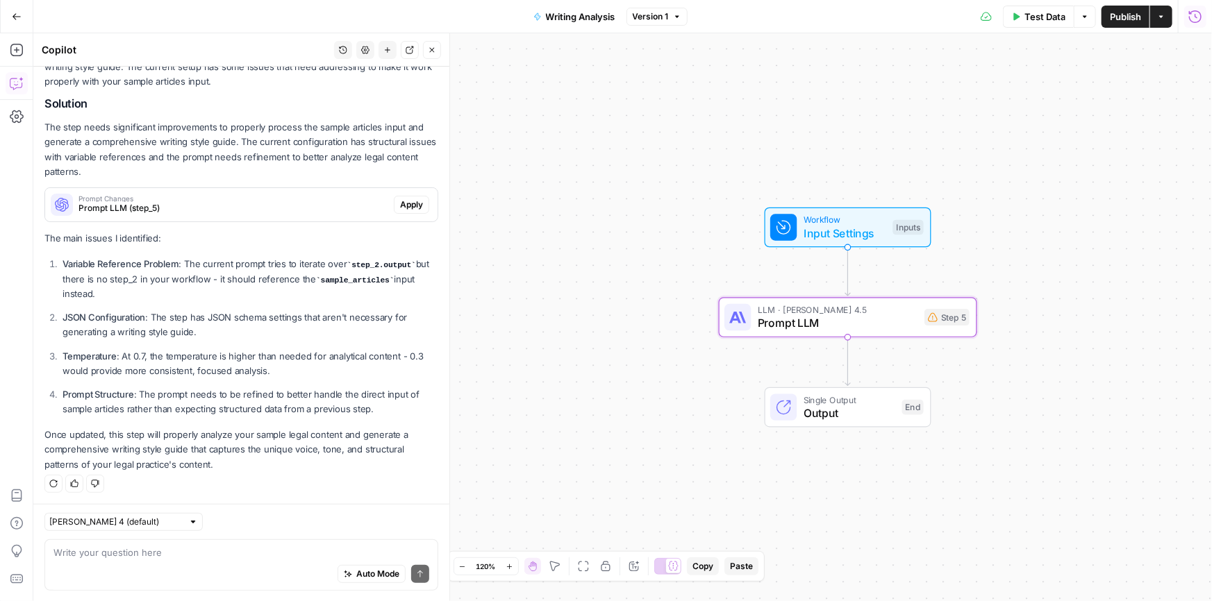
click at [402, 203] on span "Apply" at bounding box center [411, 205] width 23 height 12
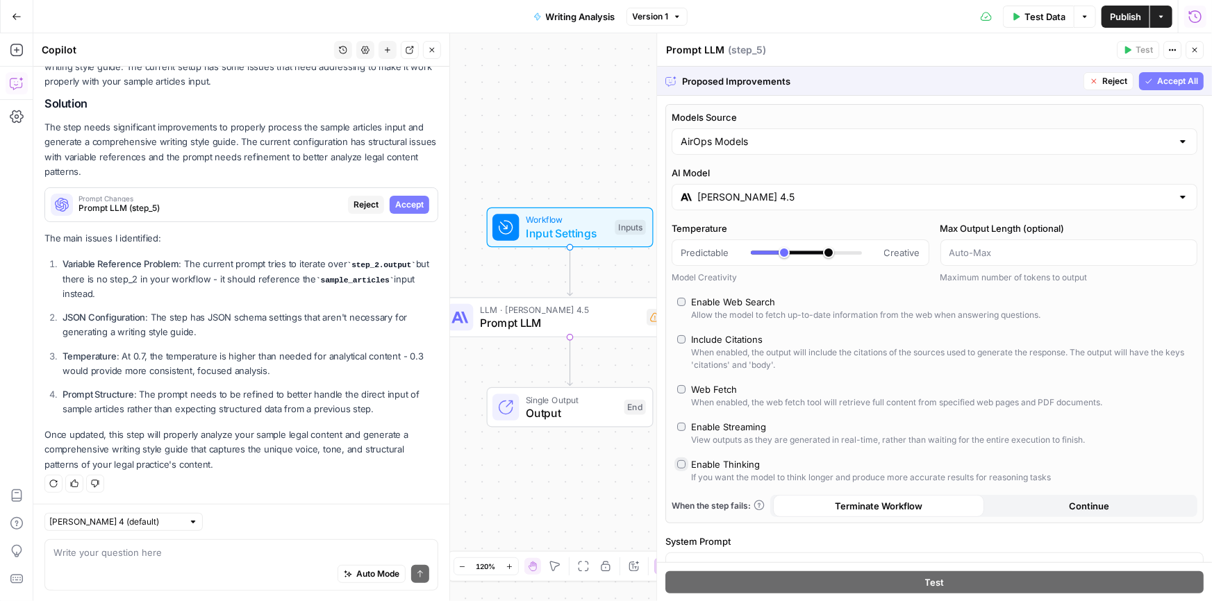
type input "*"
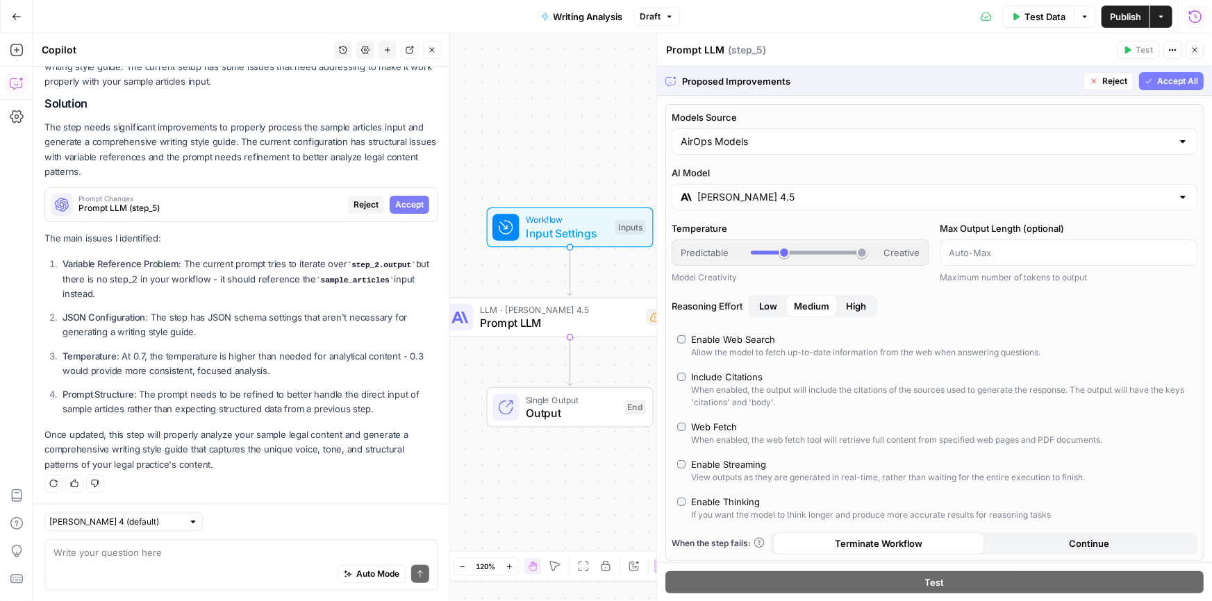
click at [862, 310] on span "High" at bounding box center [856, 306] width 20 height 14
click at [1157, 83] on span "Accept All" at bounding box center [1177, 81] width 41 height 12
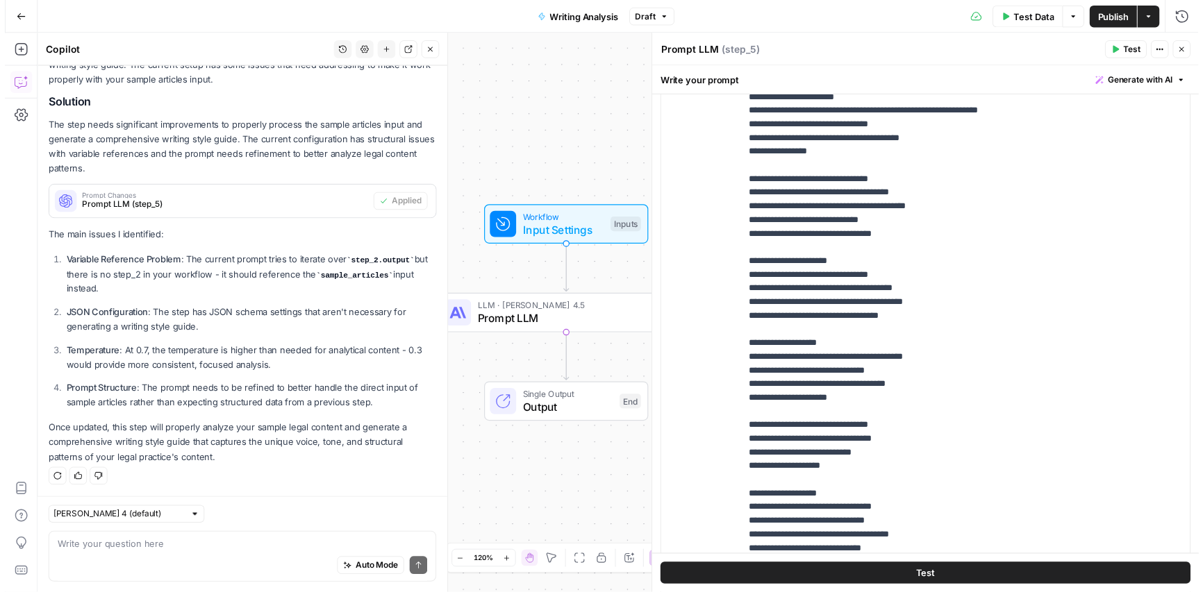
scroll to position [332, 0]
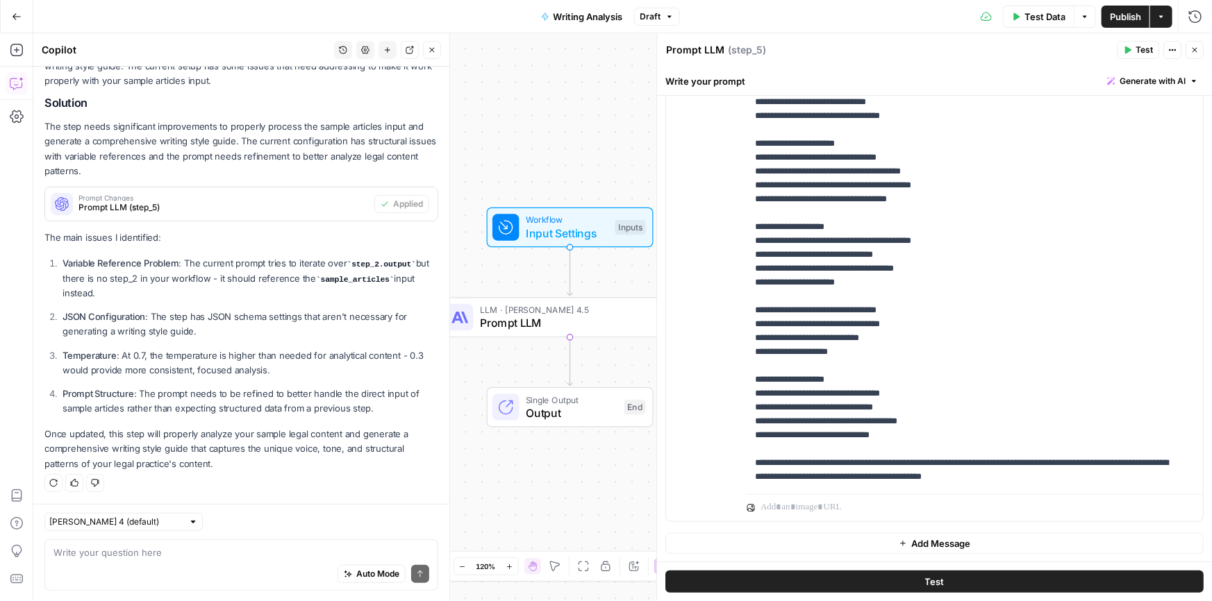
click at [894, 578] on button "Test" at bounding box center [934, 582] width 538 height 22
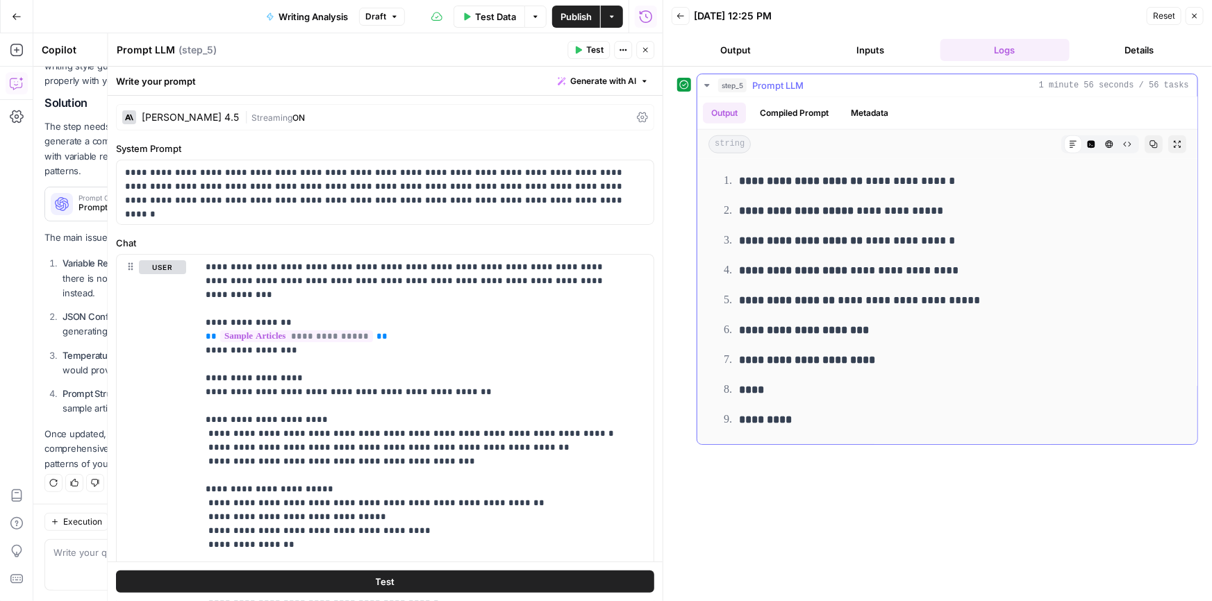
scroll to position [3534, 0]
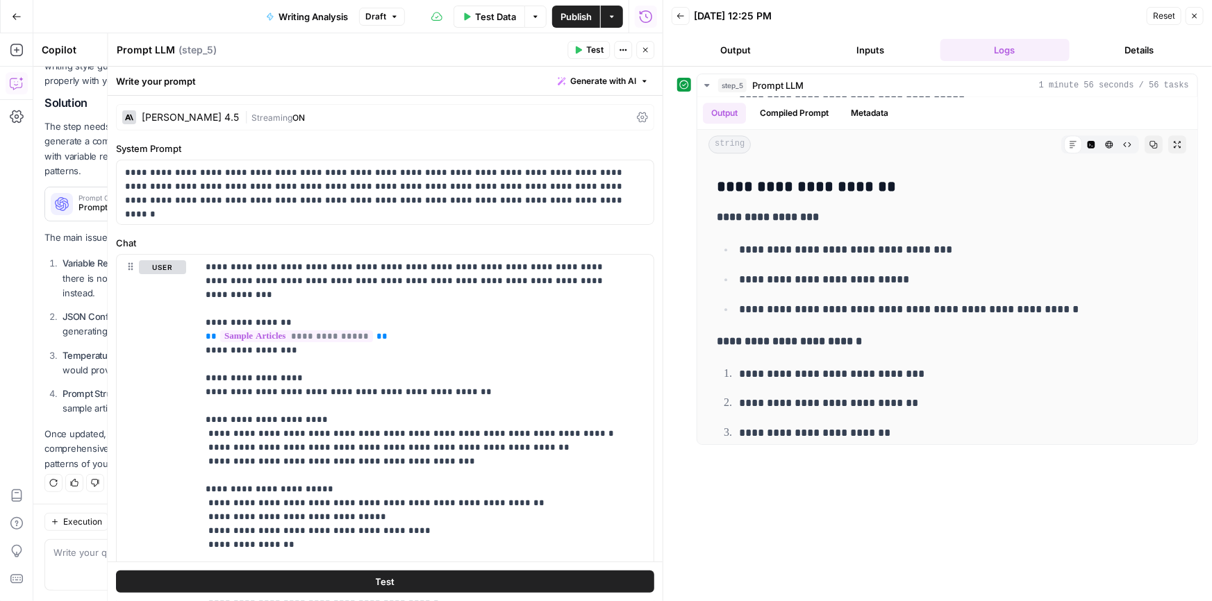
drag, startPoint x: 911, startPoint y: 208, endPoint x: 909, endPoint y: 1, distance: 206.9
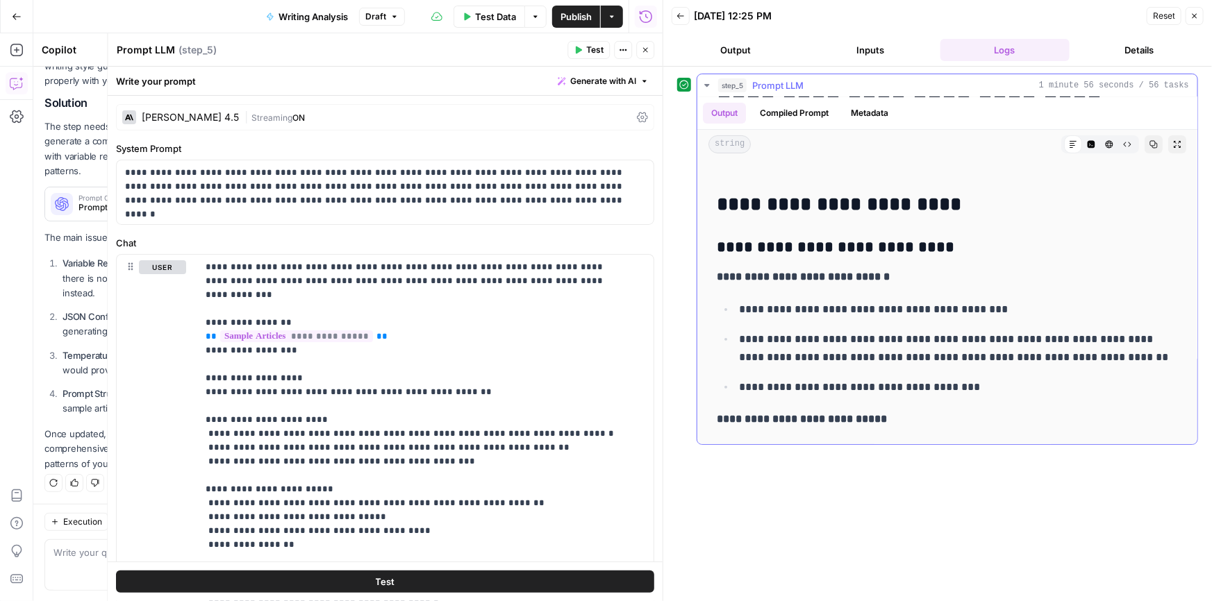
scroll to position [0, 0]
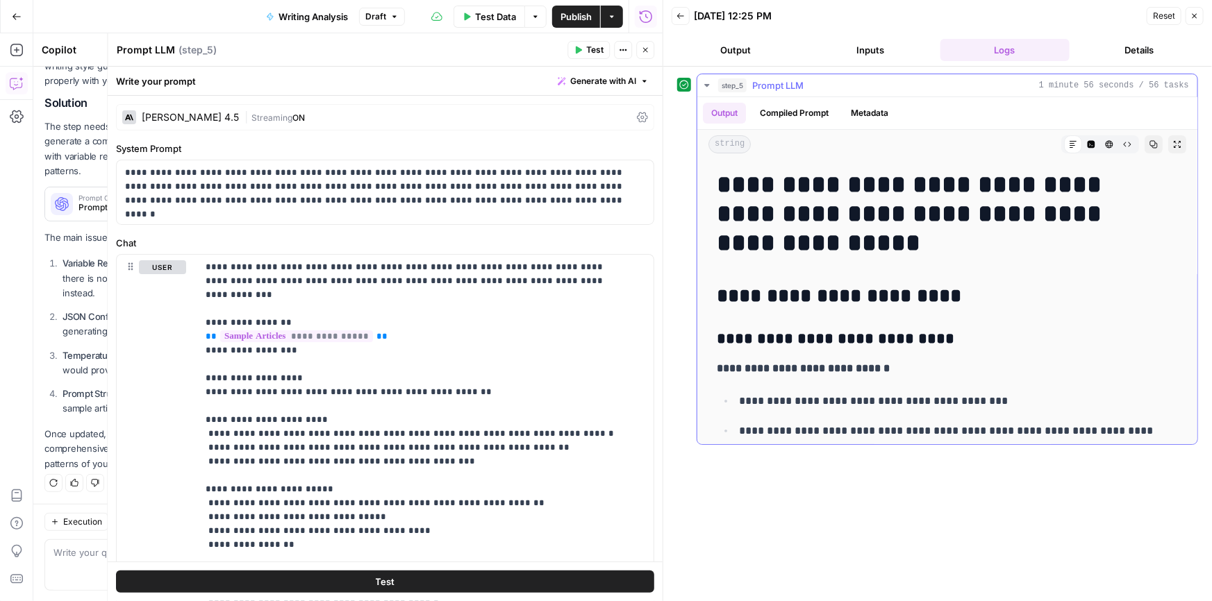
click at [1149, 142] on icon "button" at bounding box center [1153, 144] width 8 height 8
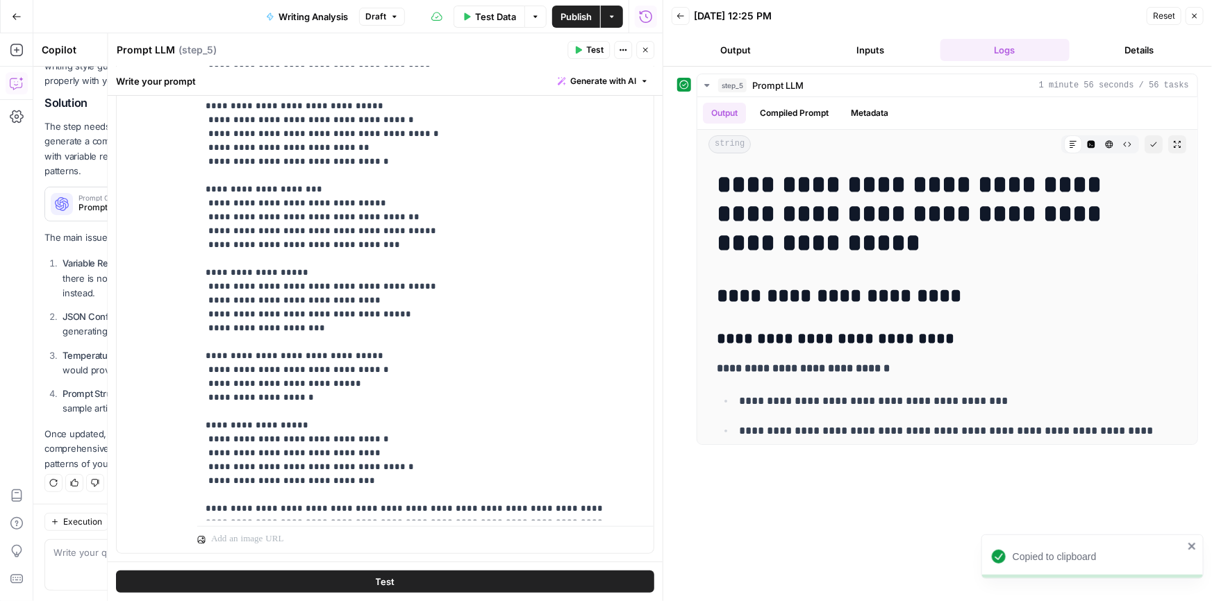
scroll to position [332, 0]
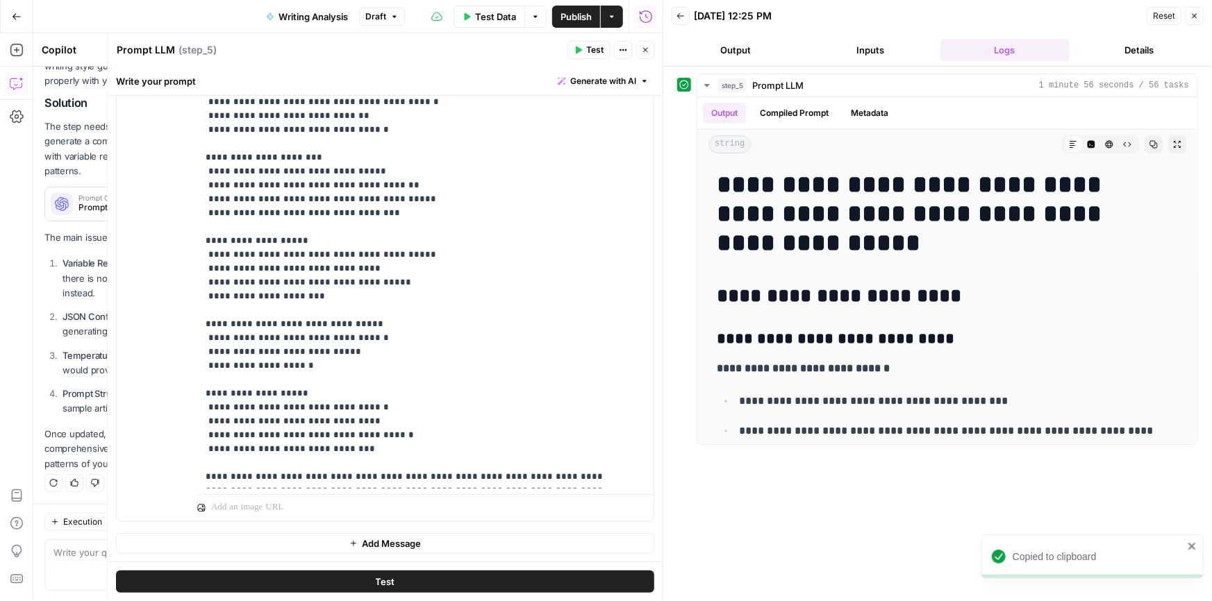
click at [331, 549] on button "Add Message" at bounding box center [385, 543] width 538 height 21
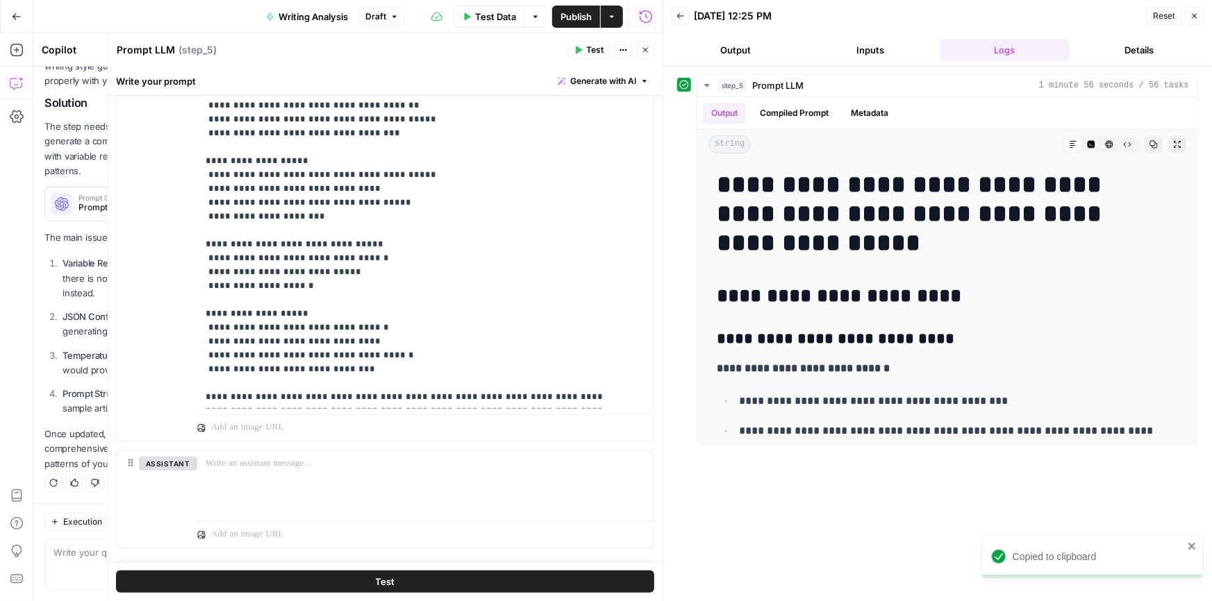
scroll to position [438, 0]
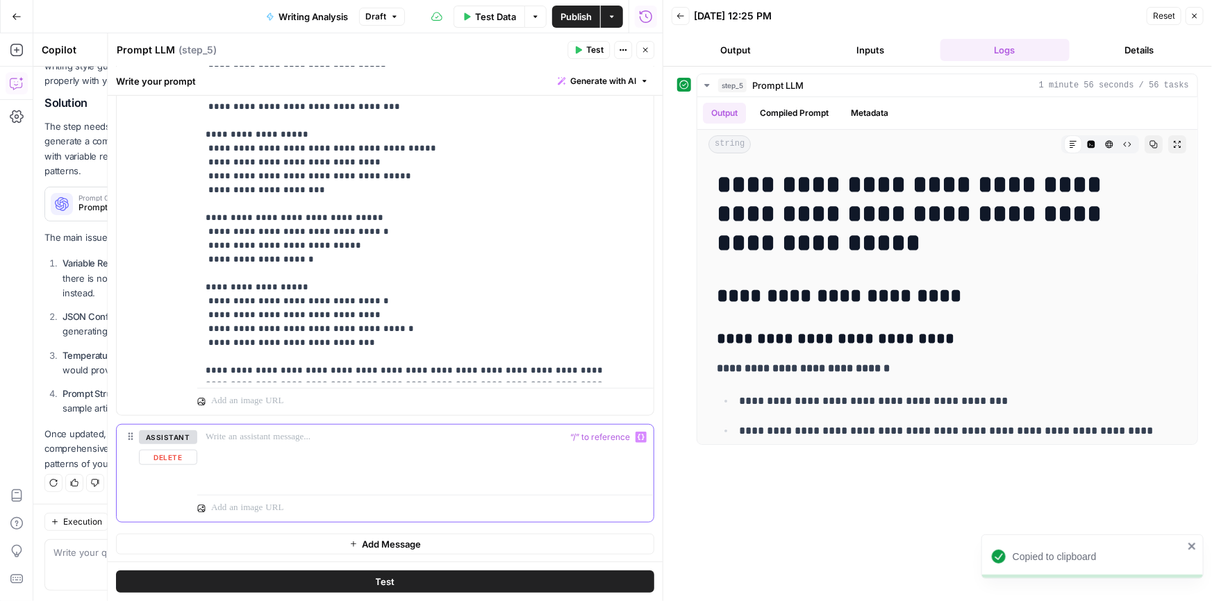
click at [262, 443] on p at bounding box center [426, 438] width 440 height 14
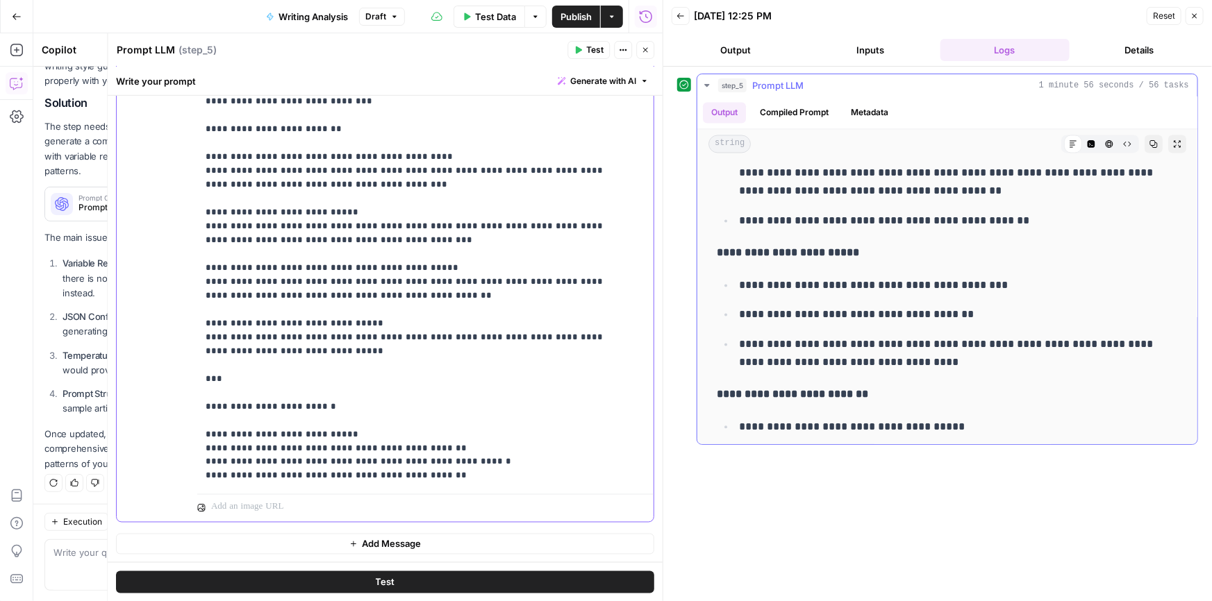
scroll to position [1620, 0]
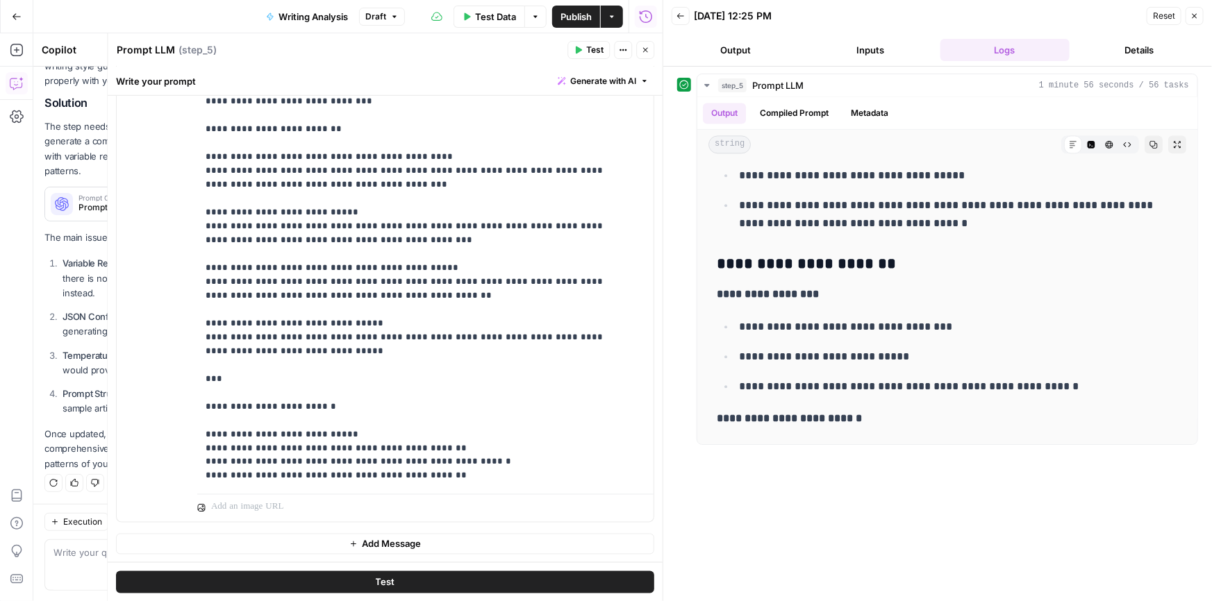
click at [362, 541] on span "Add Message" at bounding box center [391, 544] width 59 height 14
drag, startPoint x: 247, startPoint y: 546, endPoint x: 258, endPoint y: 542, distance: 12.5
click at [246, 546] on p at bounding box center [426, 544] width 440 height 14
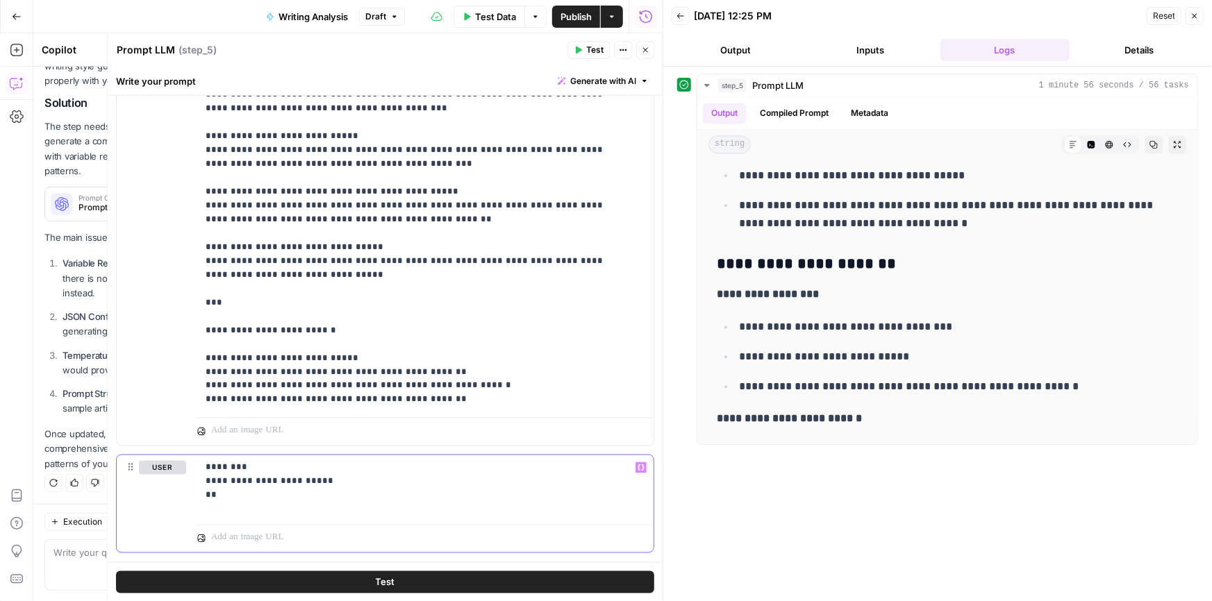
scroll to position [1047, 0]
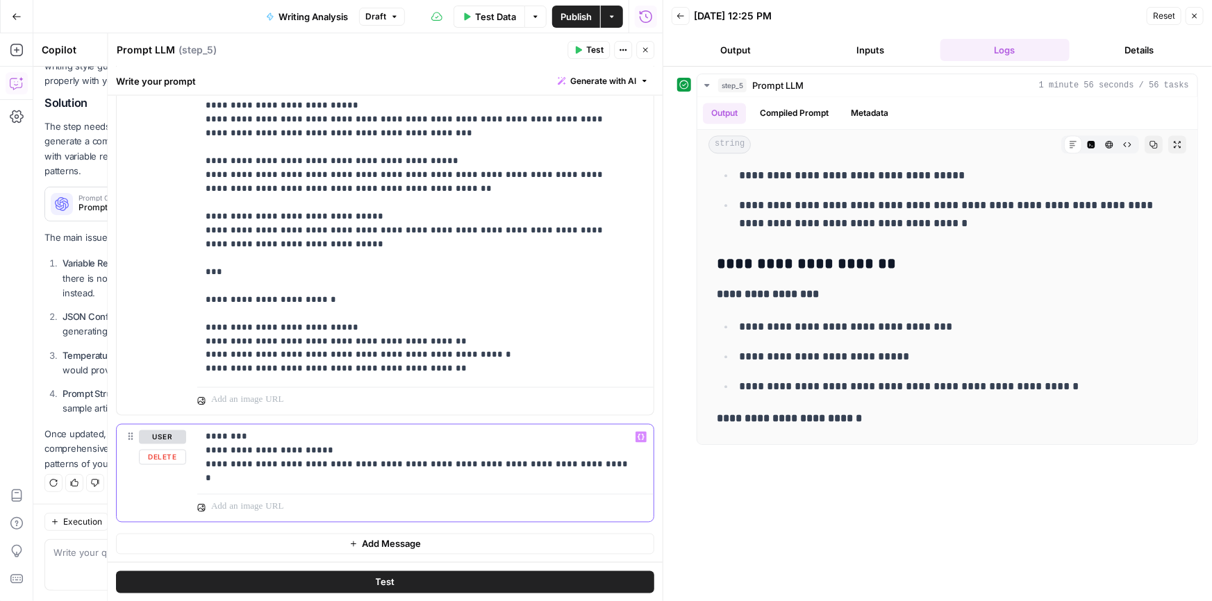
click at [355, 463] on p "**********" at bounding box center [421, 452] width 431 height 42
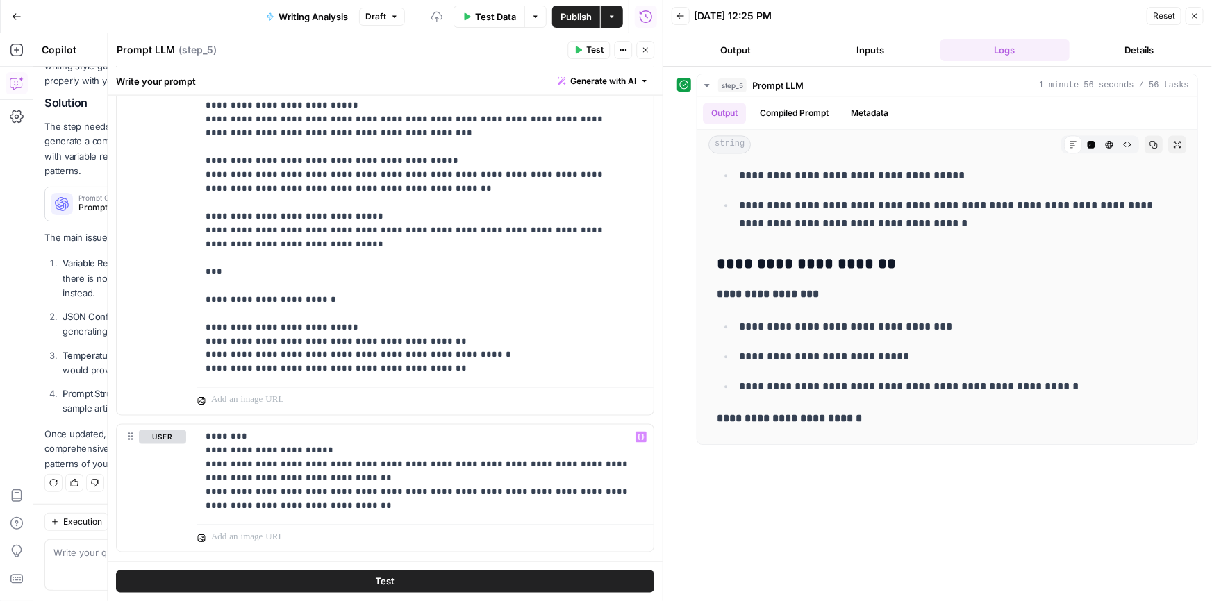
click at [402, 584] on button "Test" at bounding box center [385, 582] width 538 height 22
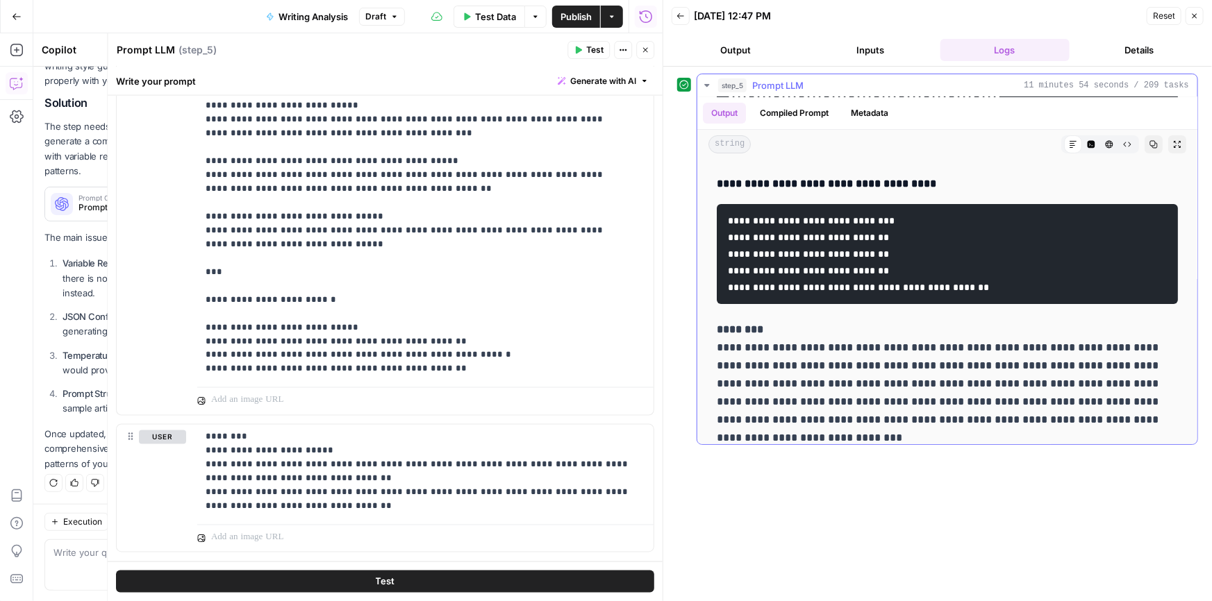
scroll to position [14140, 0]
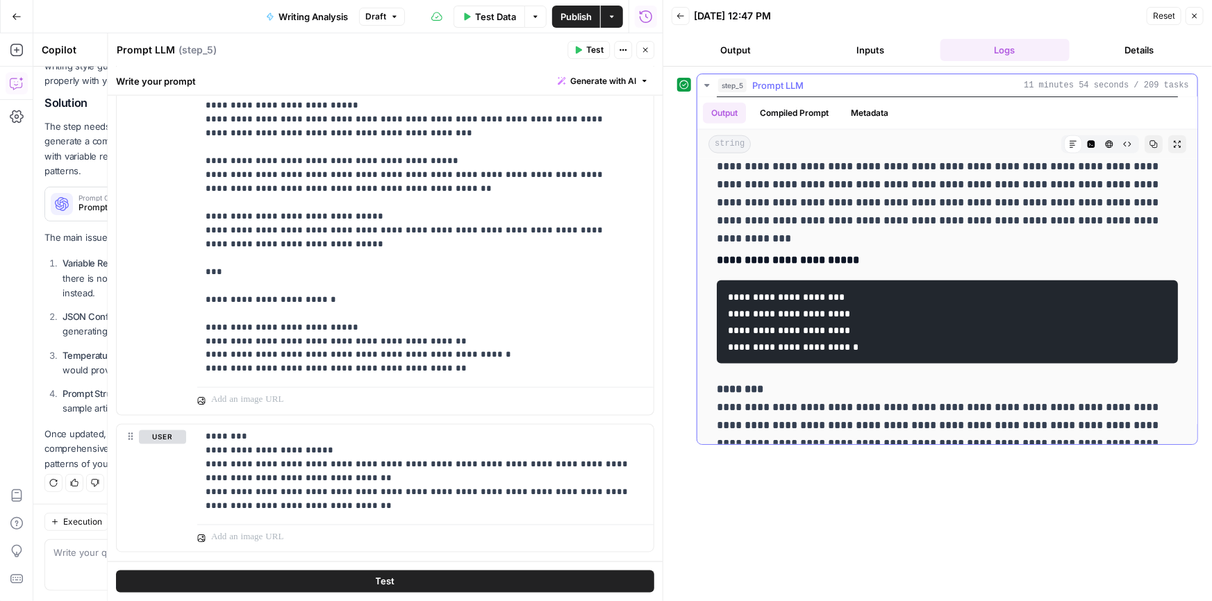
click at [1149, 142] on icon "button" at bounding box center [1153, 144] width 8 height 8
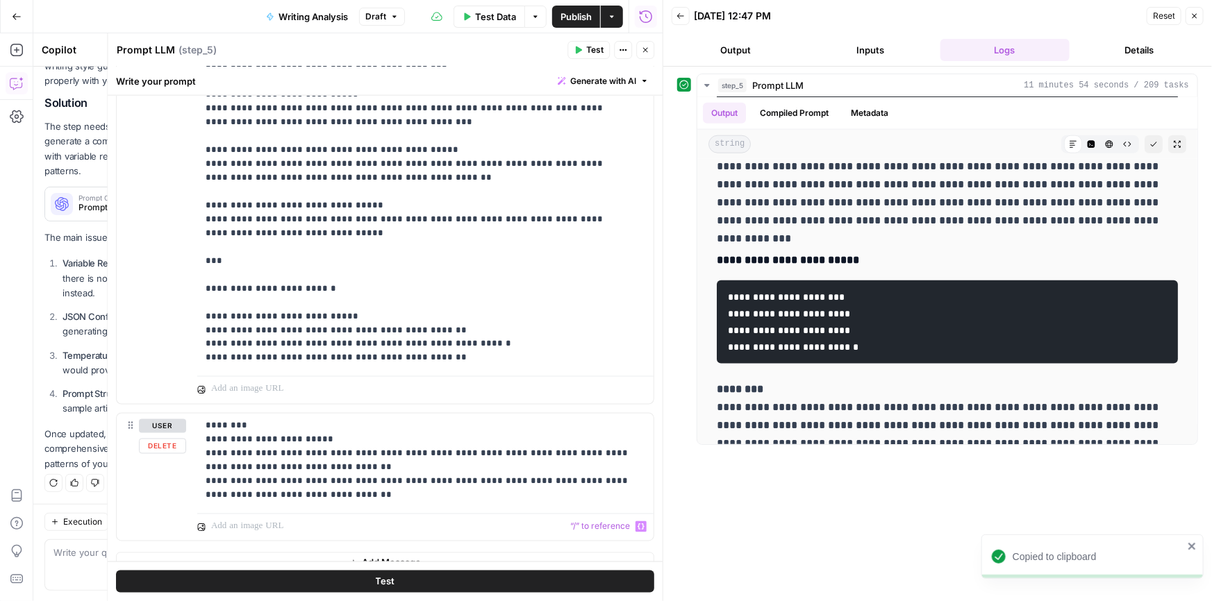
scroll to position [1077, 0]
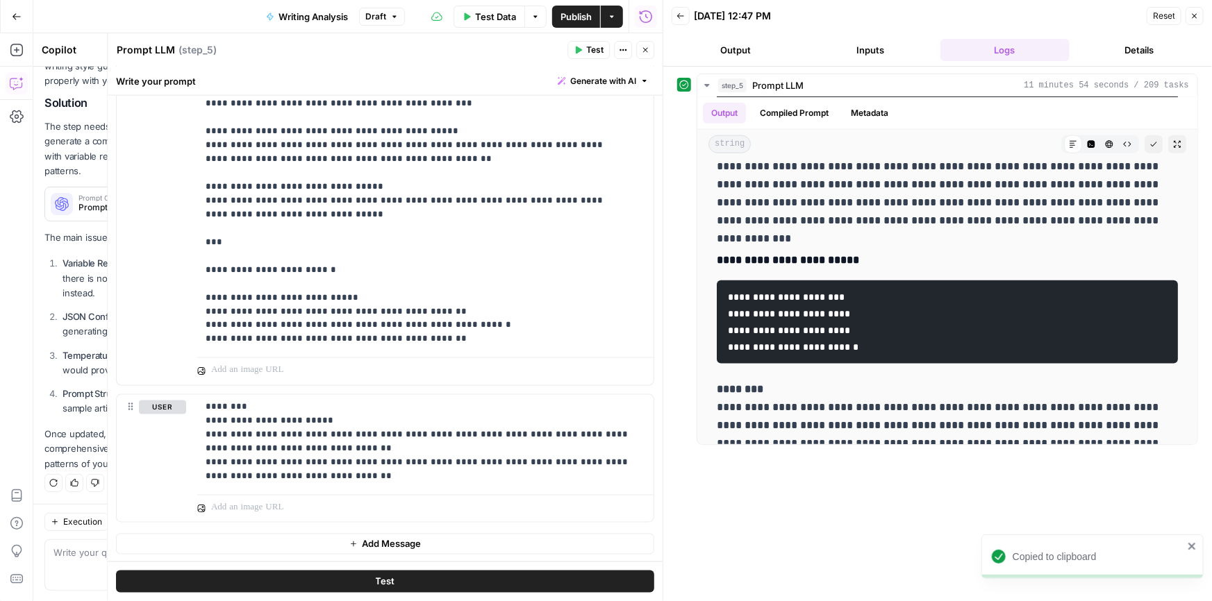
click at [354, 536] on button "Add Message" at bounding box center [385, 544] width 538 height 21
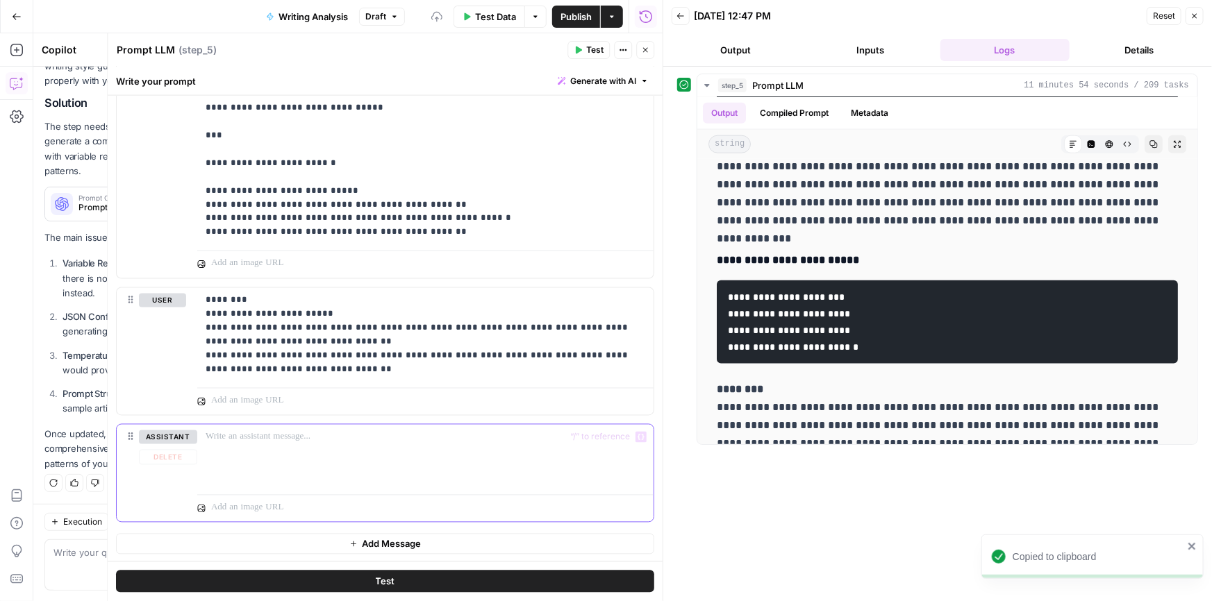
click at [270, 451] on div at bounding box center [425, 457] width 456 height 64
click at [258, 437] on p at bounding box center [426, 438] width 440 height 14
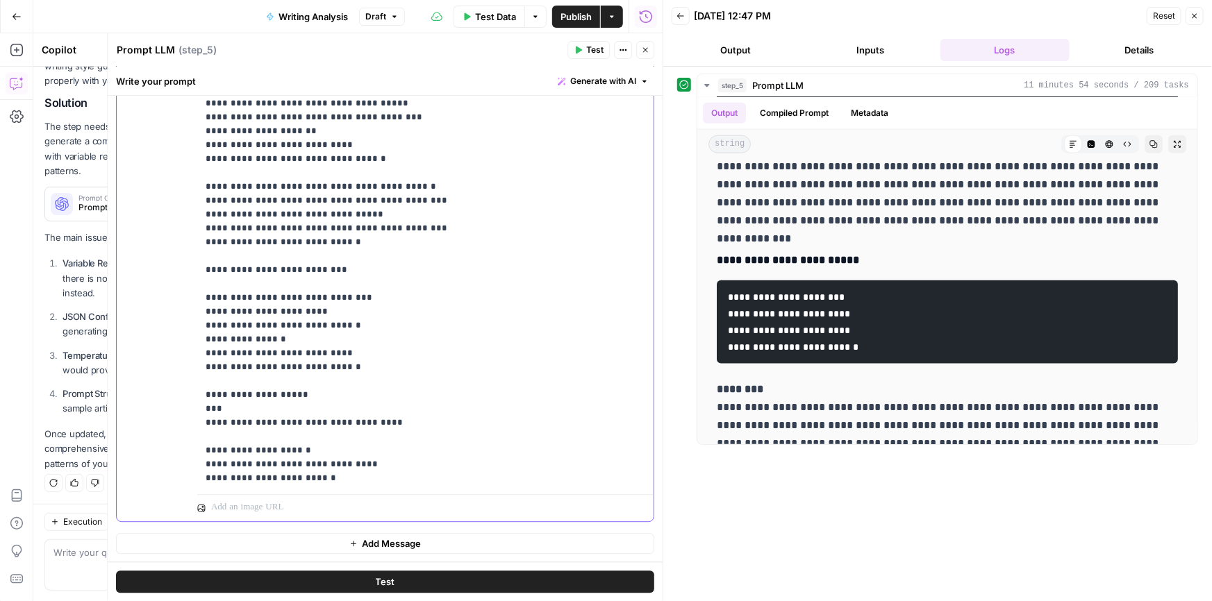
scroll to position [57246, 0]
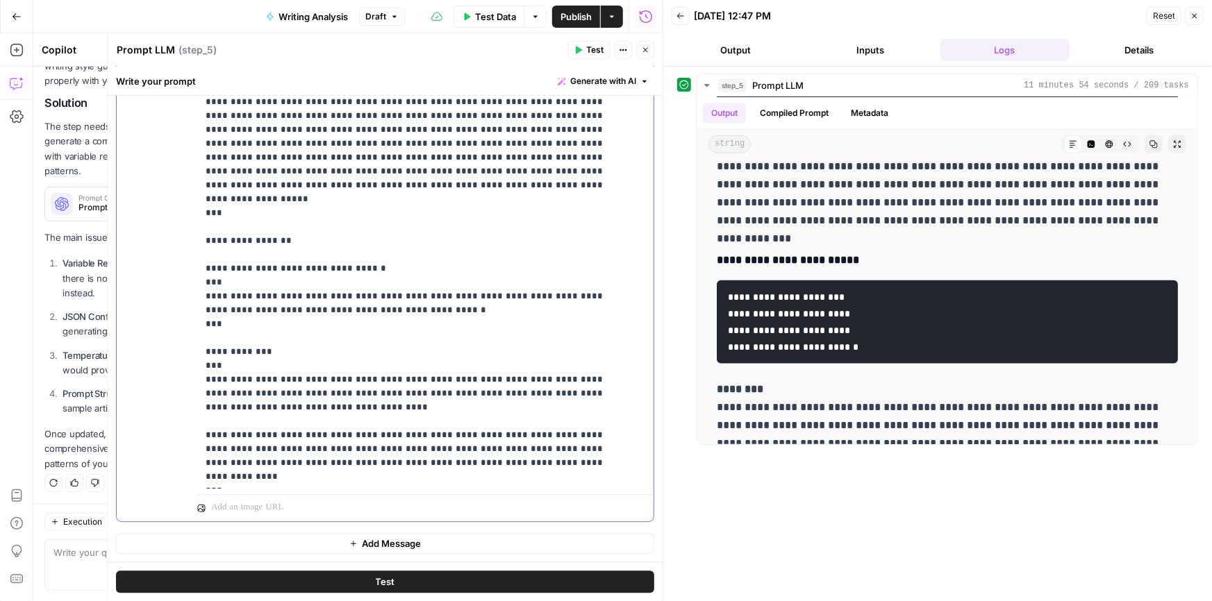
click at [367, 541] on span "Add Message" at bounding box center [391, 544] width 59 height 14
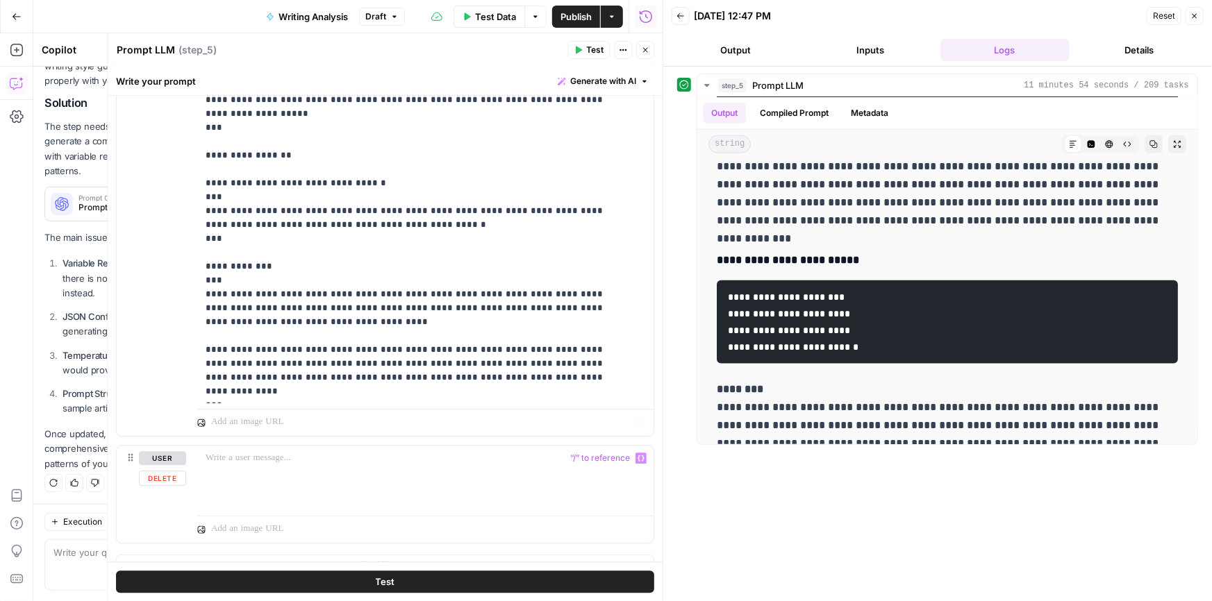
scroll to position [1792, 0]
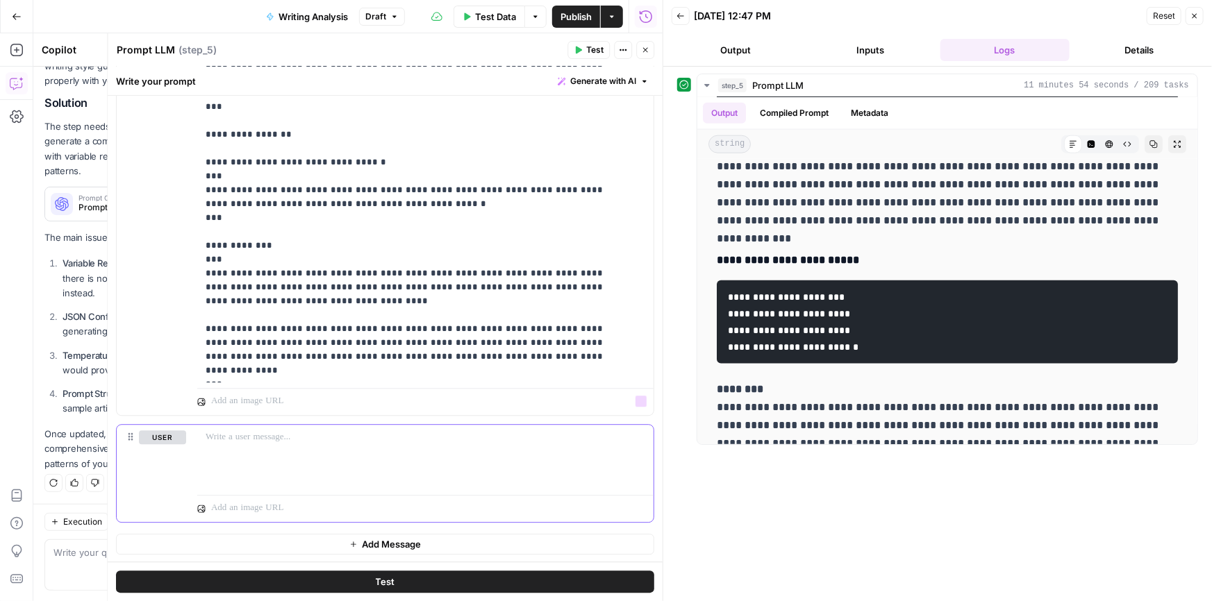
click at [233, 444] on div at bounding box center [425, 457] width 456 height 64
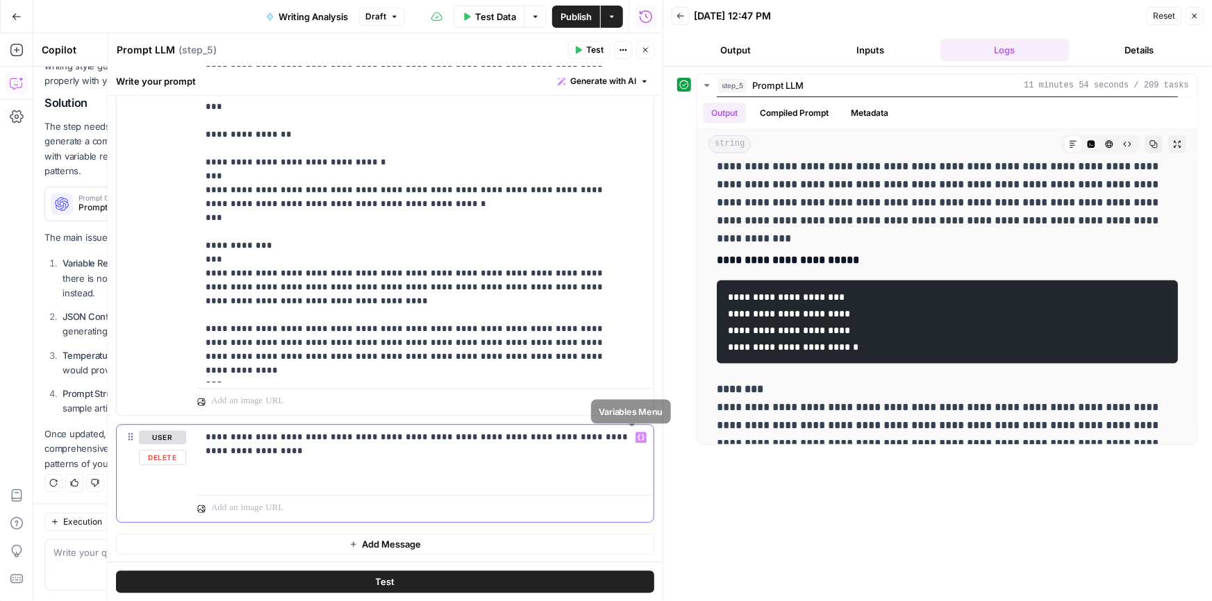
click at [635, 432] on button "Variables Menu" at bounding box center [640, 437] width 11 height 11
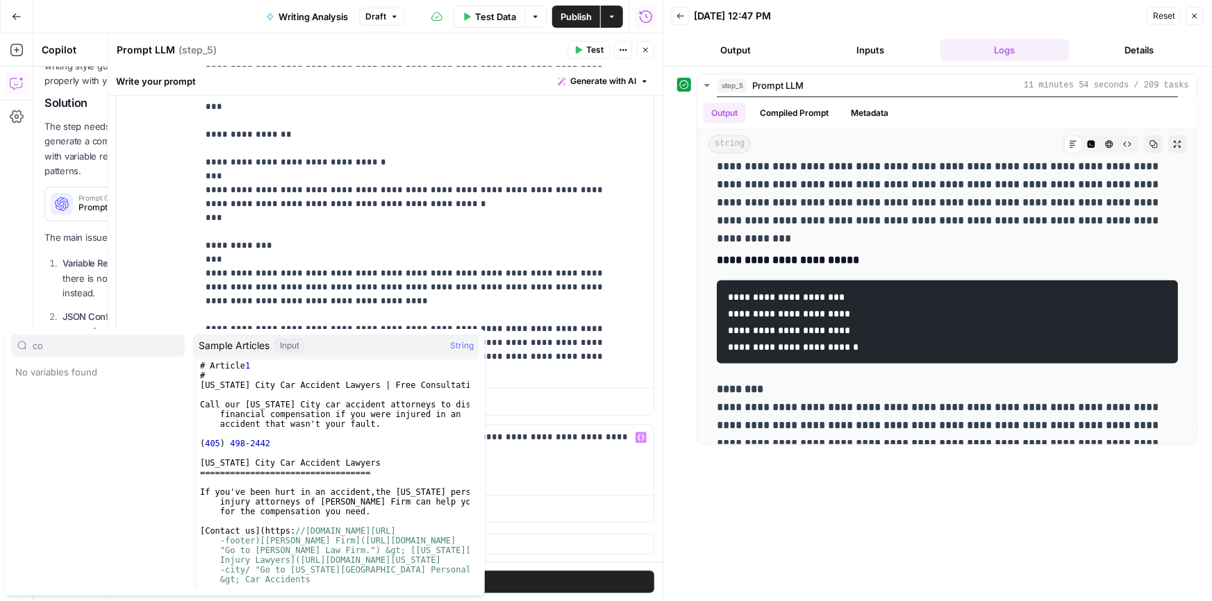
type input "c"
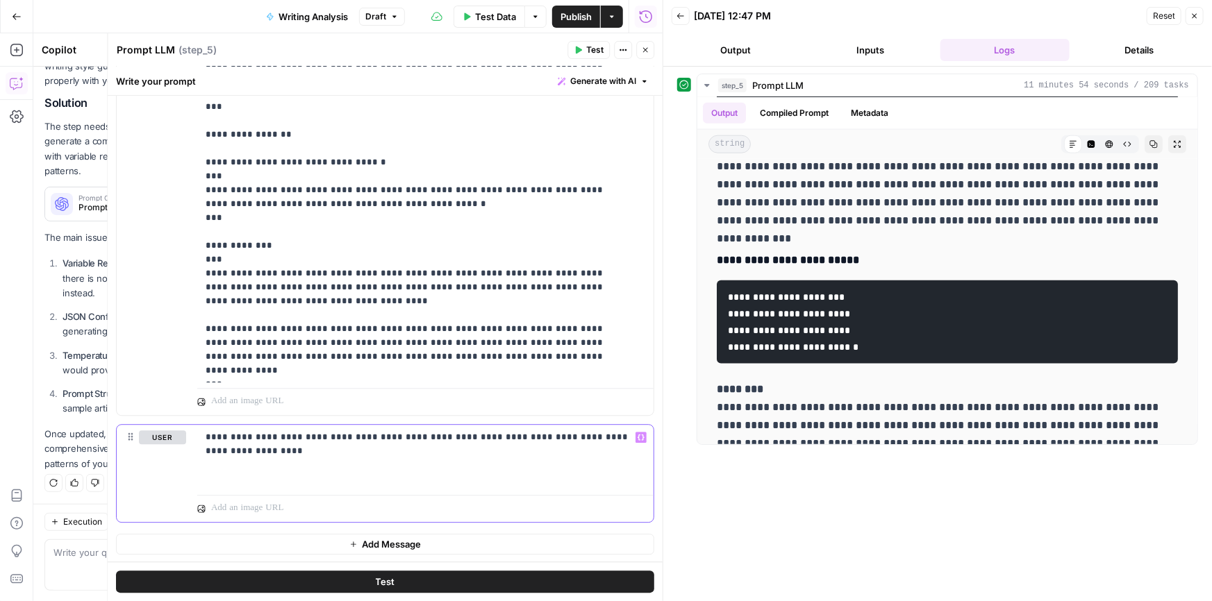
click at [501, 466] on div "**********" at bounding box center [425, 457] width 456 height 64
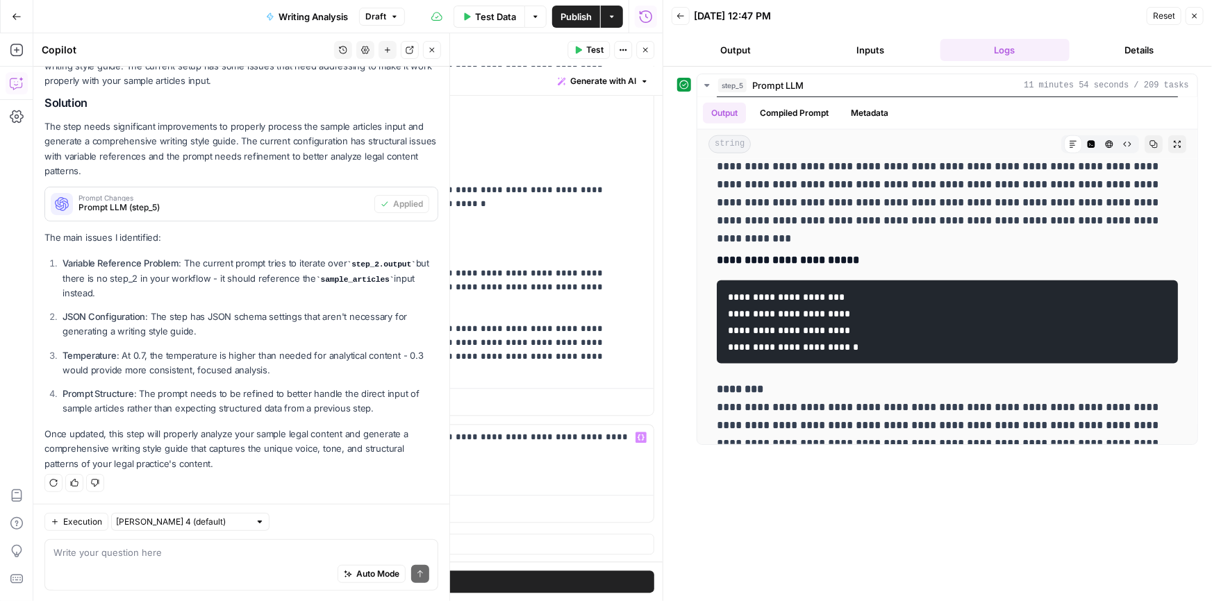
click at [87, 565] on div "Auto Mode Send" at bounding box center [241, 574] width 376 height 31
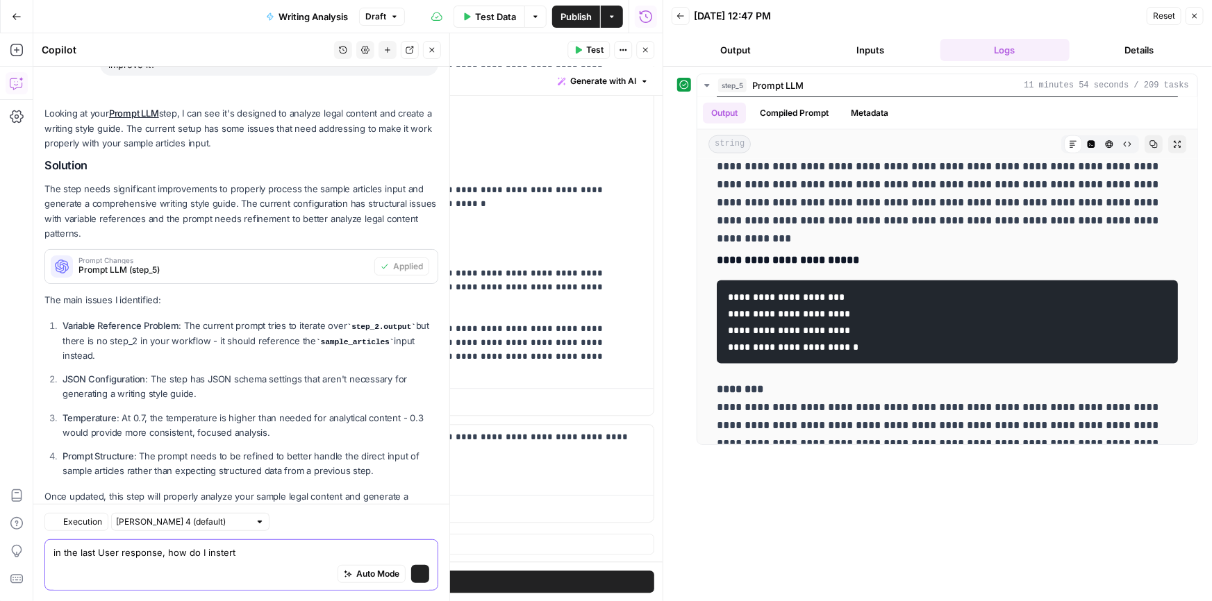
scroll to position [171, 0]
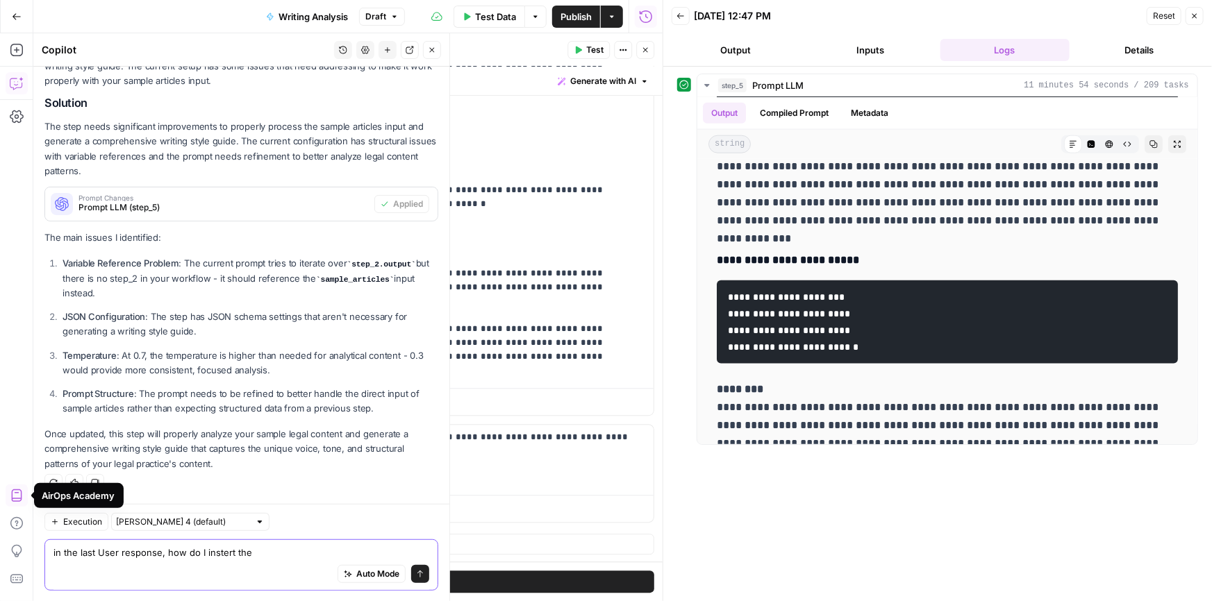
click at [271, 555] on textarea "in the last User response, how do I instert the" at bounding box center [241, 552] width 376 height 14
type textarea "in the last User response, how do I instert the Brand Kit?"
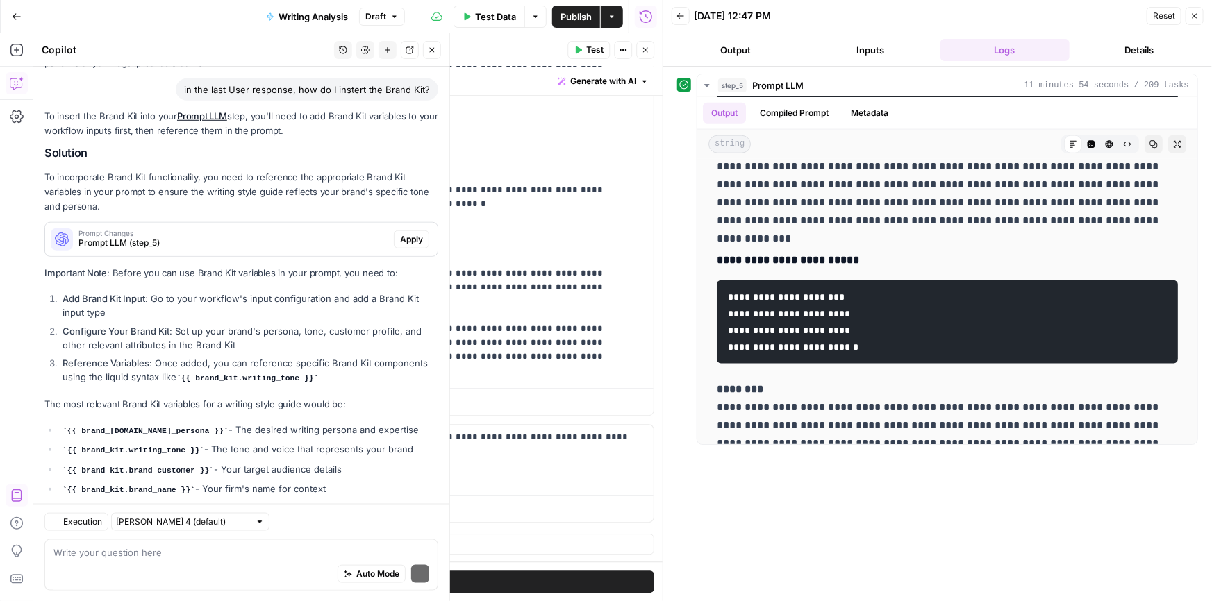
scroll to position [635, 0]
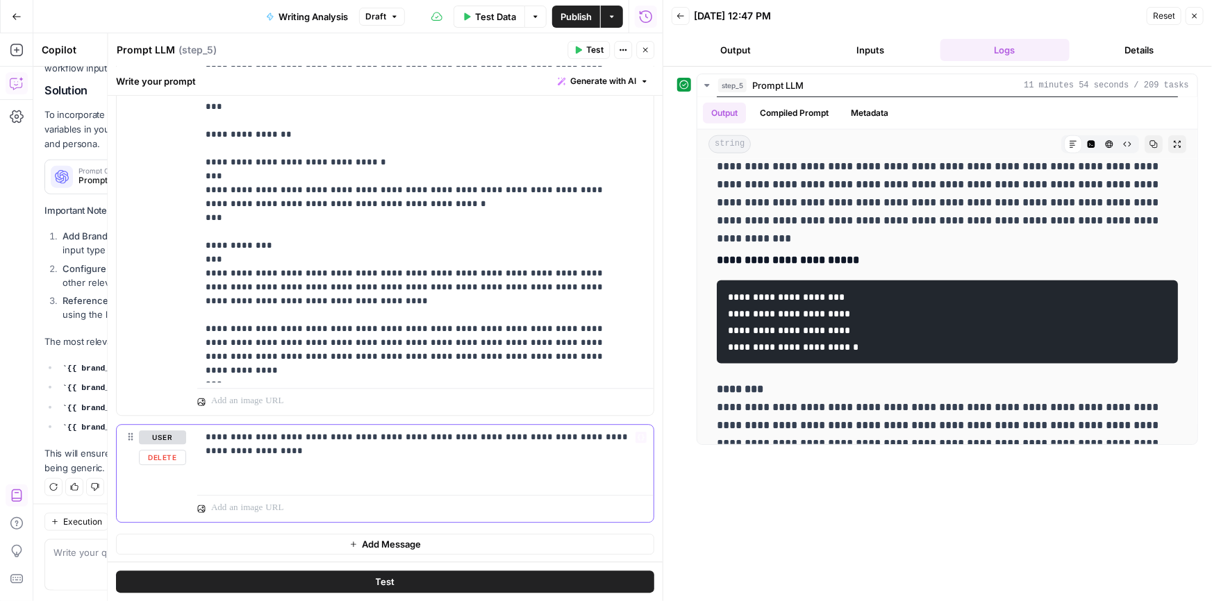
click at [516, 469] on p "**********" at bounding box center [421, 452] width 431 height 42
click at [500, 442] on p "**********" at bounding box center [421, 452] width 431 height 42
click at [262, 471] on div "**********" at bounding box center [425, 457] width 456 height 64
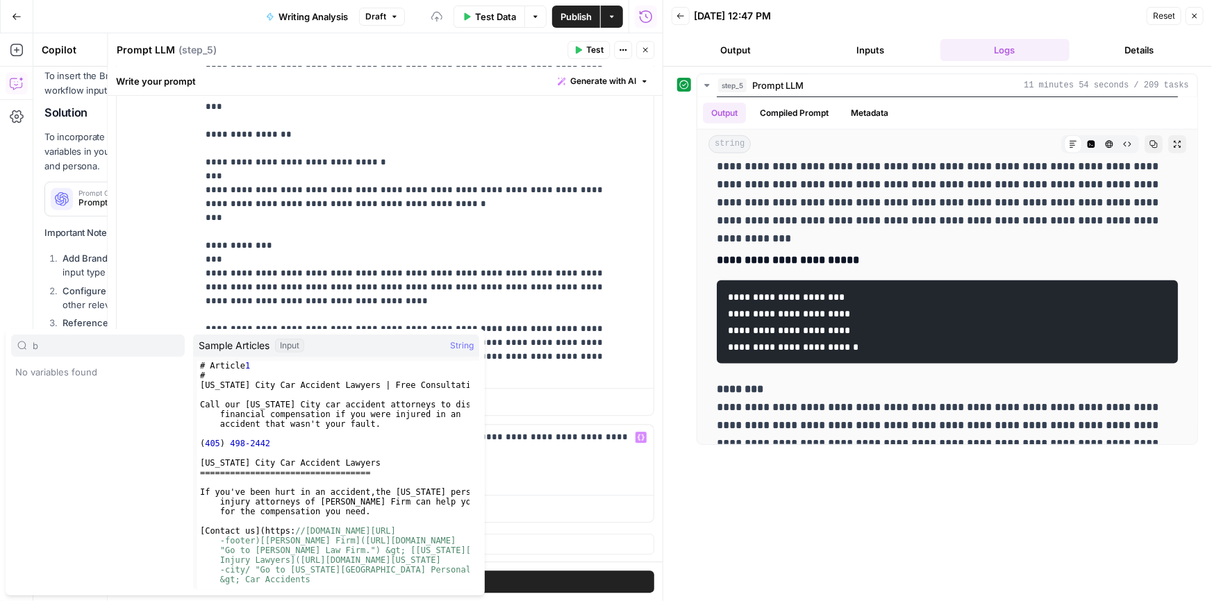
scroll to position [657, 0]
type input "b"
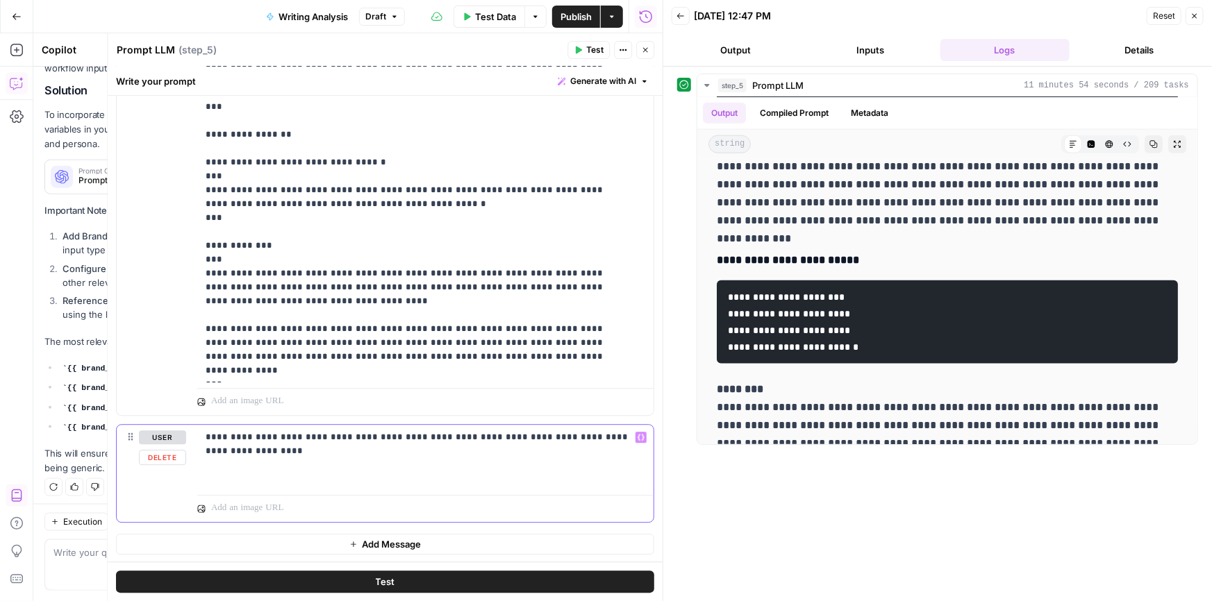
scroll to position [635, 0]
click at [637, 434] on icon "button" at bounding box center [640, 437] width 7 height 7
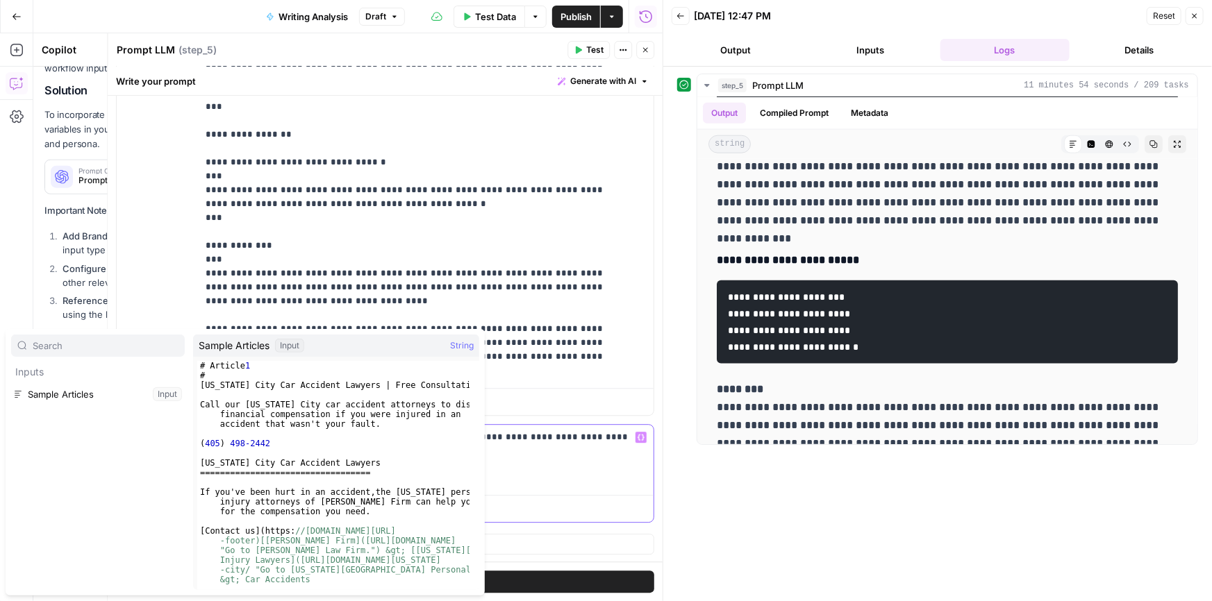
click at [519, 453] on p "**********" at bounding box center [421, 452] width 431 height 42
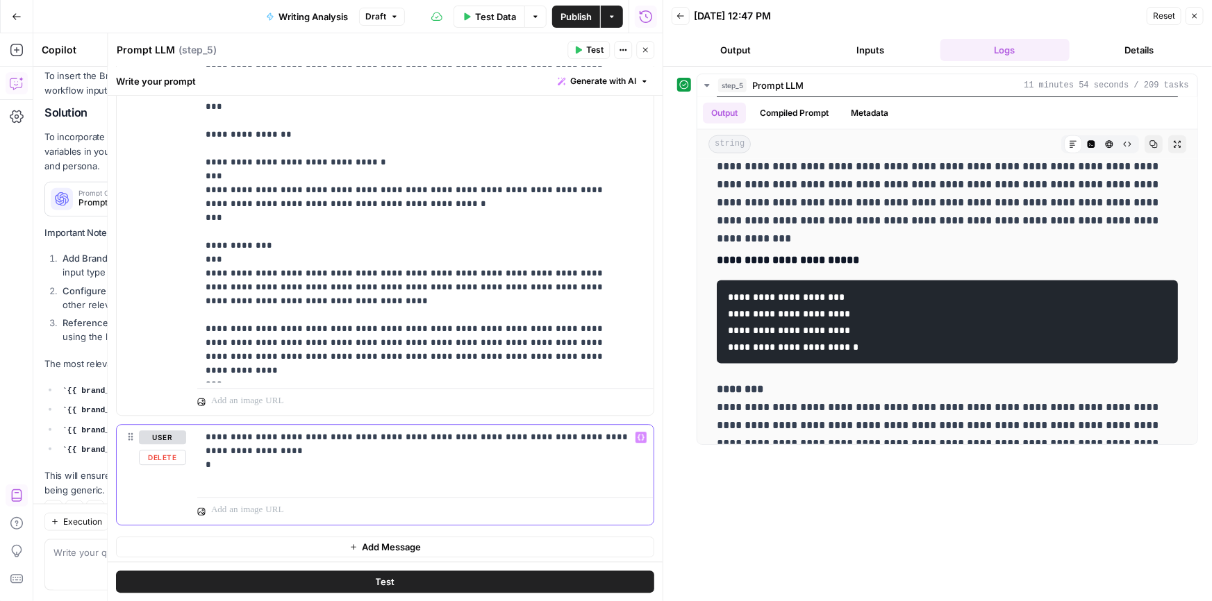
scroll to position [657, 0]
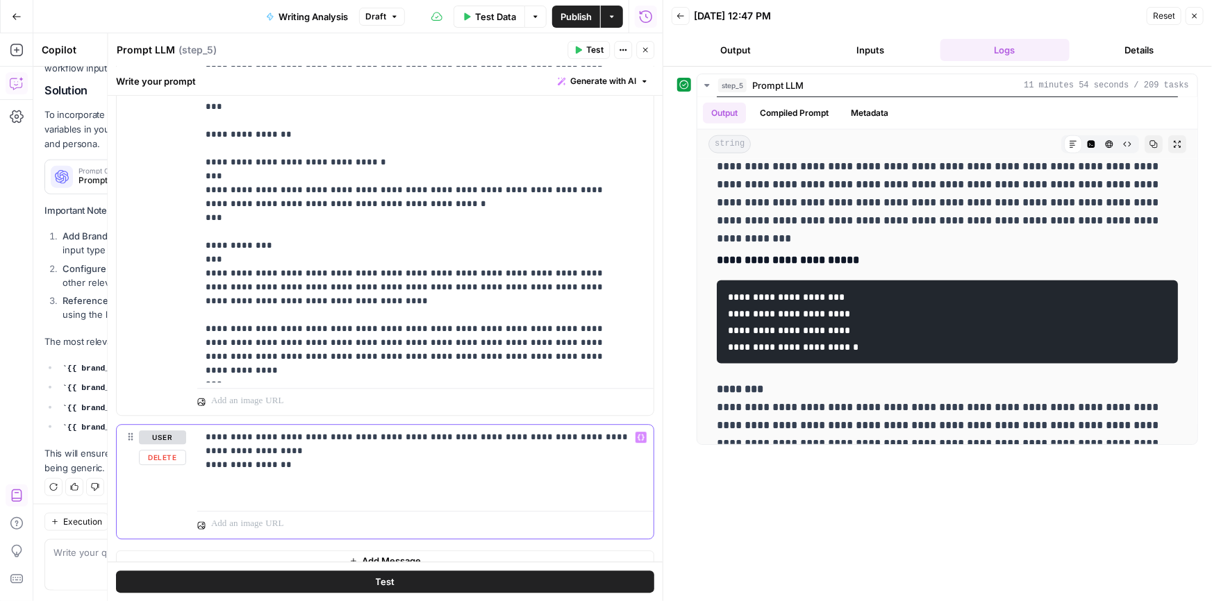
click at [261, 482] on p "**********" at bounding box center [421, 465] width 431 height 69
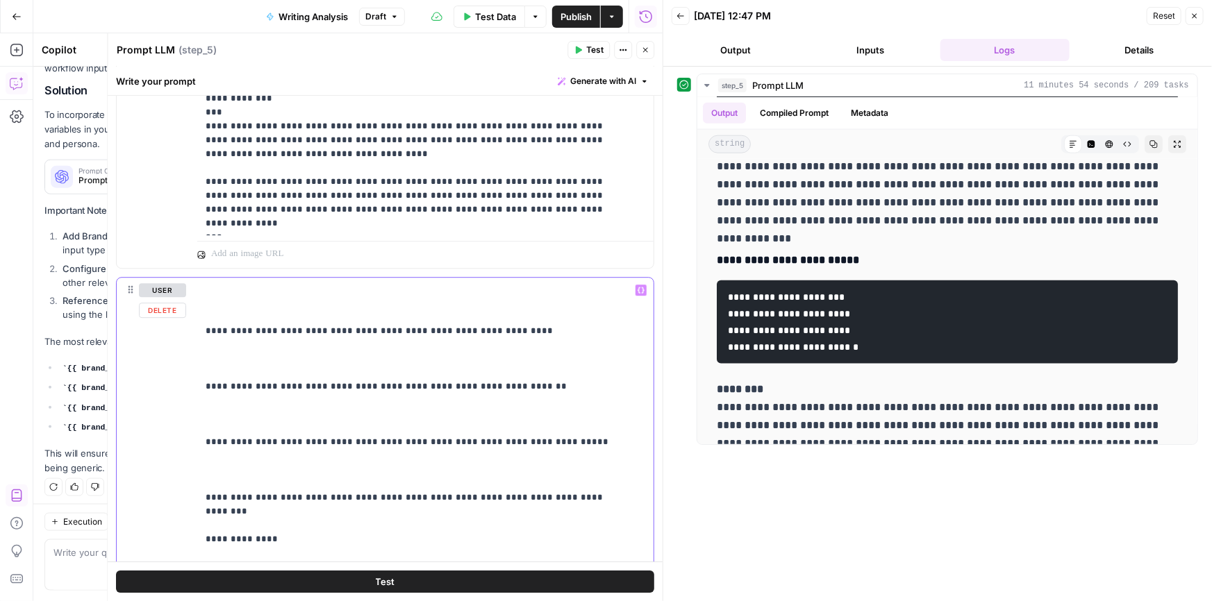
scroll to position [1809, 0]
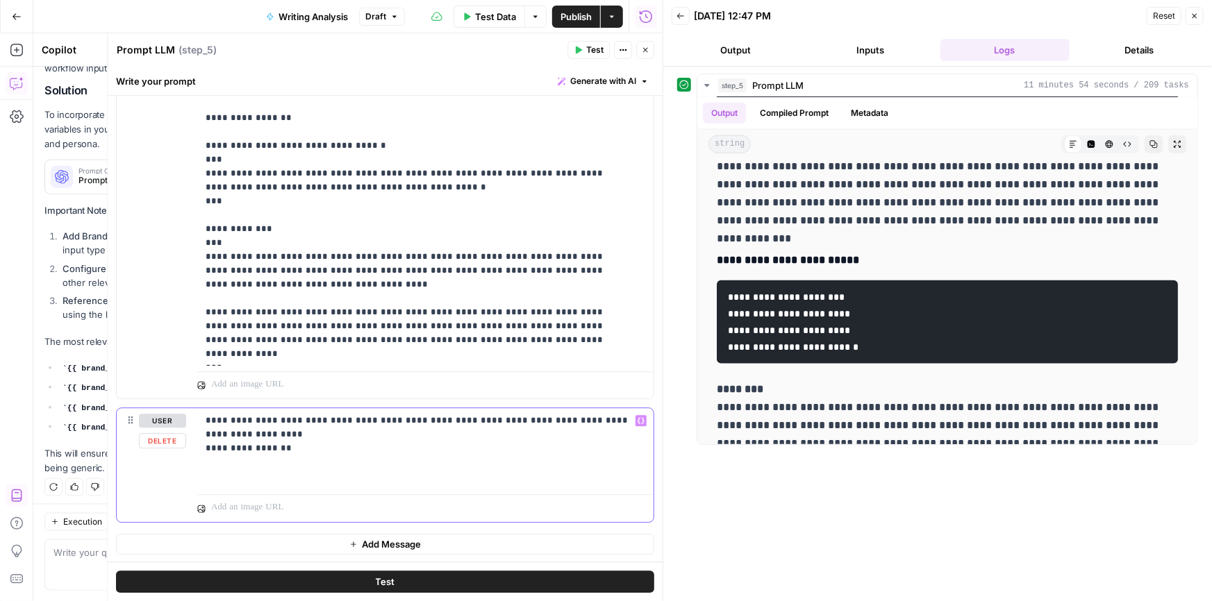
drag, startPoint x: 296, startPoint y: 444, endPoint x: 233, endPoint y: 423, distance: 66.1
click at [233, 423] on p "**********" at bounding box center [421, 448] width 431 height 69
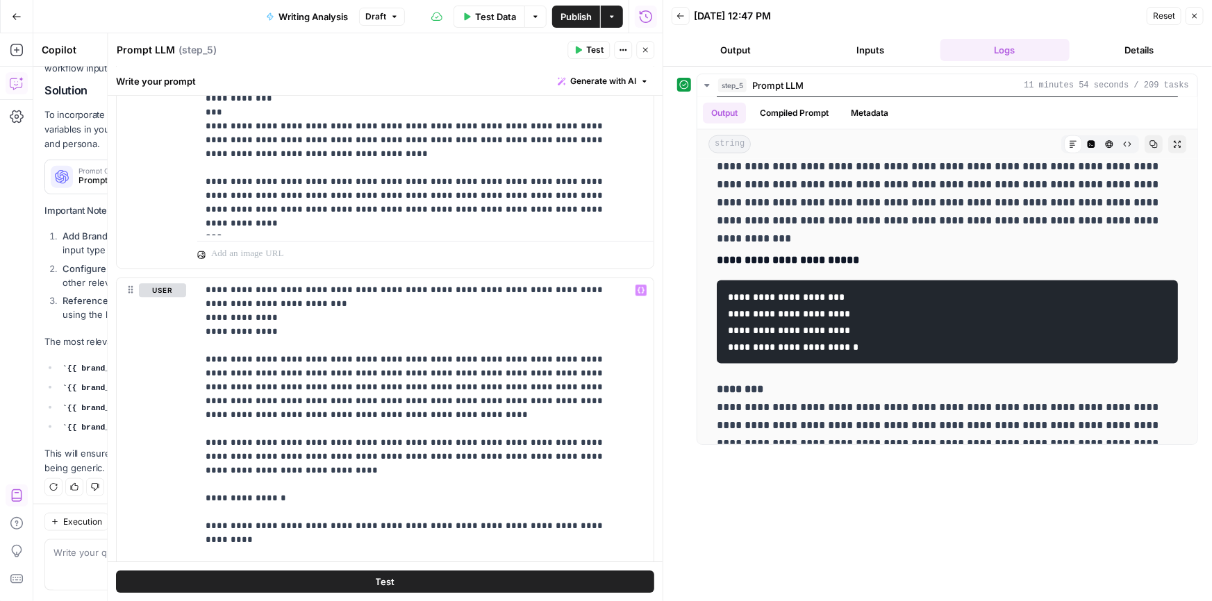
click at [378, 583] on span "Test" at bounding box center [385, 582] width 19 height 14
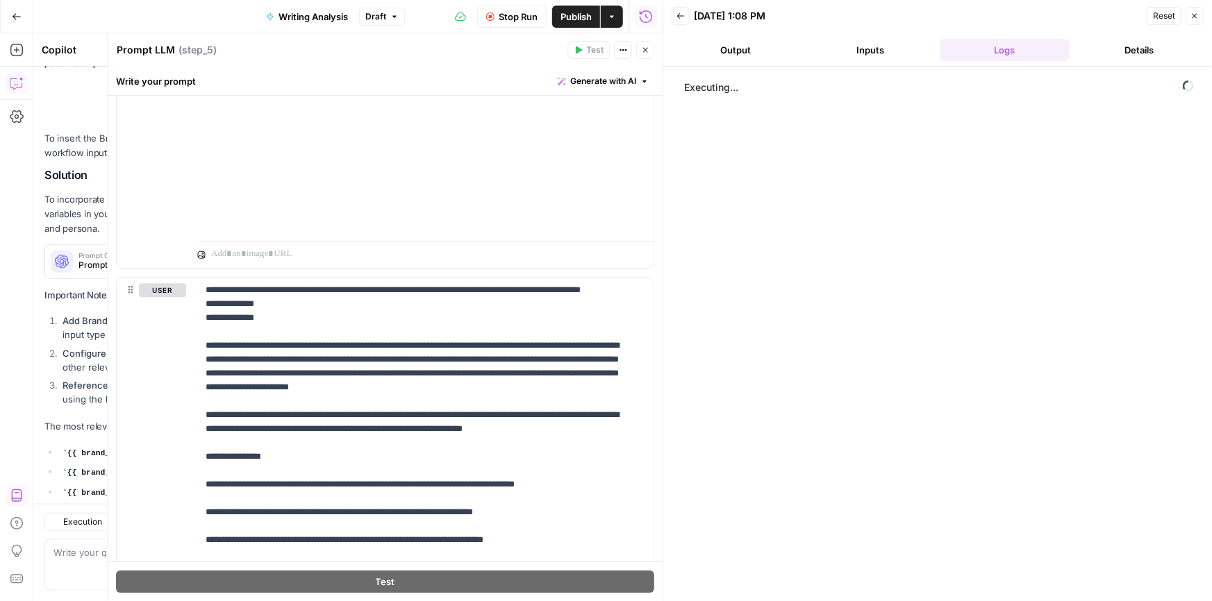
scroll to position [657, 0]
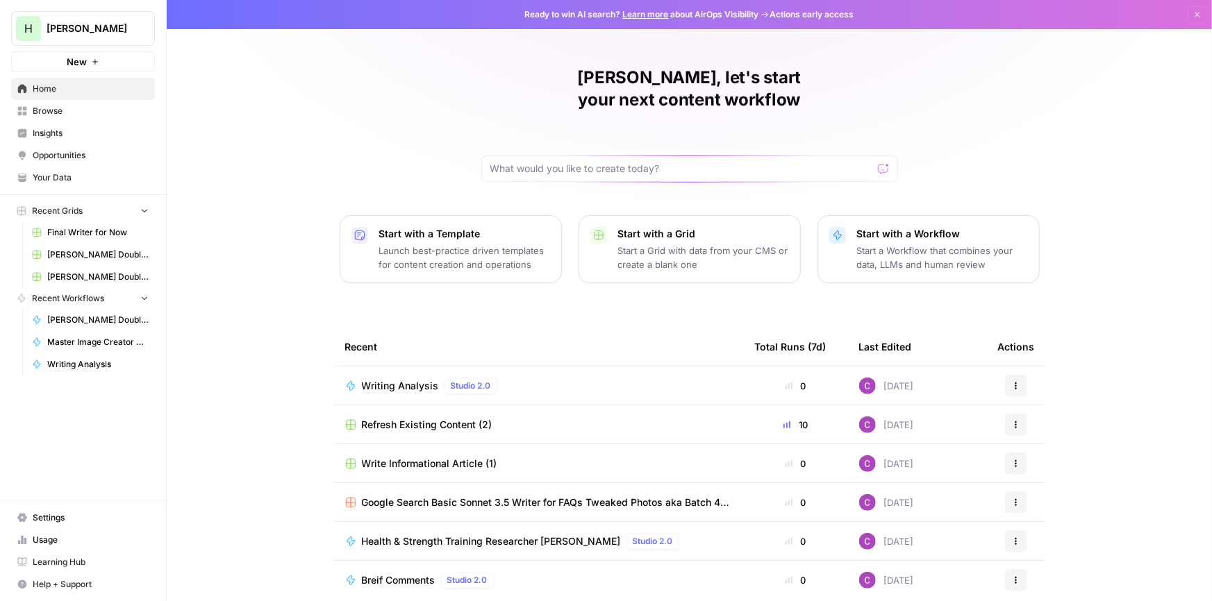
click at [68, 167] on link "Your Data" at bounding box center [83, 178] width 144 height 22
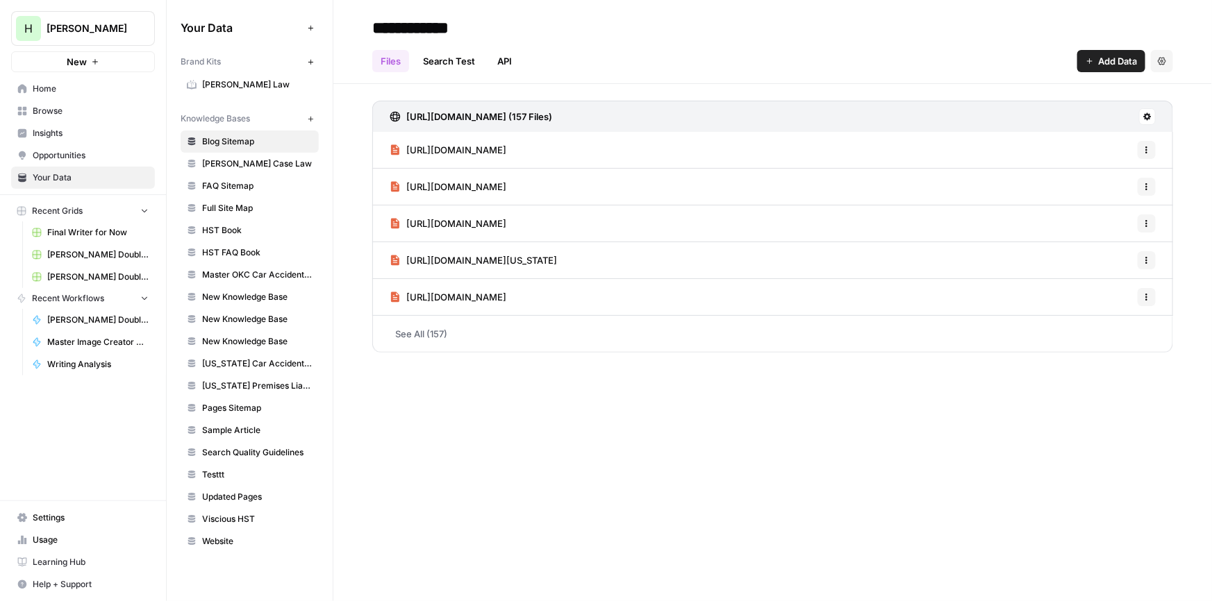
click at [210, 85] on span "Hasbrook Law" at bounding box center [257, 84] width 110 height 12
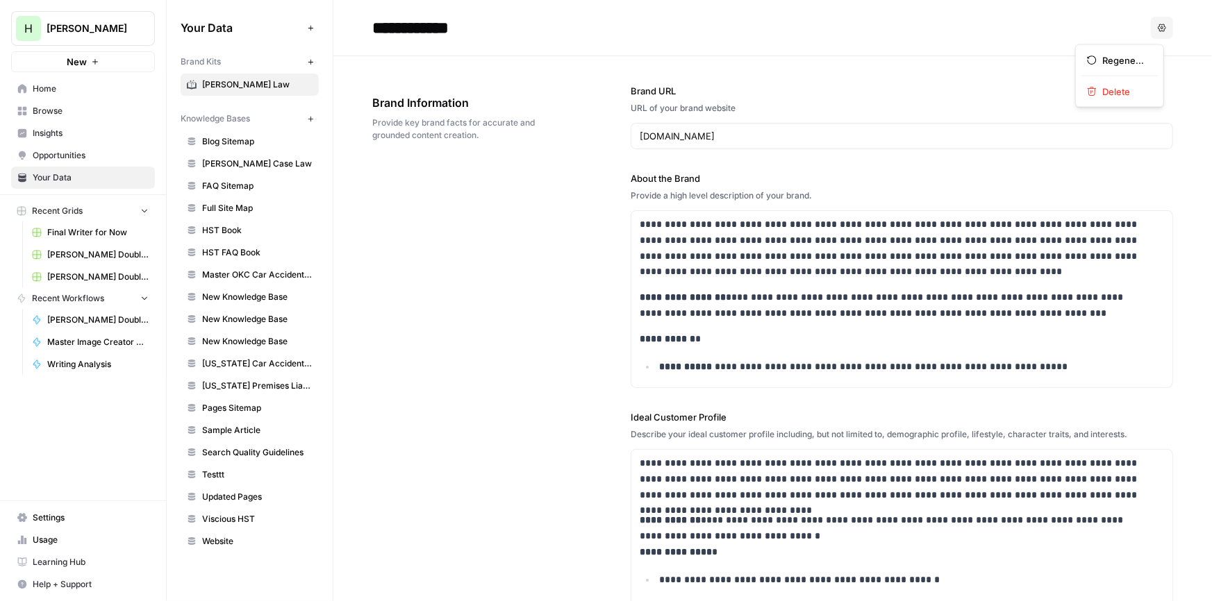
click at [1158, 25] on icon "button" at bounding box center [1162, 28] width 8 height 8
click at [749, 177] on label "About the Brand" at bounding box center [902, 179] width 542 height 14
click at [892, 298] on p "**********" at bounding box center [894, 306] width 508 height 32
copy div "**********"
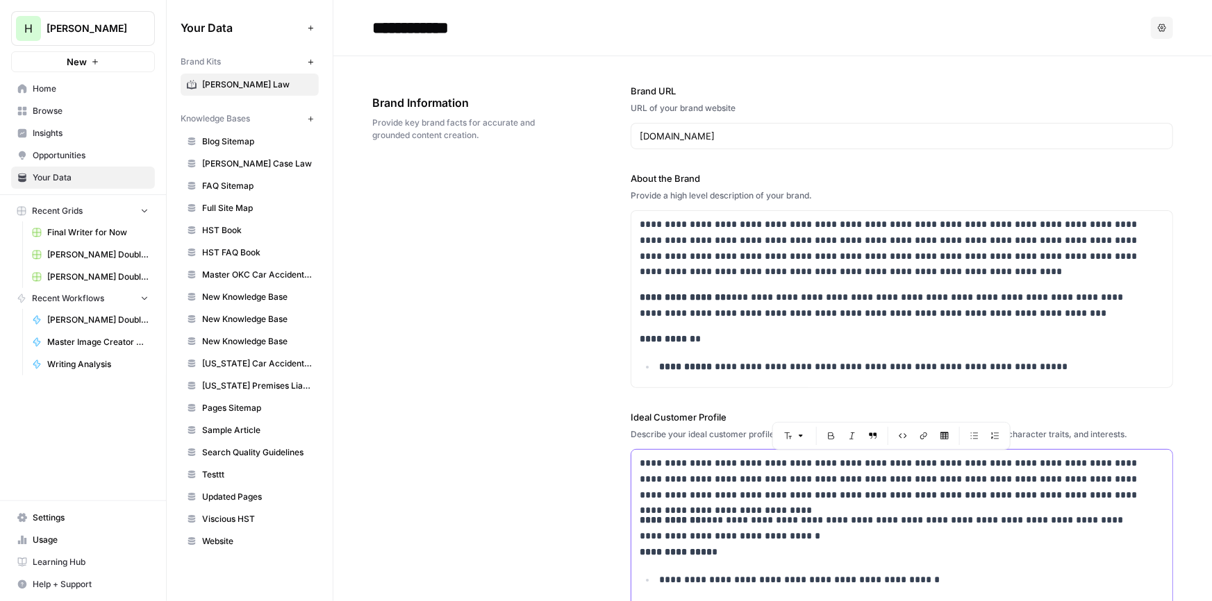
copy div "**********"
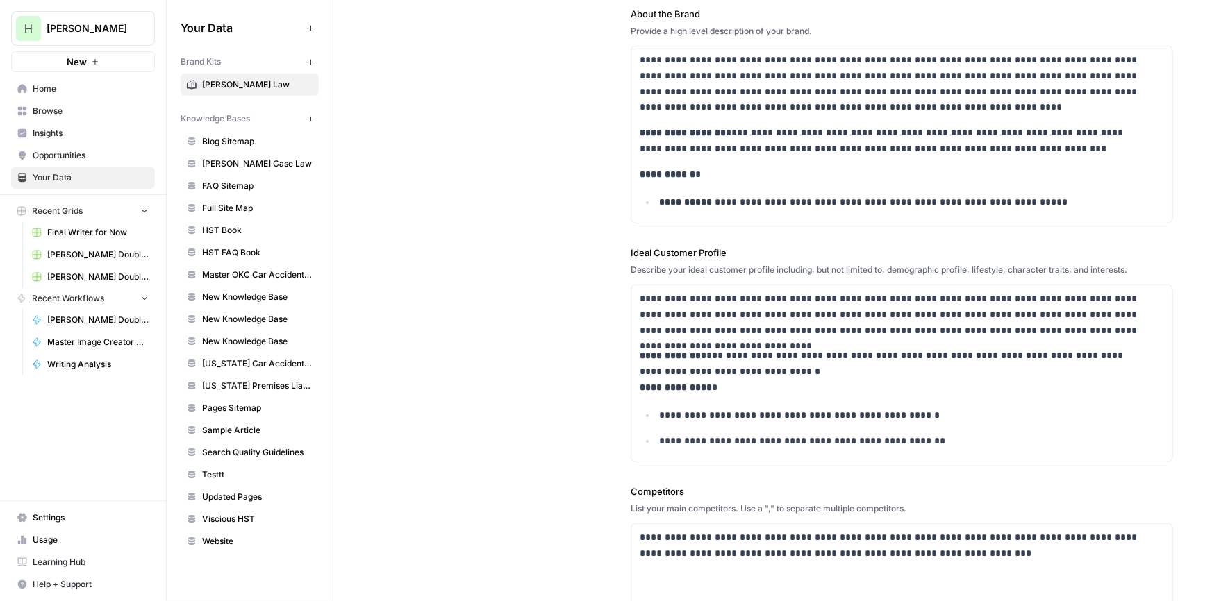
scroll to position [442, 0]
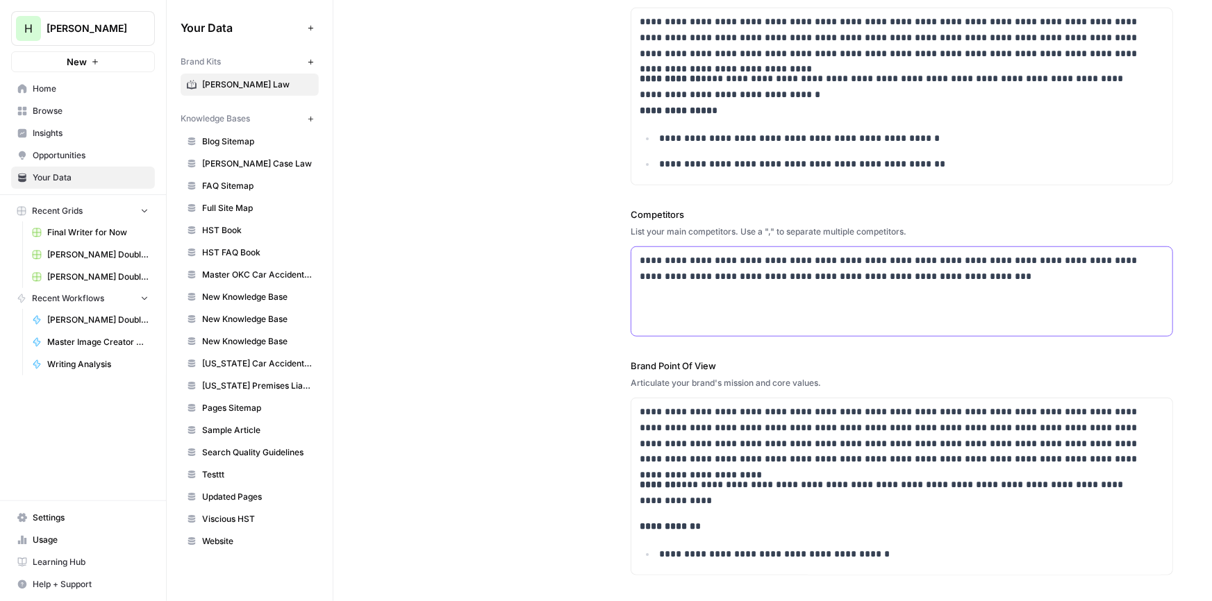
click at [880, 275] on p "**********" at bounding box center [898, 269] width 517 height 32
copy p "**********"
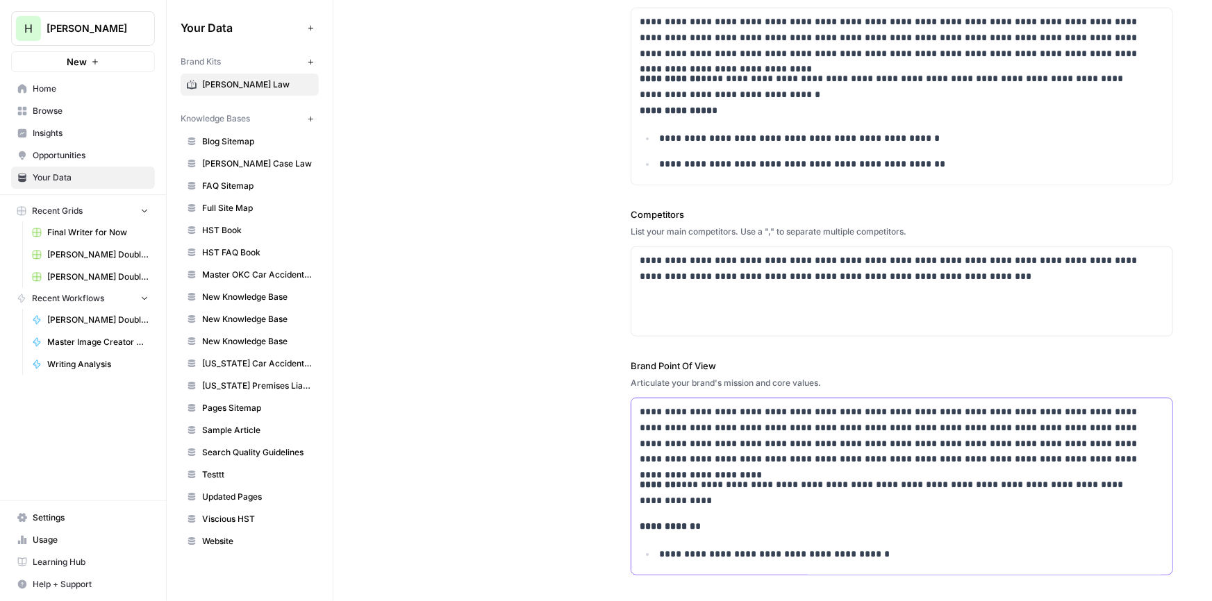
click at [853, 458] on p "**********" at bounding box center [894, 435] width 508 height 63
copy div "**********"
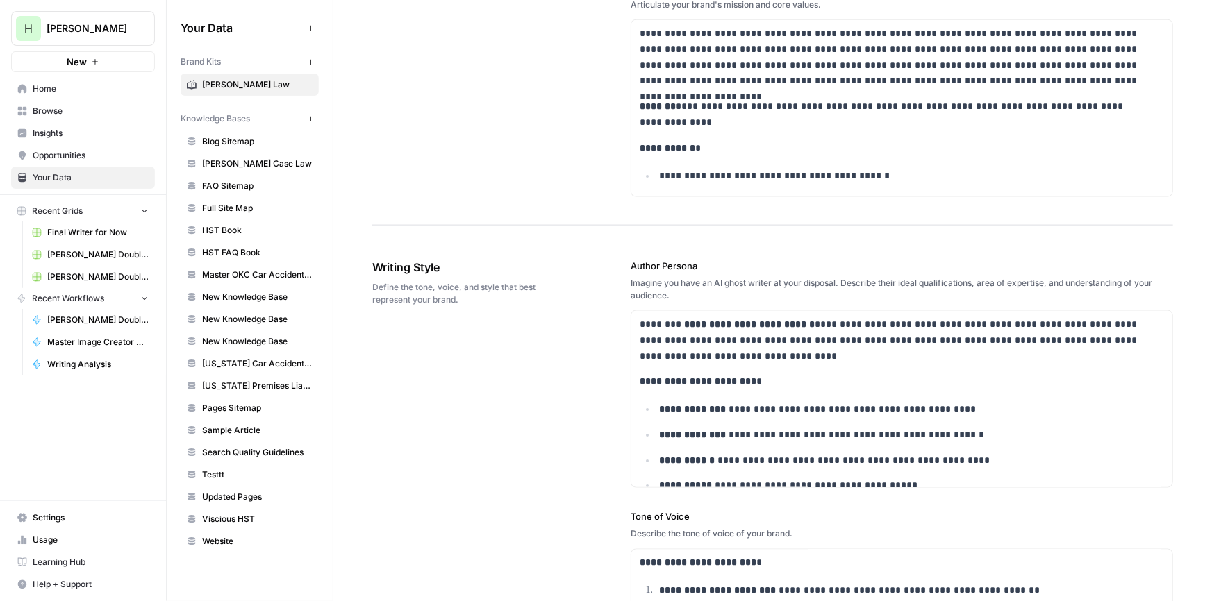
scroll to position [883, 0]
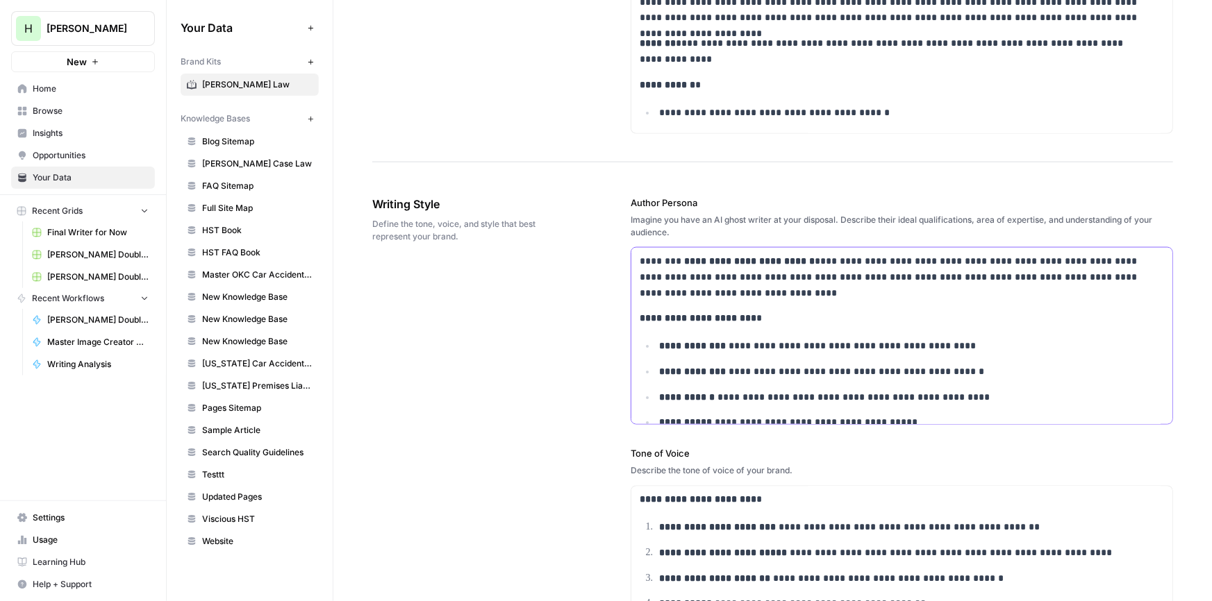
click at [845, 330] on div "**********" at bounding box center [901, 423] width 541 height 351
copy div "**********"
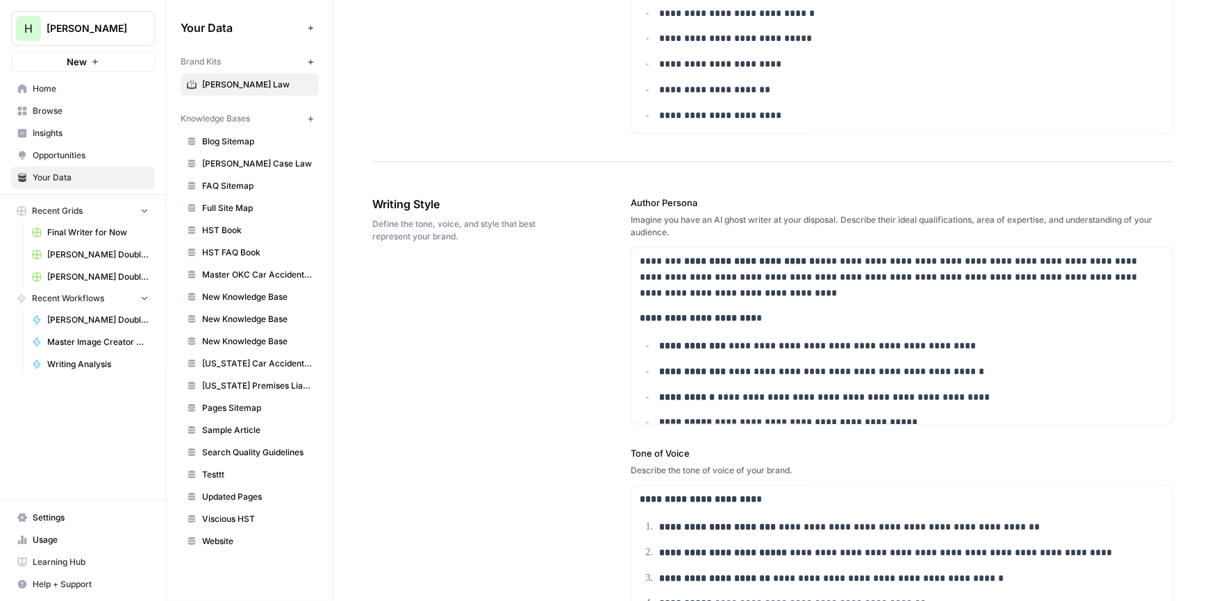
scroll to position [174, 0]
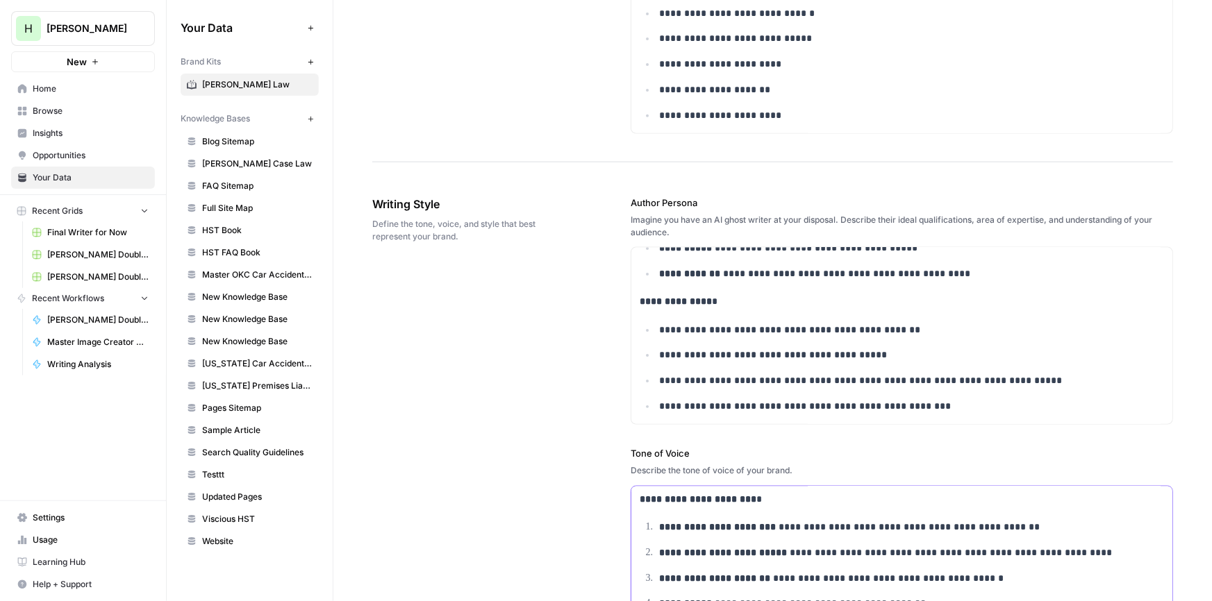
click at [854, 502] on p "**********" at bounding box center [894, 500] width 508 height 16
copy div "**********"
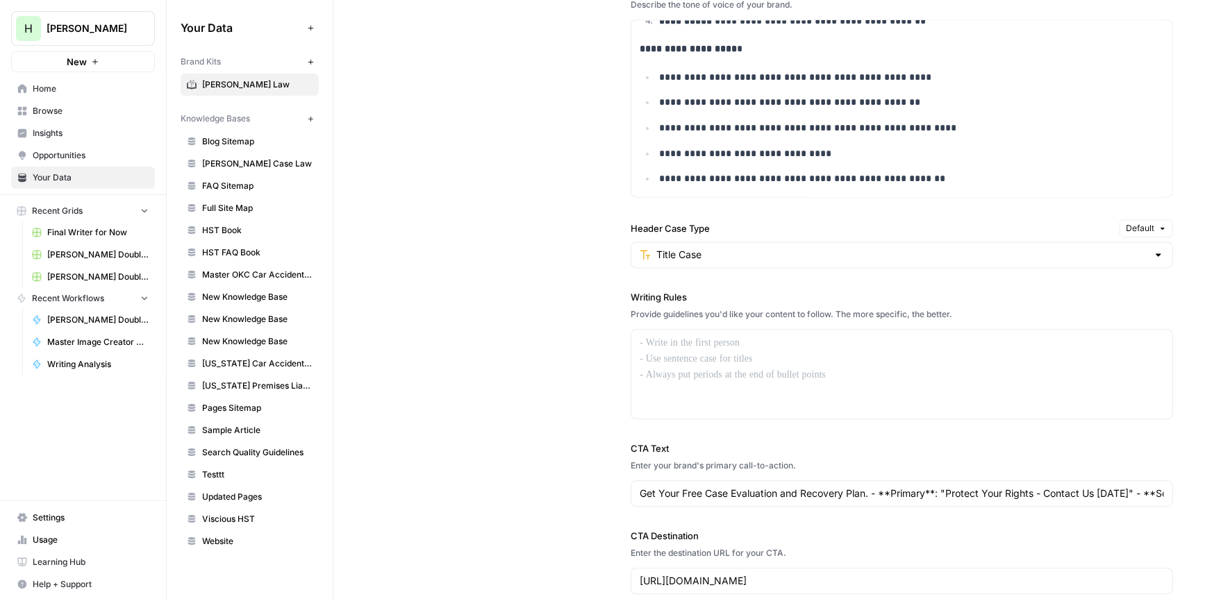
scroll to position [1326, 0]
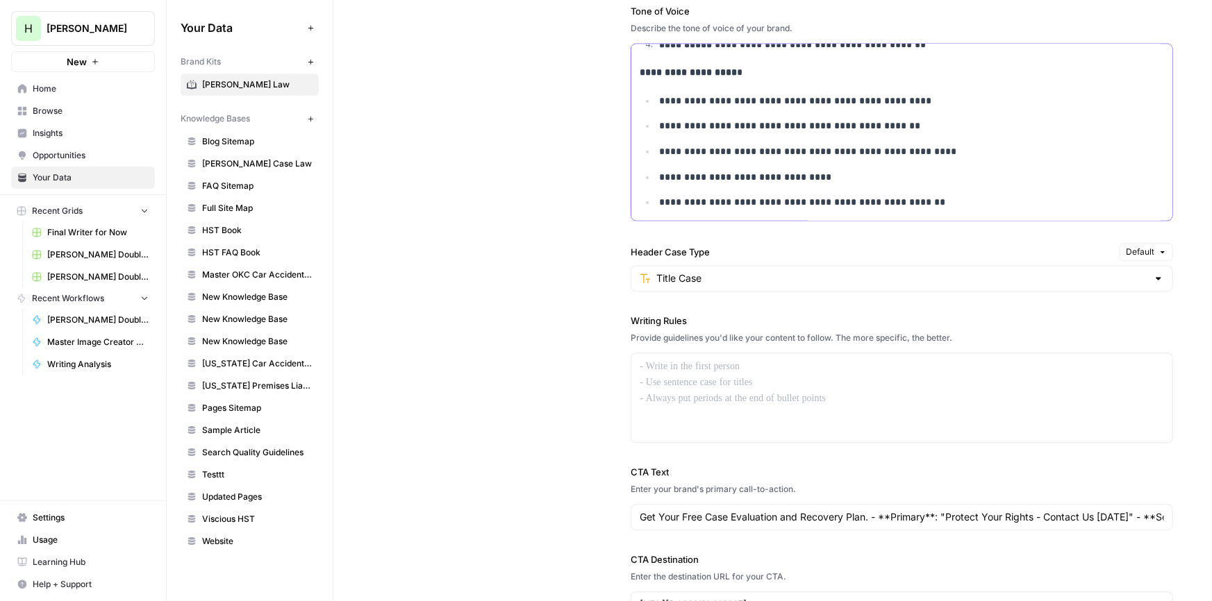
click at [966, 208] on p "**********" at bounding box center [903, 202] width 488 height 16
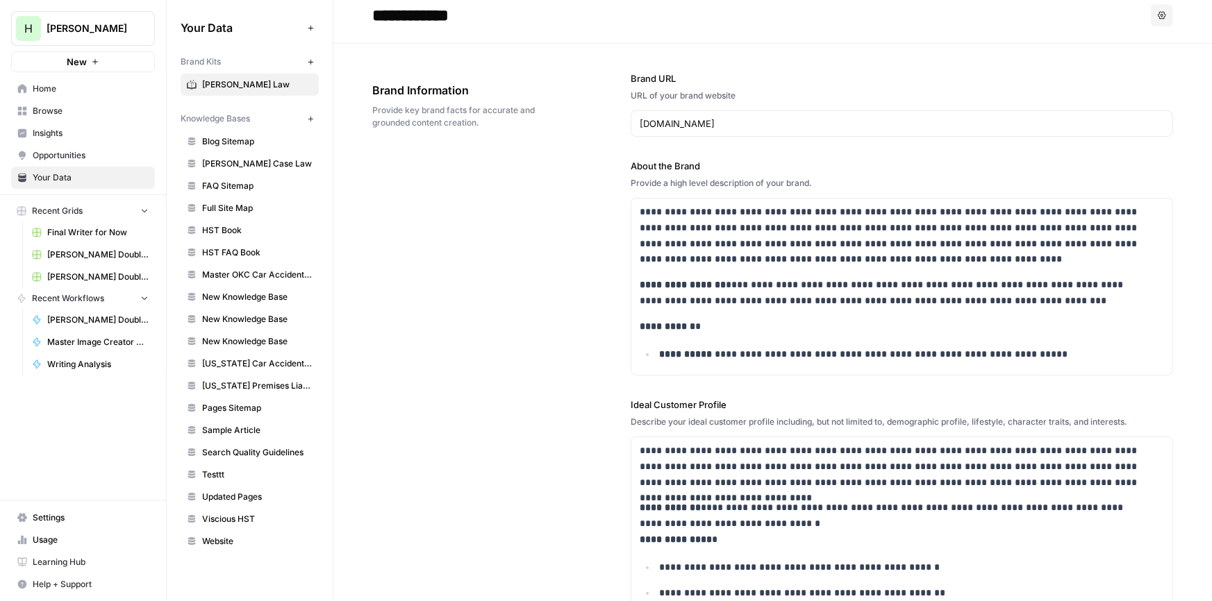
scroll to position [0, 0]
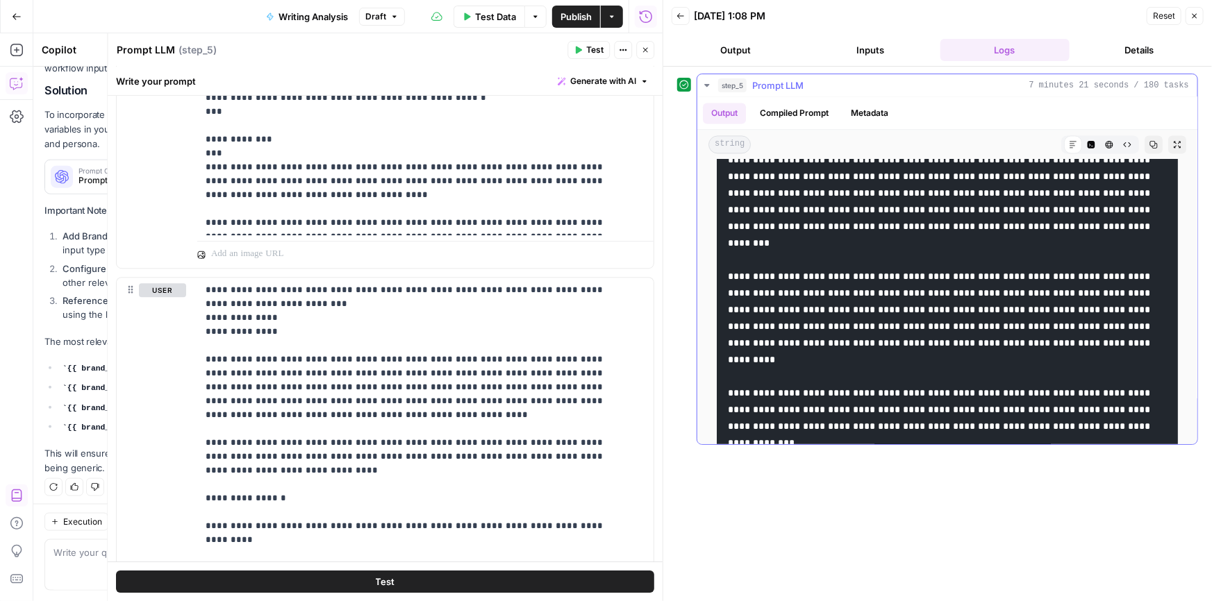
scroll to position [12078, 0]
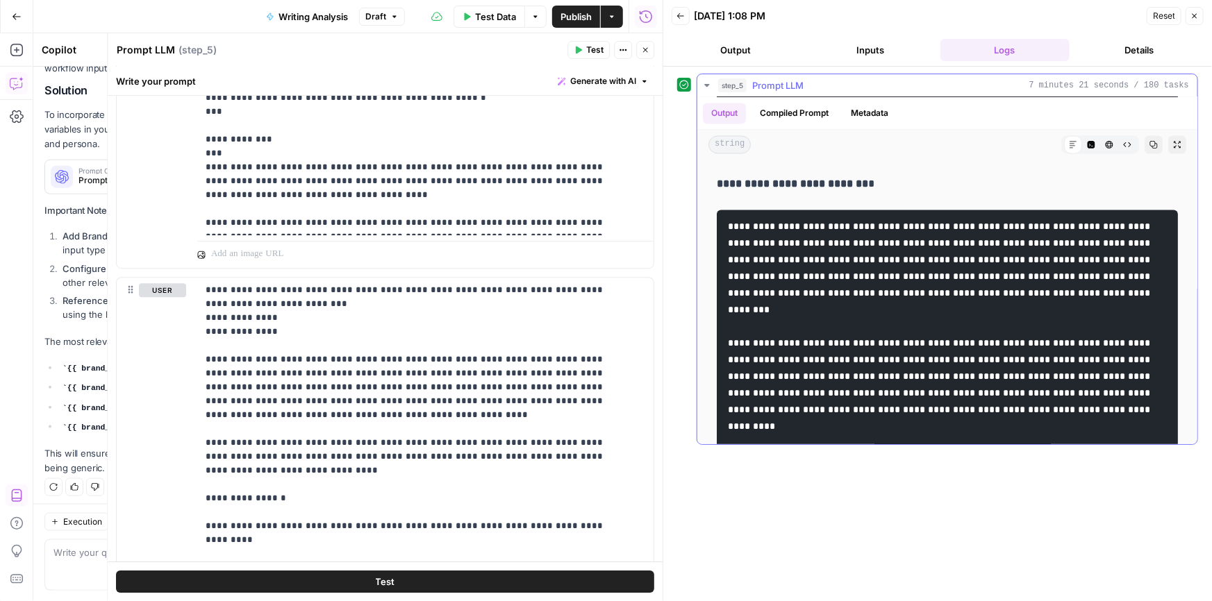
drag, startPoint x: 846, startPoint y: 222, endPoint x: 831, endPoint y: 287, distance: 66.4
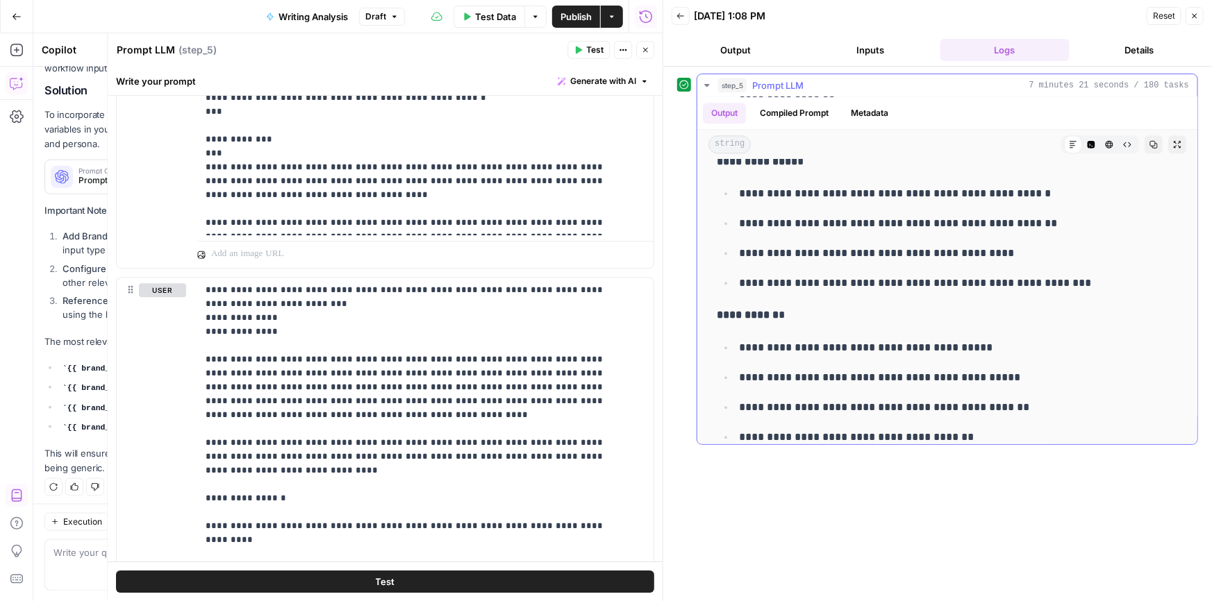
scroll to position [0, 0]
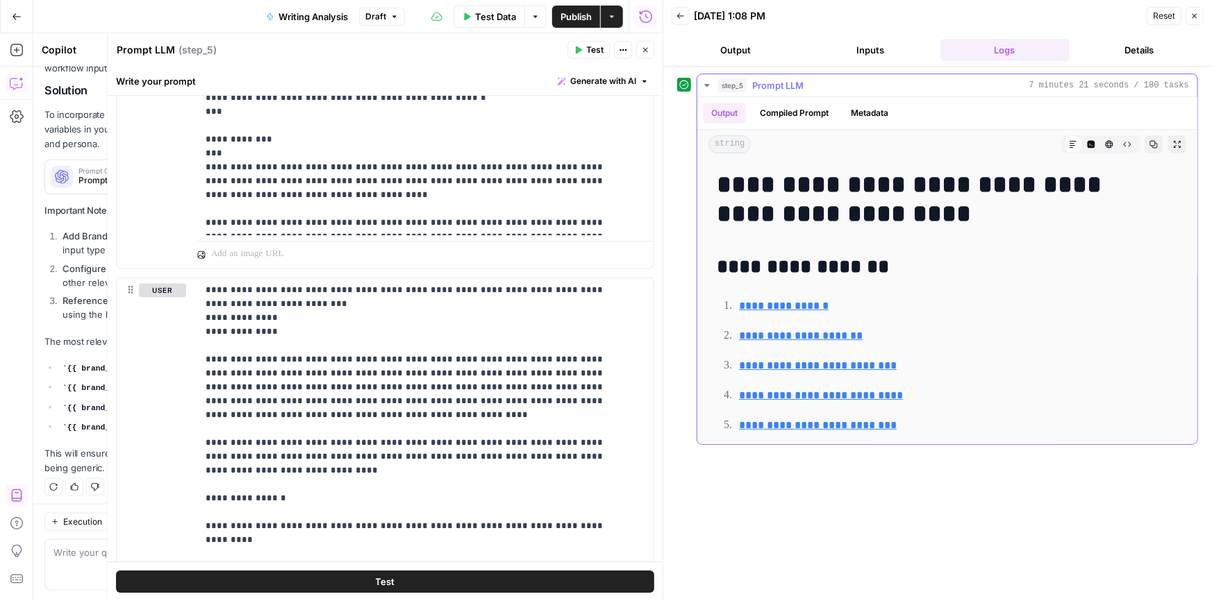
drag, startPoint x: 846, startPoint y: 231, endPoint x: 837, endPoint y: 98, distance: 132.9
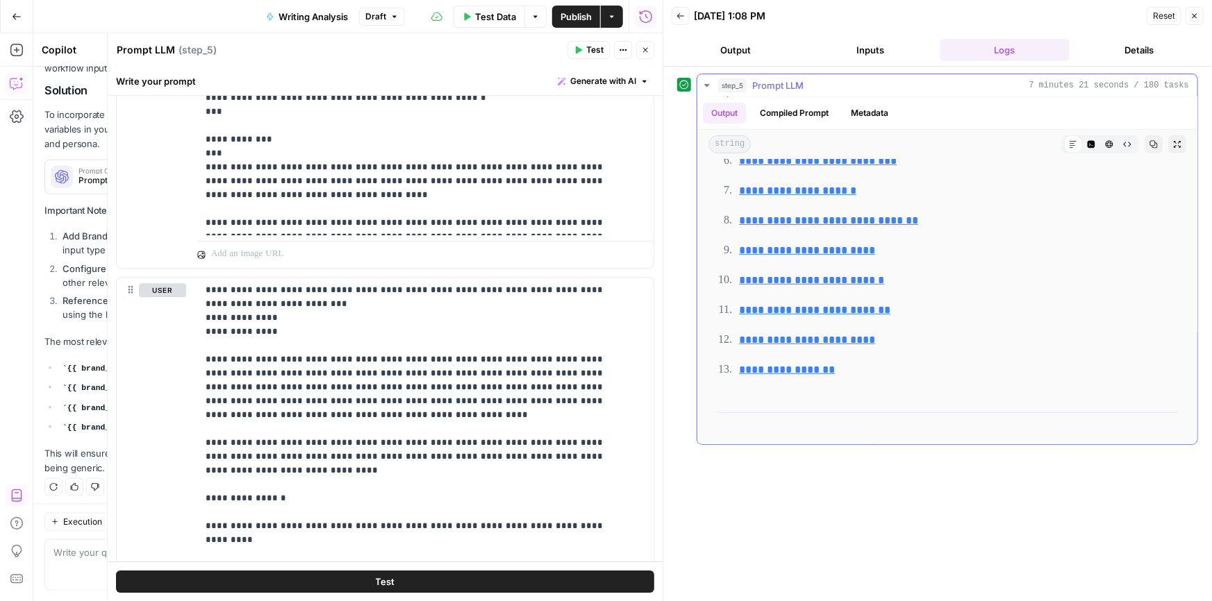
scroll to position [442, 0]
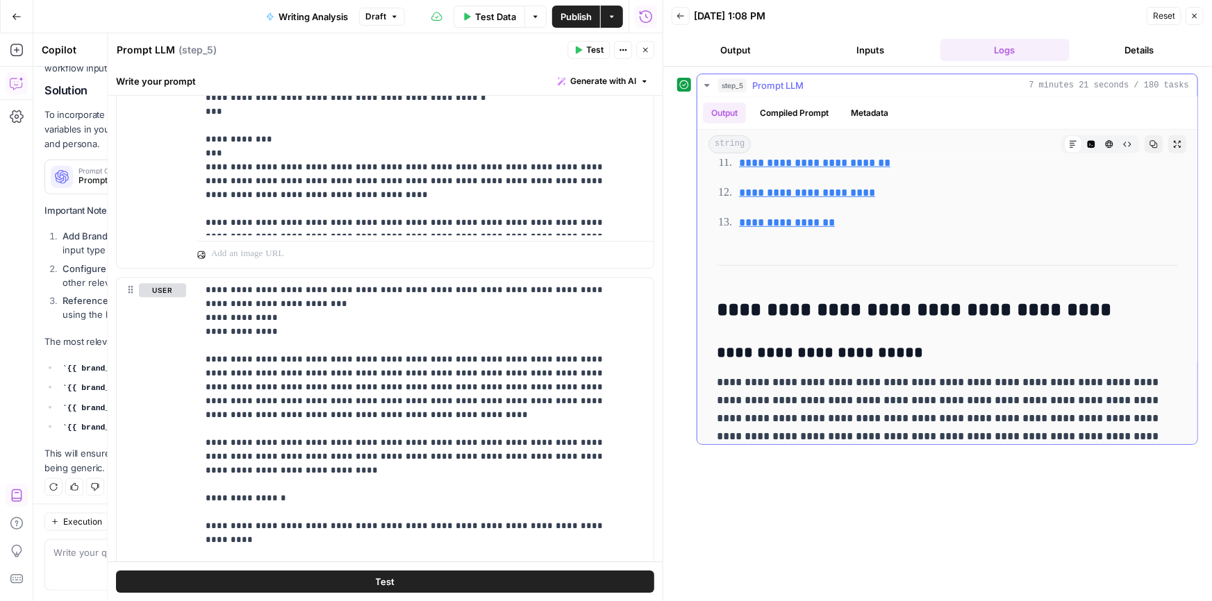
click at [1149, 144] on icon "button" at bounding box center [1153, 144] width 8 height 8
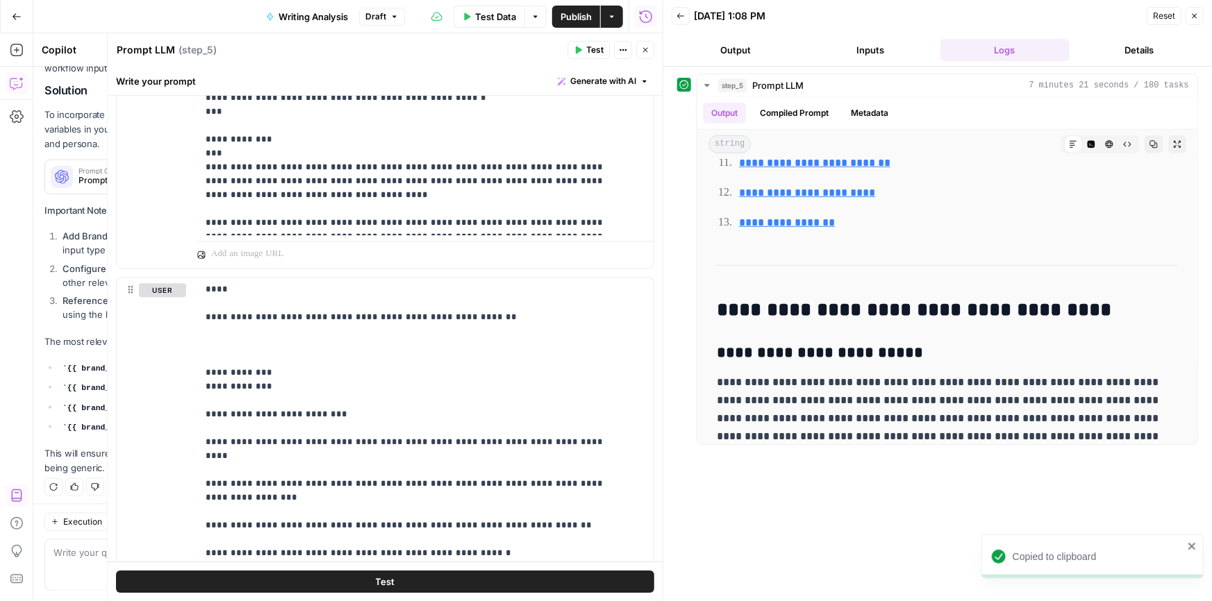
scroll to position [2294, 0]
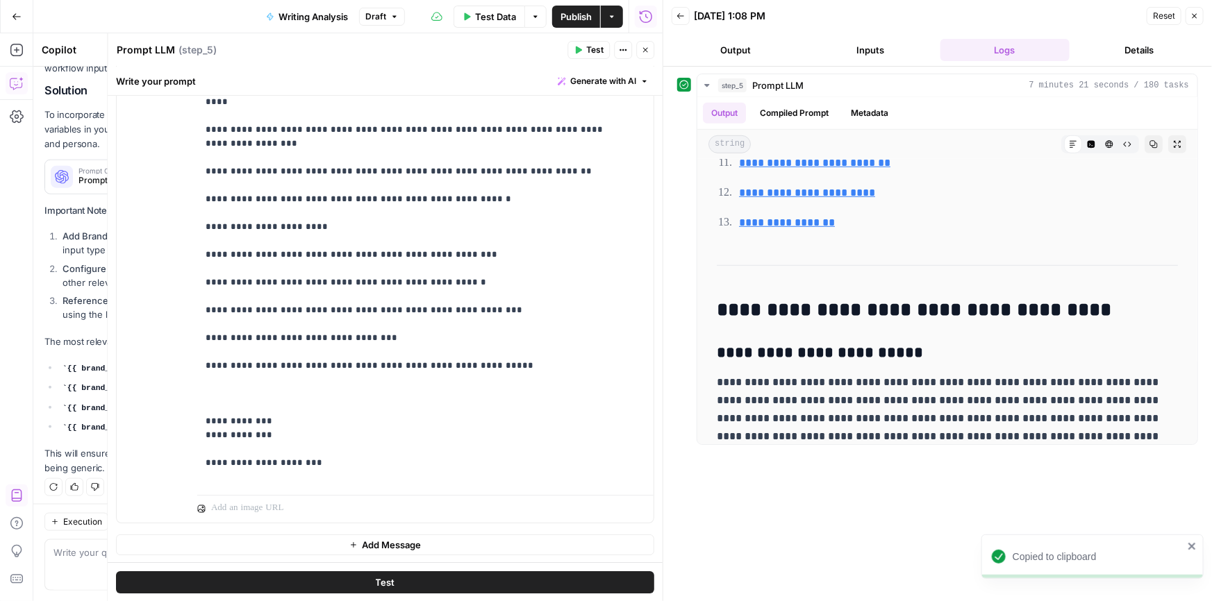
click at [362, 546] on span "Add Message" at bounding box center [391, 545] width 59 height 14
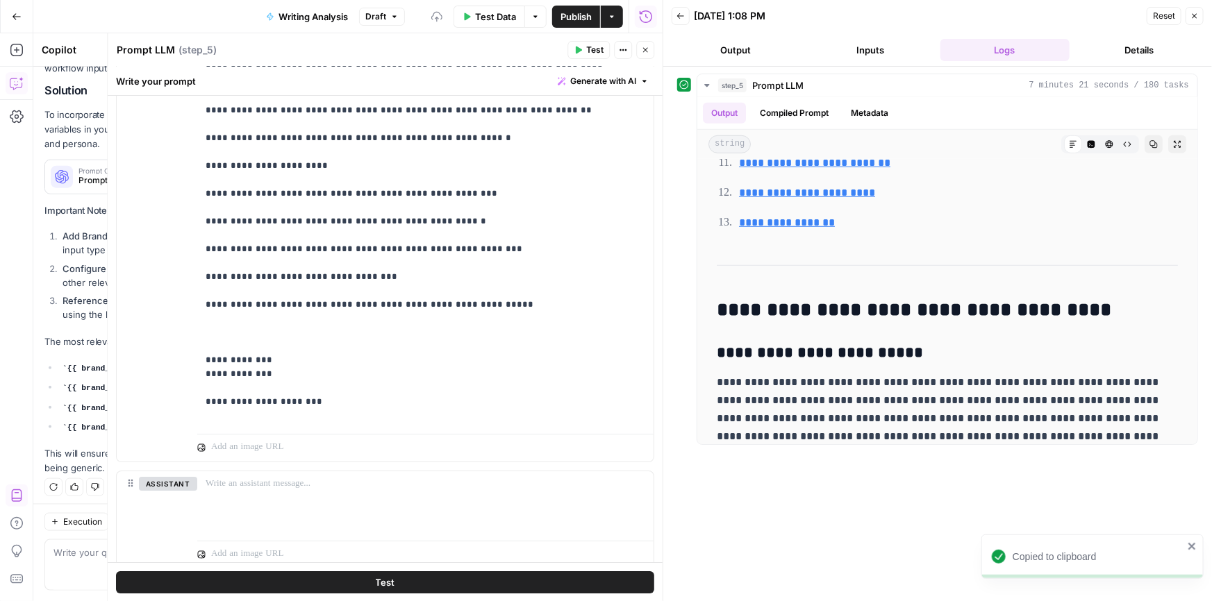
scroll to position [2401, 0]
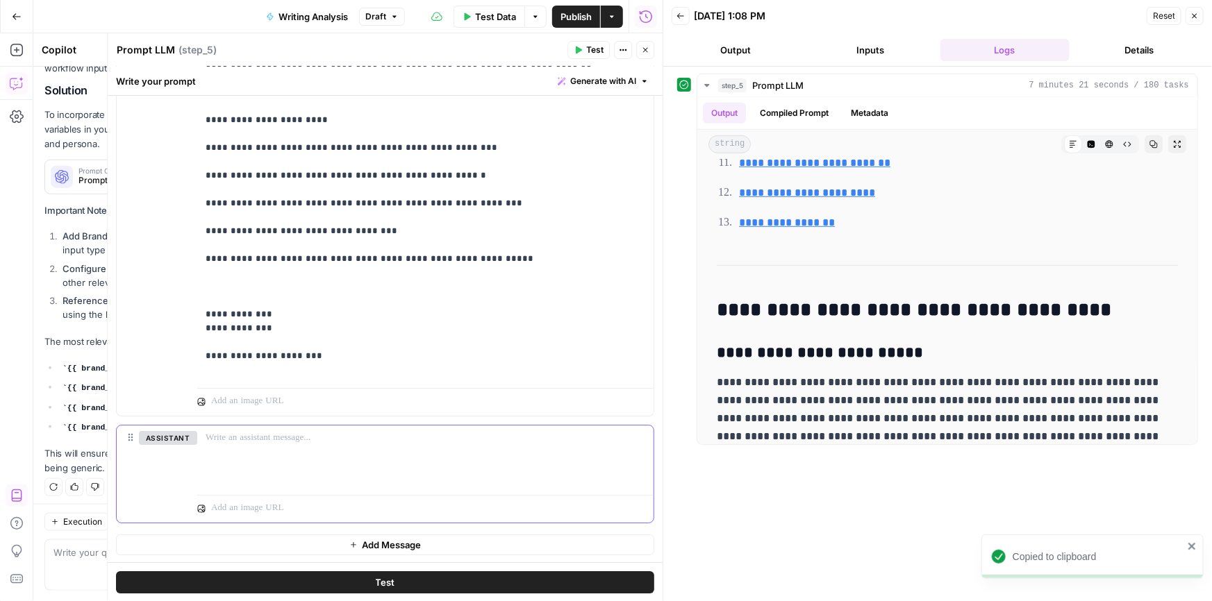
click at [238, 437] on p at bounding box center [426, 438] width 440 height 14
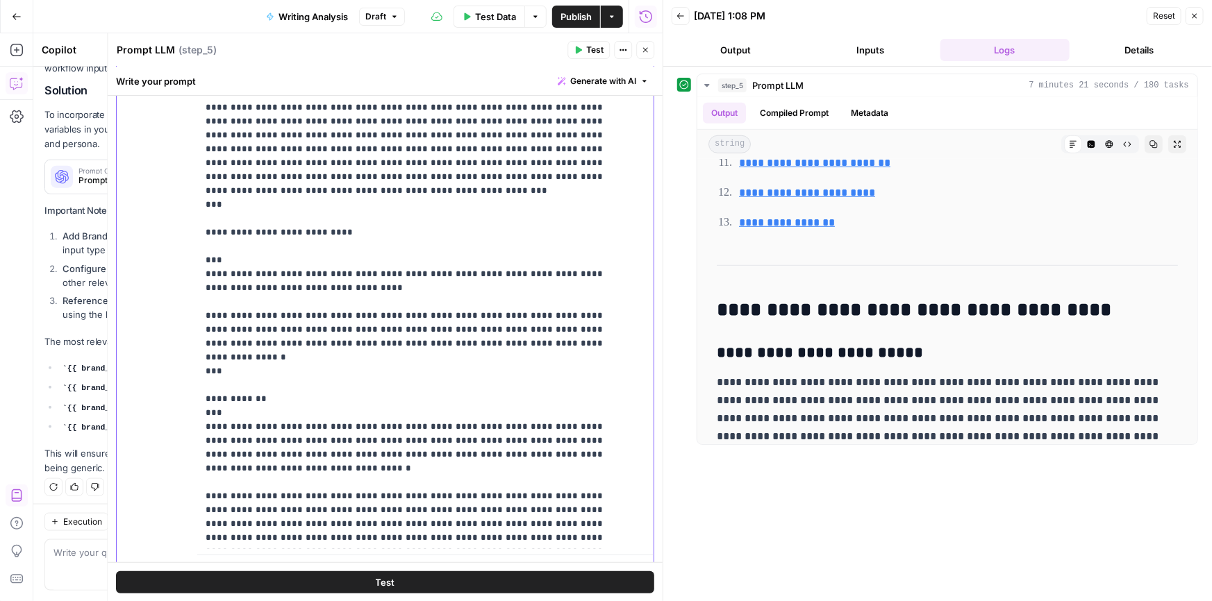
scroll to position [2903, 0]
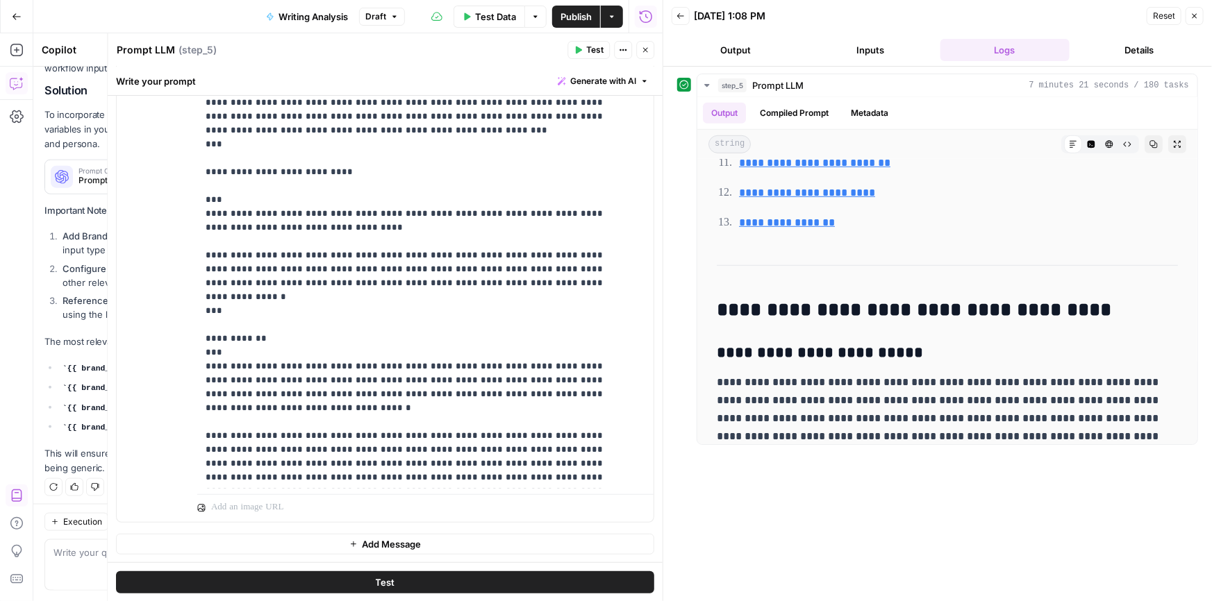
click at [564, 14] on span "Publish" at bounding box center [575, 17] width 31 height 14
click at [1144, 138] on button "Copy" at bounding box center [1153, 144] width 18 height 18
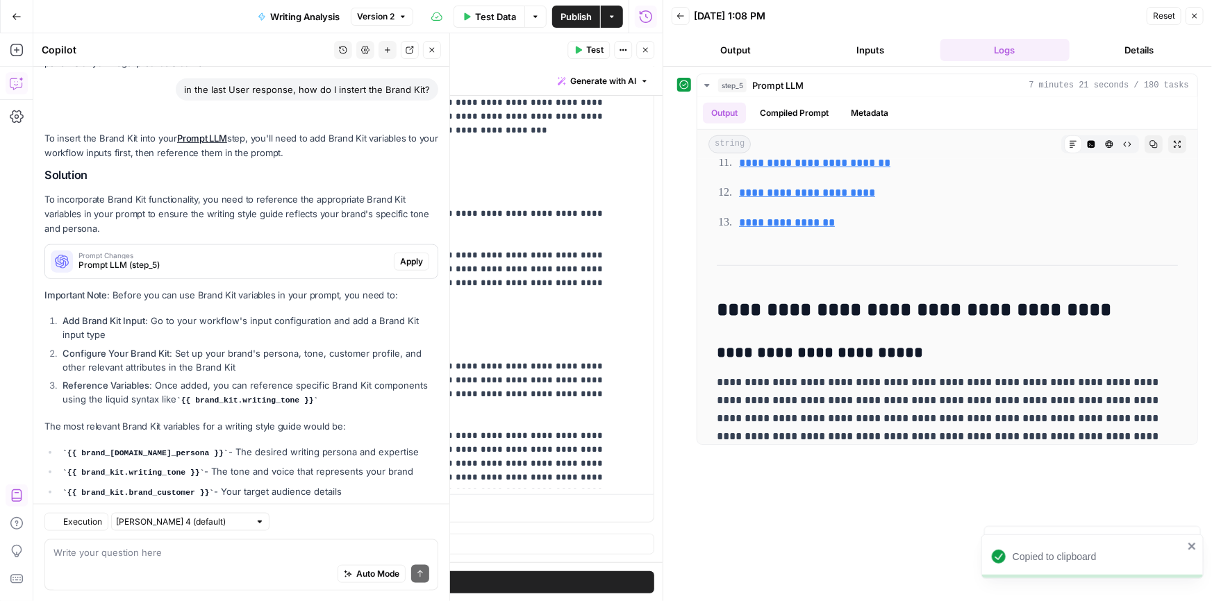
scroll to position [657, 0]
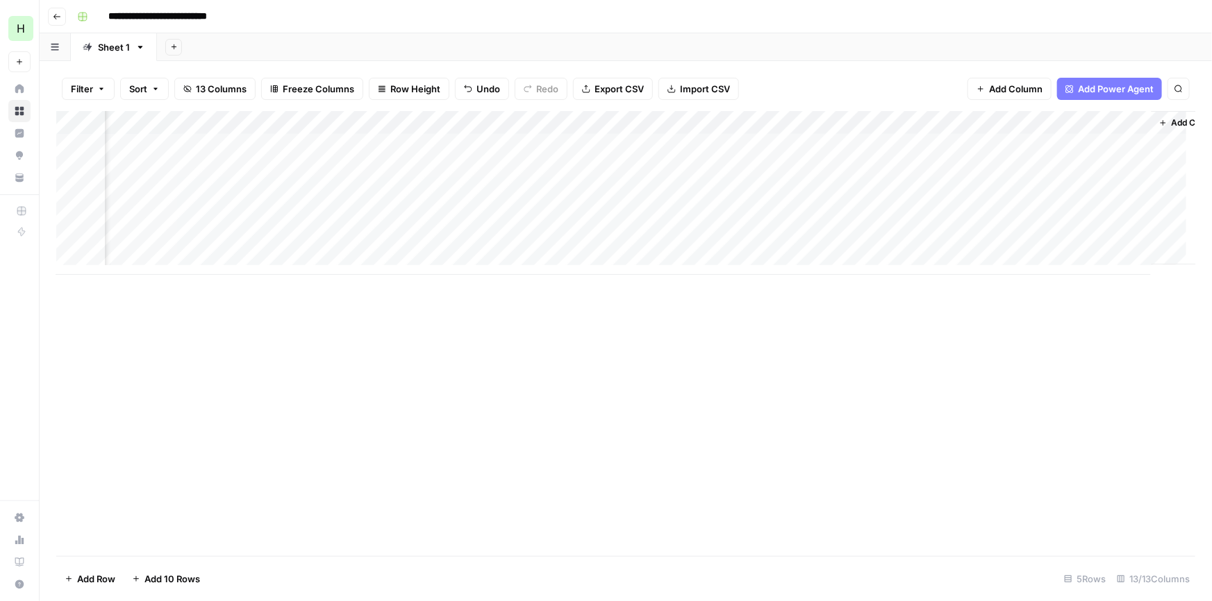
scroll to position [0, 1049]
click at [1080, 166] on div "Add Column" at bounding box center [625, 193] width 1139 height 164
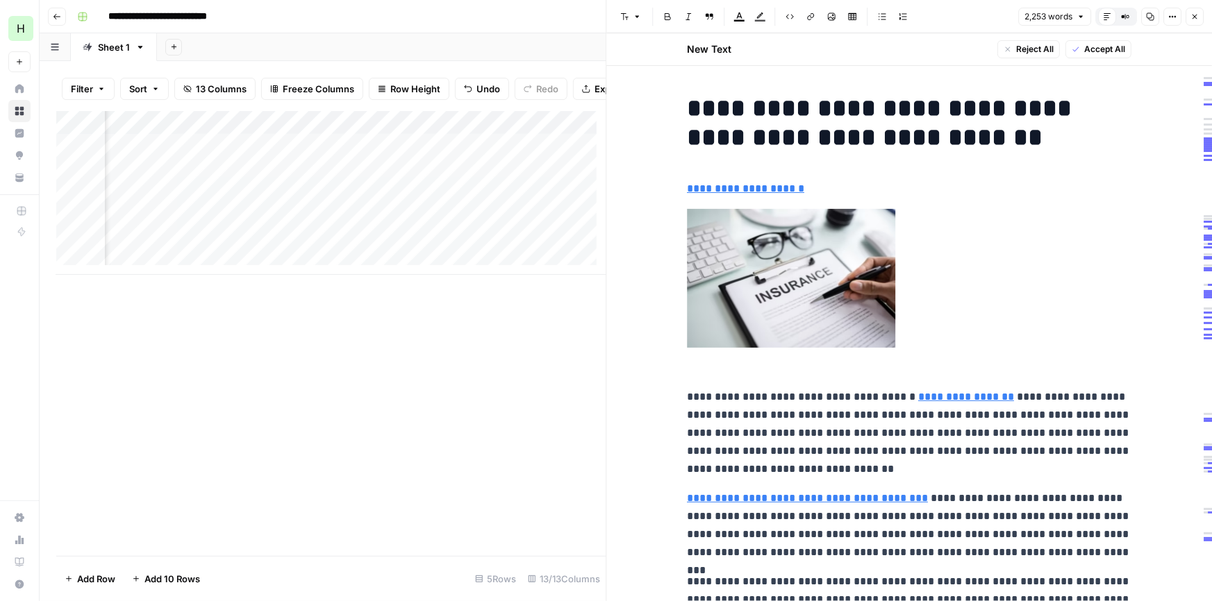
click at [810, 251] on img at bounding box center [791, 278] width 208 height 139
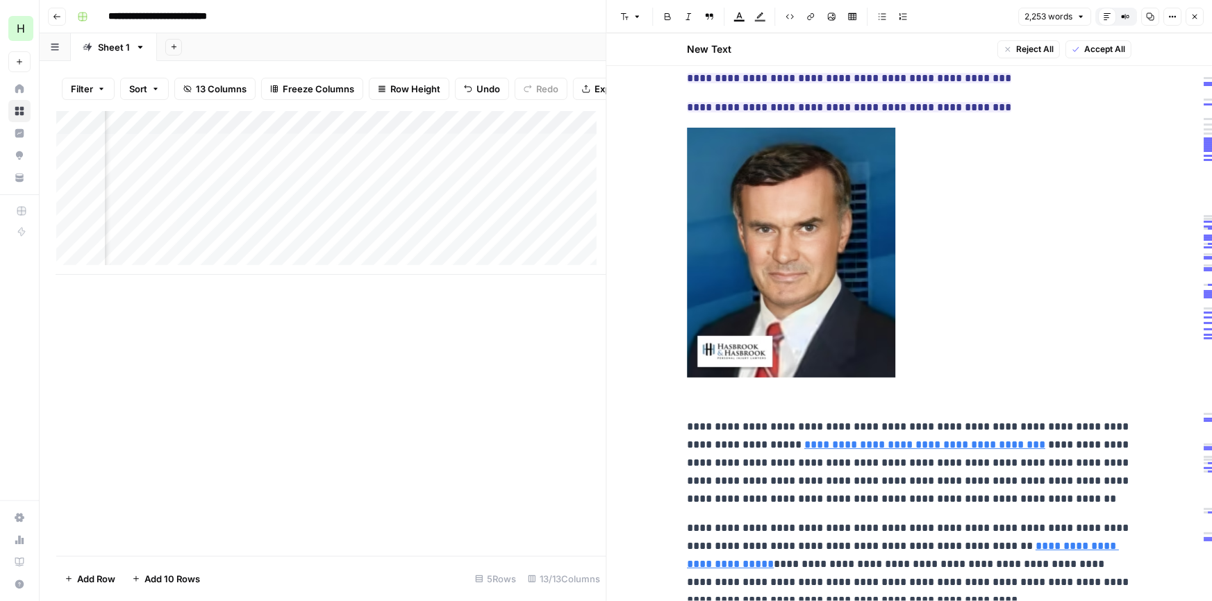
scroll to position [7611, 0]
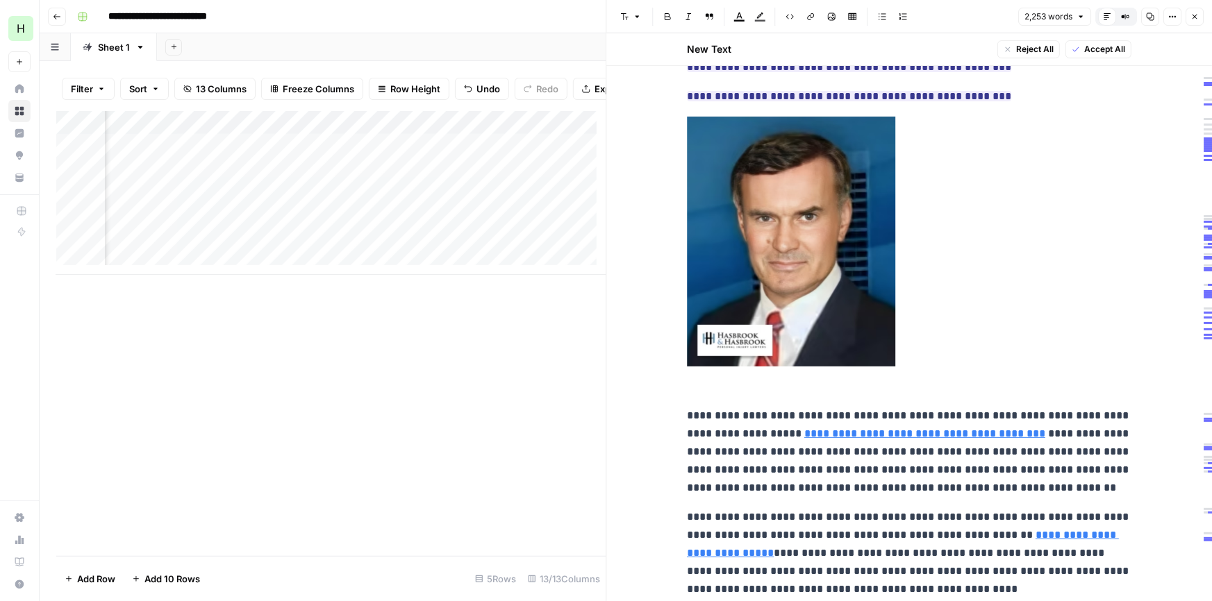
click at [1084, 54] on span "Accept All" at bounding box center [1104, 49] width 41 height 12
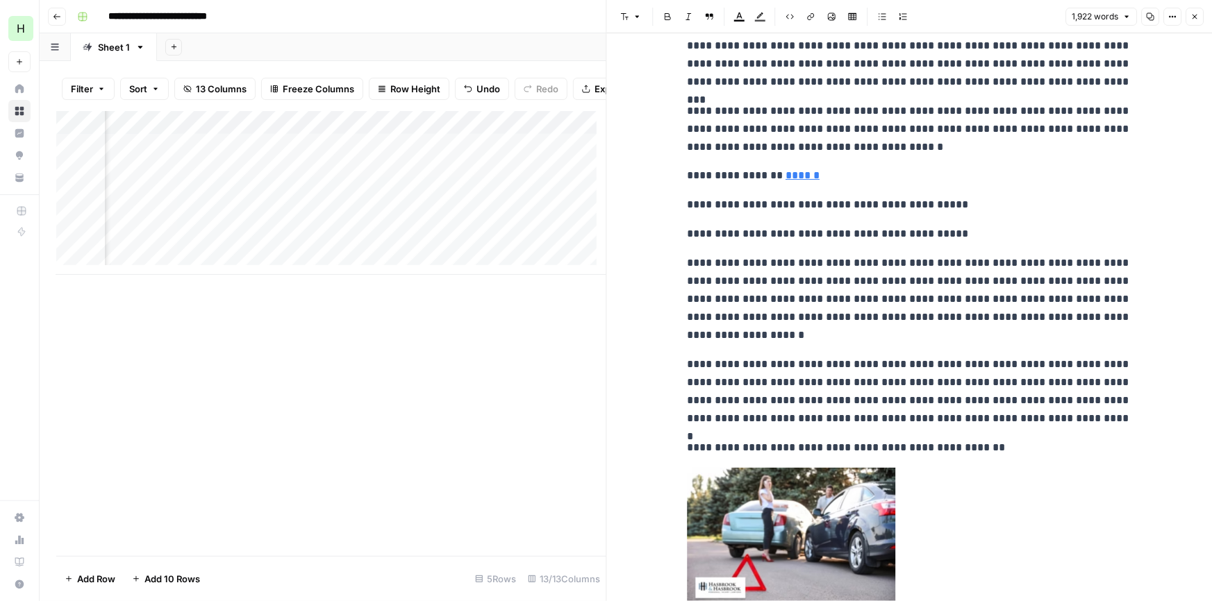
scroll to position [0, 0]
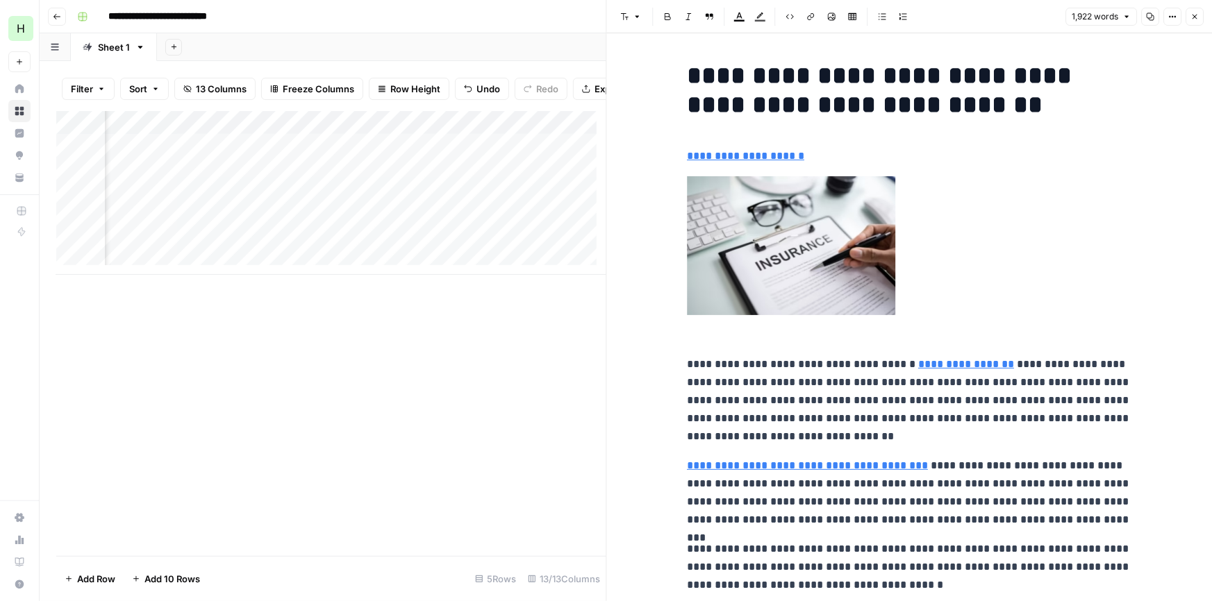
drag, startPoint x: 921, startPoint y: 411, endPoint x: 941, endPoint y: 87, distance: 324.9
click at [1195, 19] on icon "button" at bounding box center [1194, 16] width 8 height 8
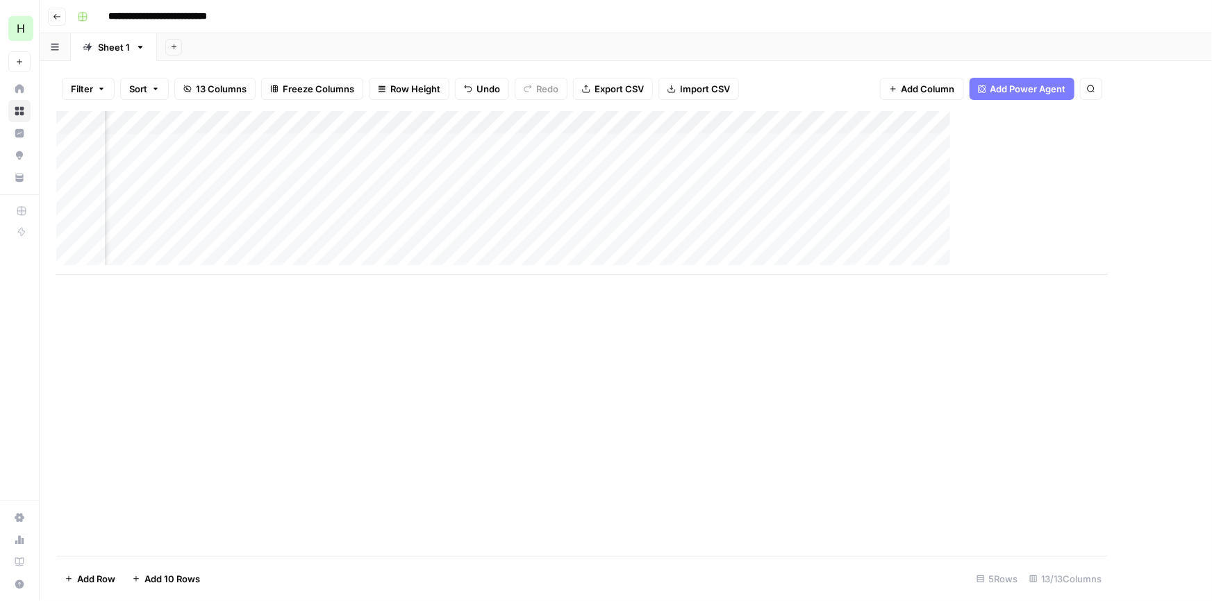
scroll to position [0, 1033]
